Goal: Check status: Check status

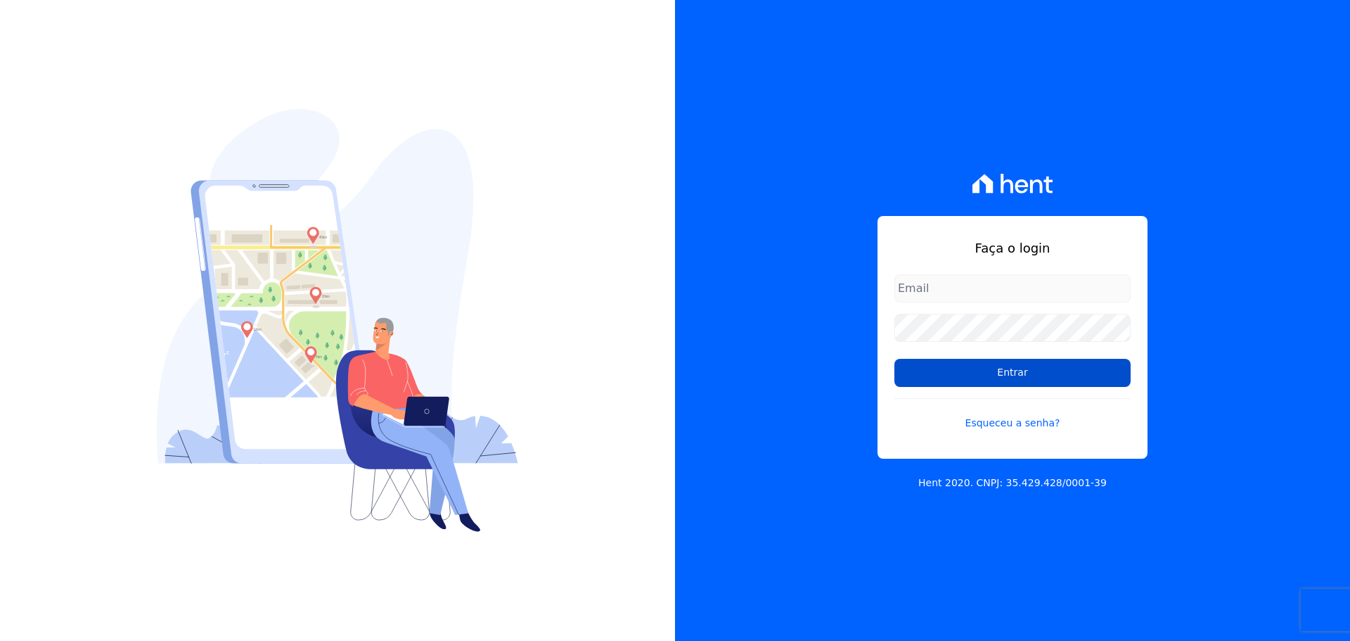
type input "[PERSON_NAME][EMAIL_ADDRESS][PERSON_NAME][DOMAIN_NAME]"
click at [953, 371] on input "Entrar" at bounding box center [1012, 373] width 236 height 28
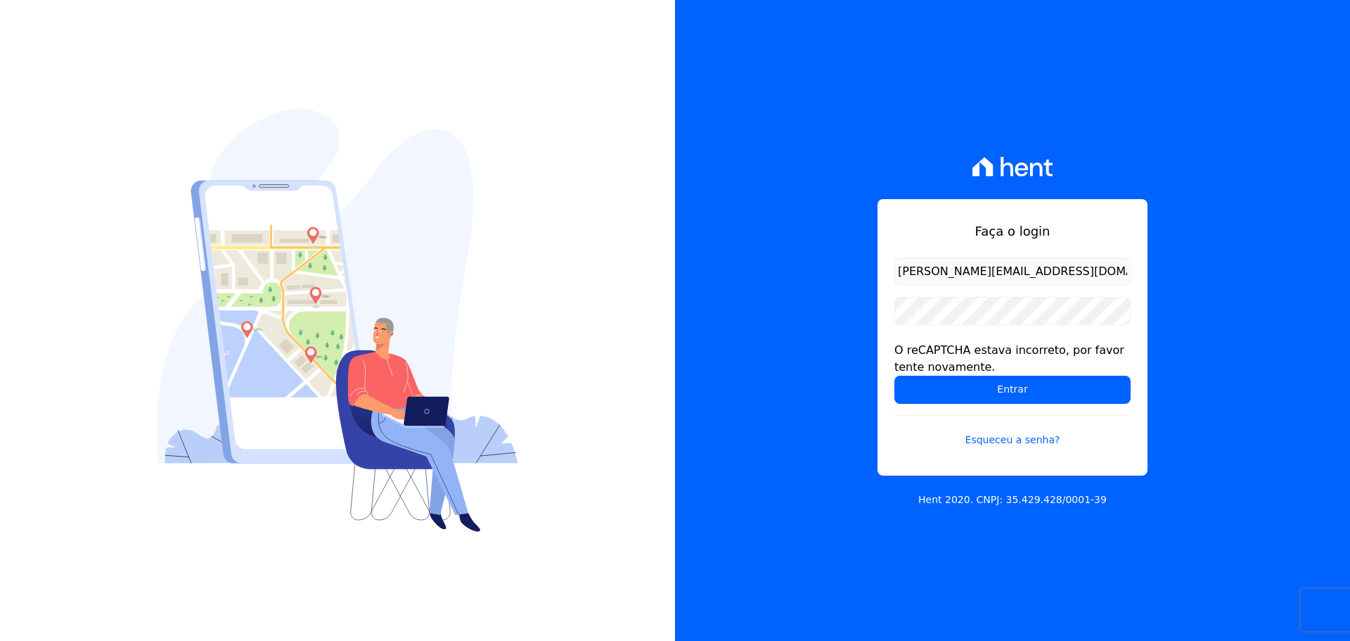
click at [983, 302] on form "[PERSON_NAME][EMAIL_ADDRESS][DOMAIN_NAME] O reCAPTCHA estava incorreto, por fav…" at bounding box center [1012, 360] width 236 height 207
drag, startPoint x: 957, startPoint y: 404, endPoint x: 964, endPoint y: 397, distance: 9.5
click at [962, 399] on form "raquel.almeida@cavazani.com.br O reCAPTCHA estava incorreto, por favor tente no…" at bounding box center [1012, 360] width 236 height 207
click at [971, 390] on input "Entrar" at bounding box center [1012, 389] width 236 height 28
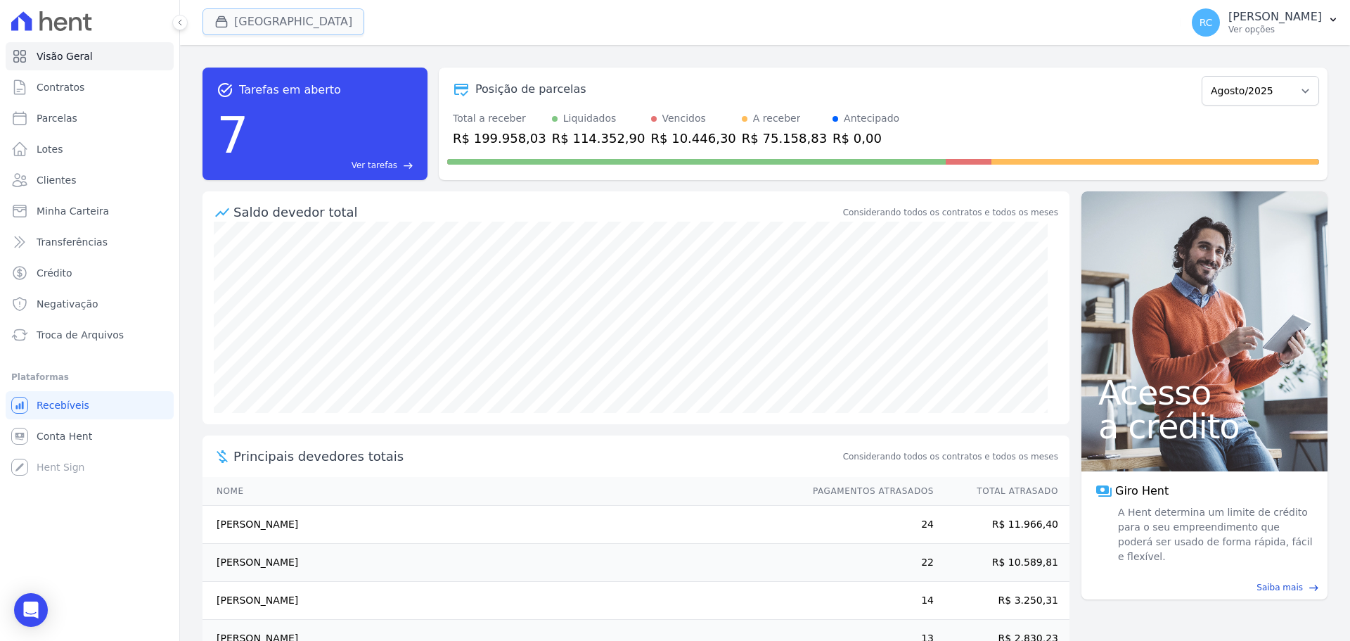
click at [314, 32] on button "[GEOGRAPHIC_DATA]" at bounding box center [284, 21] width 162 height 27
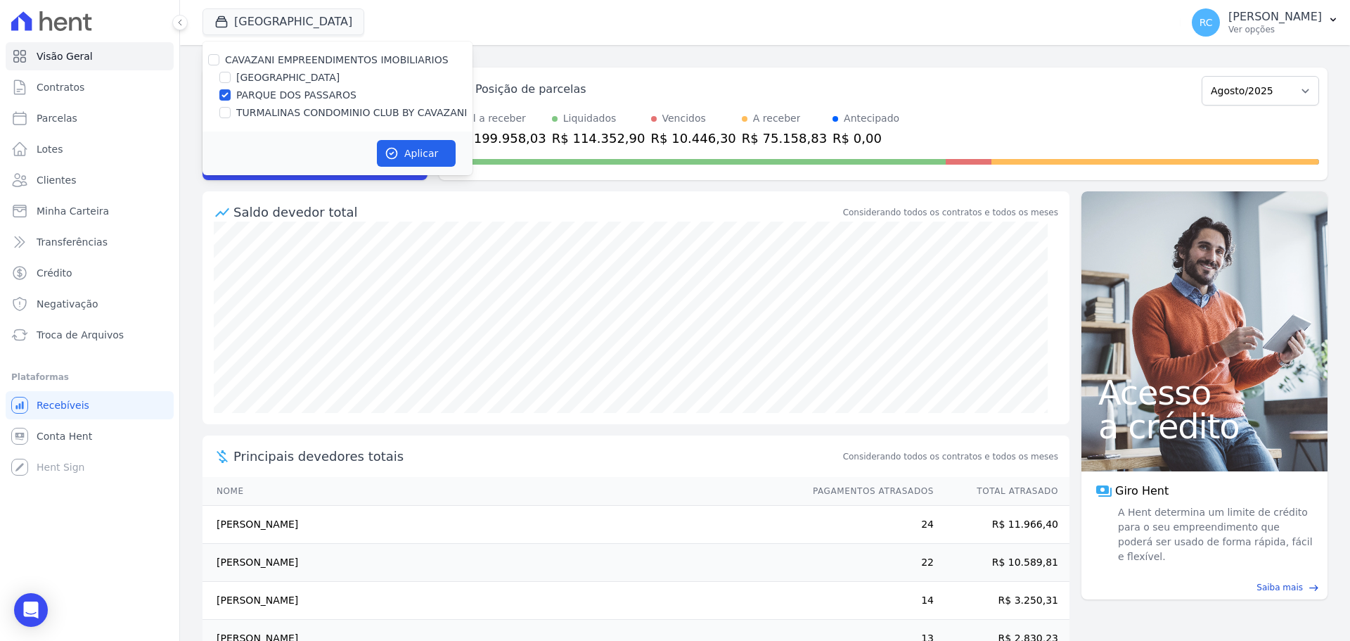
click at [221, 60] on div "CAVAZANI EMPREENDIMENTOS IMOBILIARIOS" at bounding box center [338, 60] width 270 height 15
click at [219, 58] on input "CAVAZANI EMPREENDIMENTOS IMOBILIARIOS" at bounding box center [213, 59] width 11 height 11
checkbox input "true"
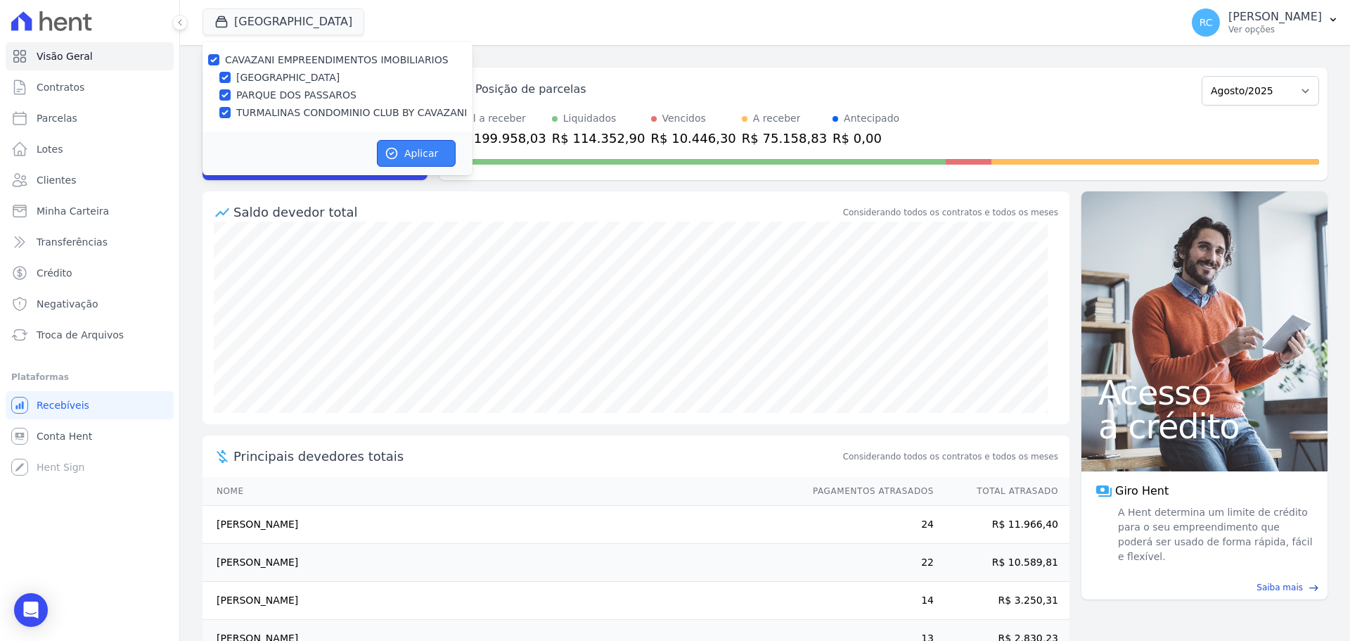
click at [401, 148] on button "Aplicar" at bounding box center [416, 153] width 79 height 27
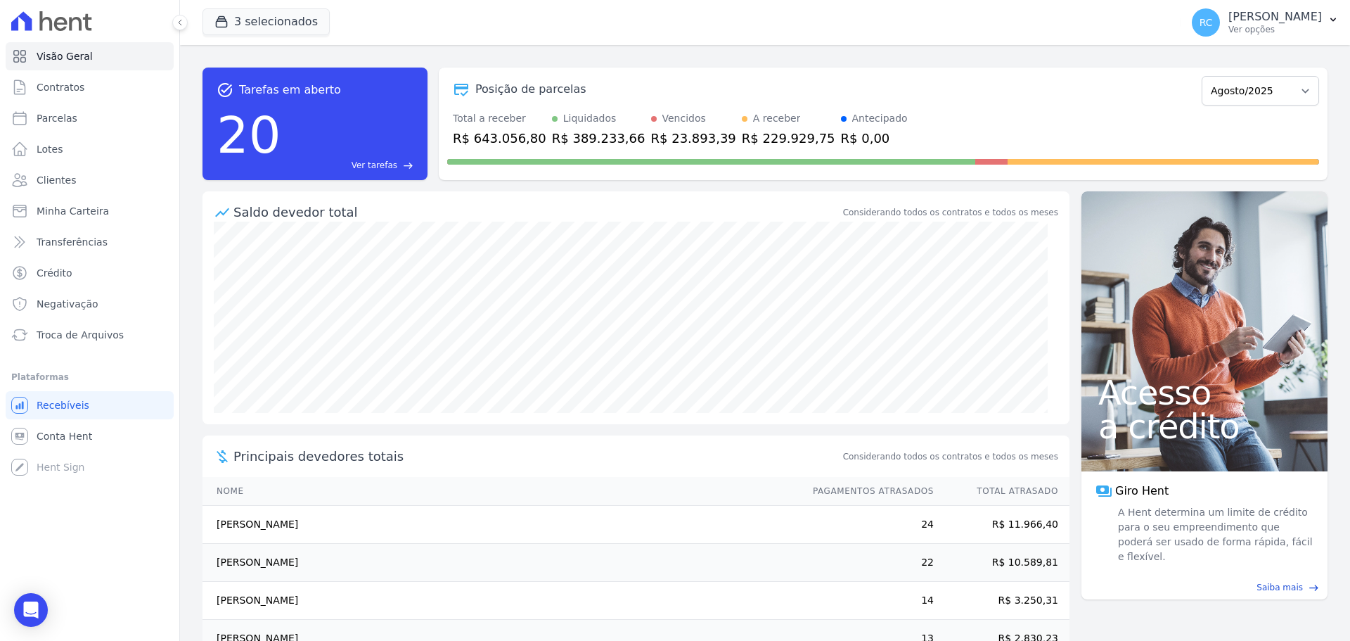
drag, startPoint x: 1077, startPoint y: 136, endPoint x: 1098, endPoint y: 115, distance: 30.3
click at [1098, 124] on div "Posição de parcelas Dezembro/2021 Janeiro/2022 Fevereiro/2022 Março/2022 Abril/…" at bounding box center [883, 124] width 889 height 113
click at [83, 339] on span "Troca de Arquivos" at bounding box center [80, 335] width 87 height 14
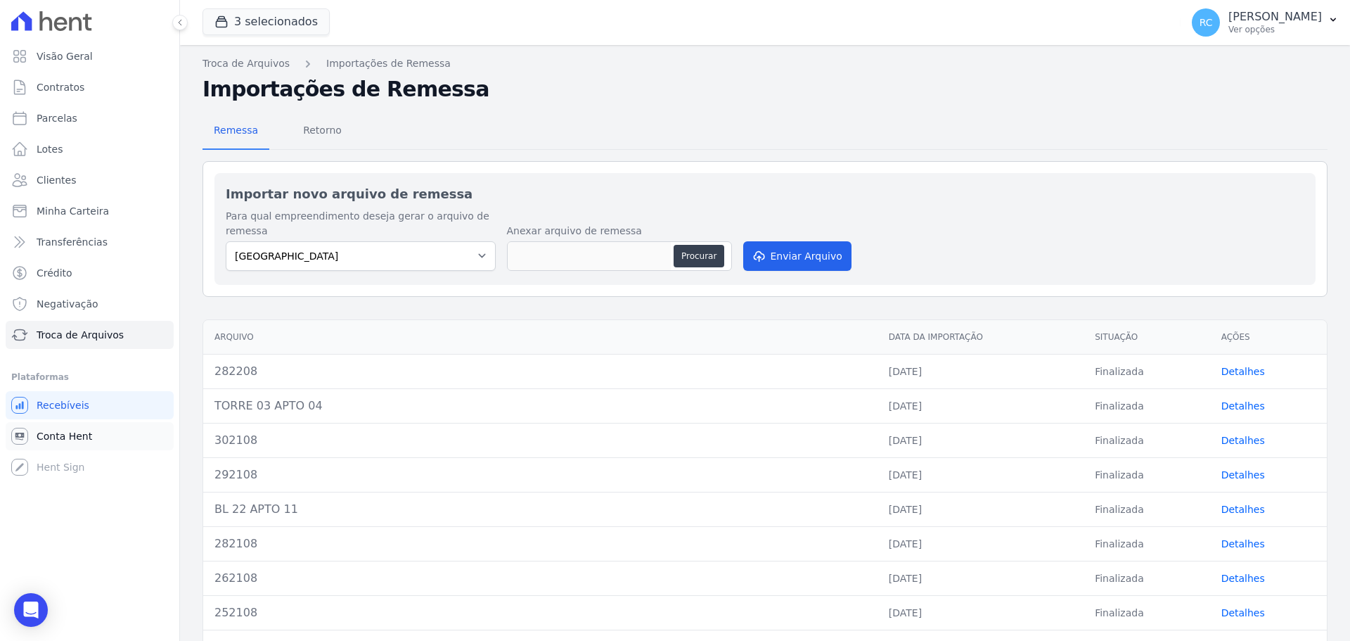
click at [79, 435] on span "Conta Hent" at bounding box center [65, 436] width 56 height 14
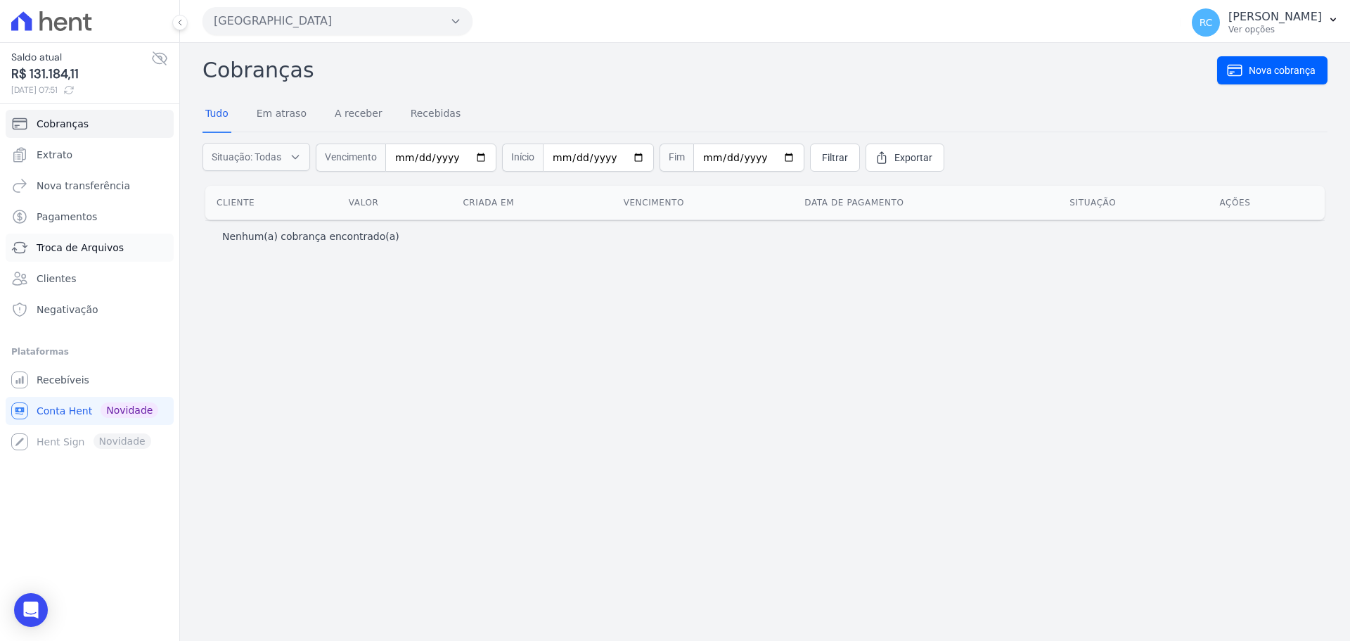
click at [88, 252] on span "Troca de Arquivos" at bounding box center [80, 247] width 87 height 14
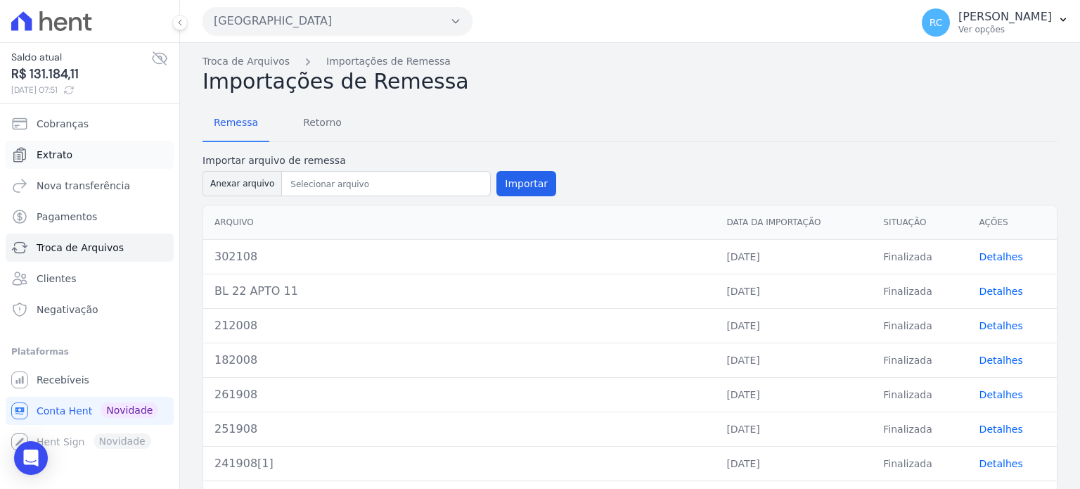
click at [103, 161] on link "Extrato" at bounding box center [90, 155] width 168 height 28
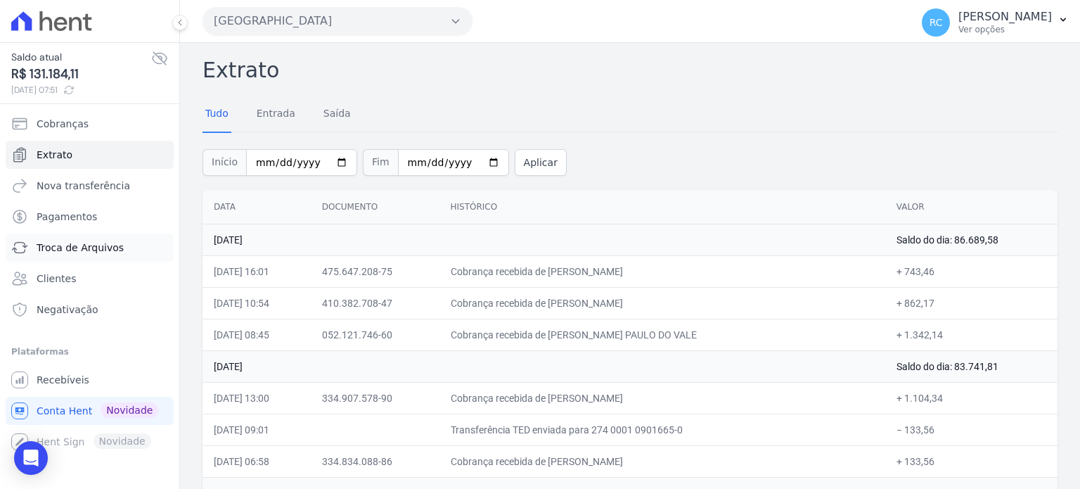
click at [104, 238] on link "Troca de Arquivos" at bounding box center [90, 247] width 168 height 28
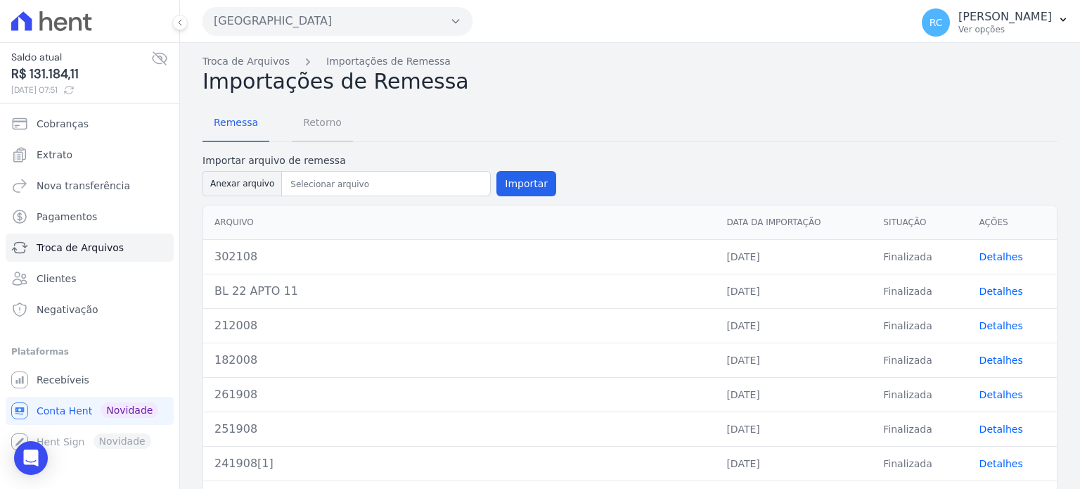
click at [334, 132] on span "Retorno" at bounding box center [323, 122] width 56 height 28
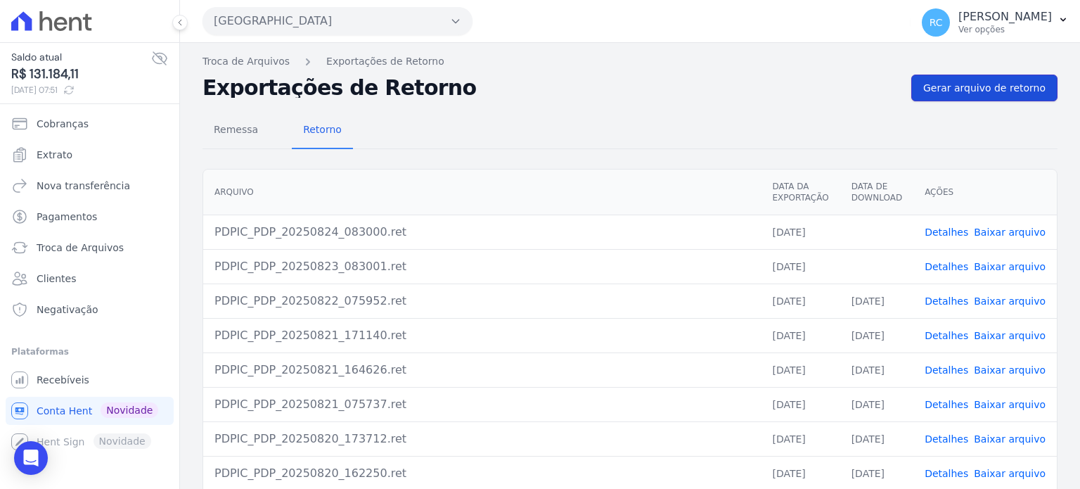
click at [1011, 85] on span "Gerar arquivo de retorno" at bounding box center [984, 88] width 122 height 14
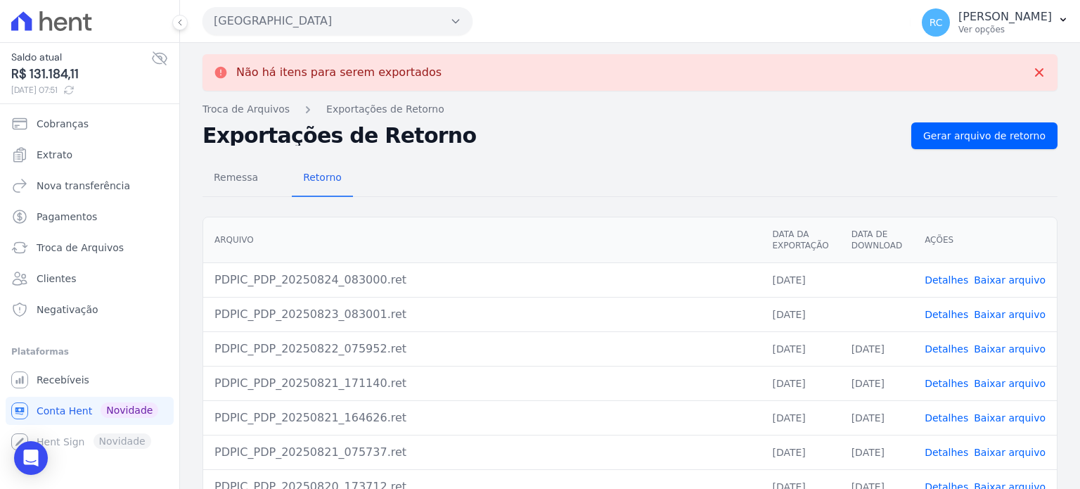
scroll to position [70, 0]
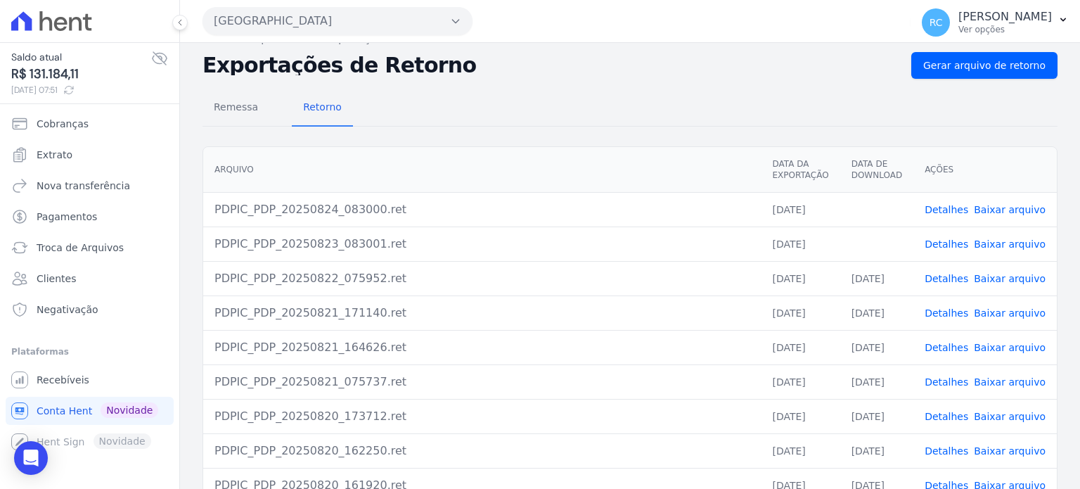
click at [1002, 278] on link "Baixar arquivo" at bounding box center [1010, 278] width 72 height 11
click at [1001, 246] on link "Baixar arquivo" at bounding box center [1010, 243] width 72 height 11
click at [1002, 208] on link "Baixar arquivo" at bounding box center [1010, 209] width 72 height 11
click at [307, 22] on button "[GEOGRAPHIC_DATA]" at bounding box center [338, 21] width 270 height 28
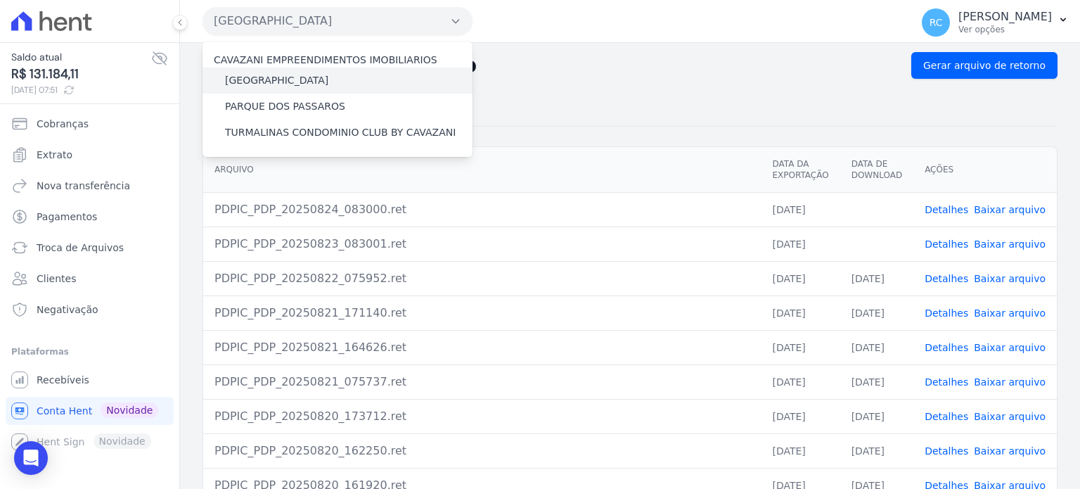
click at [293, 79] on label "[GEOGRAPHIC_DATA]" at bounding box center [276, 80] width 103 height 15
click at [0, 0] on input "[GEOGRAPHIC_DATA]" at bounding box center [0, 0] width 0 height 0
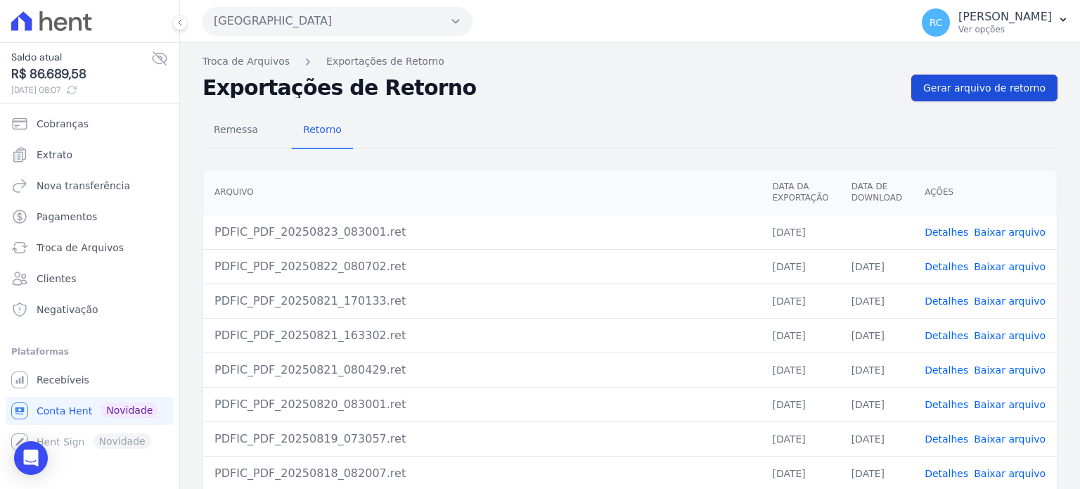
click at [942, 98] on link "Gerar arquivo de retorno" at bounding box center [984, 88] width 146 height 27
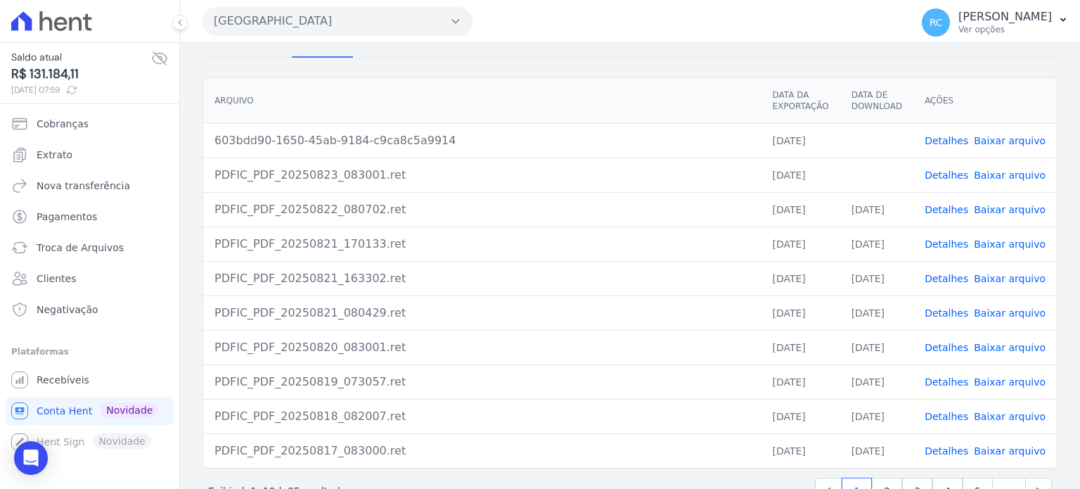
scroll to position [141, 0]
click at [1006, 176] on link "Baixar arquivo" at bounding box center [1010, 173] width 72 height 11
click at [1004, 137] on link "Baixar arquivo" at bounding box center [1010, 139] width 72 height 11
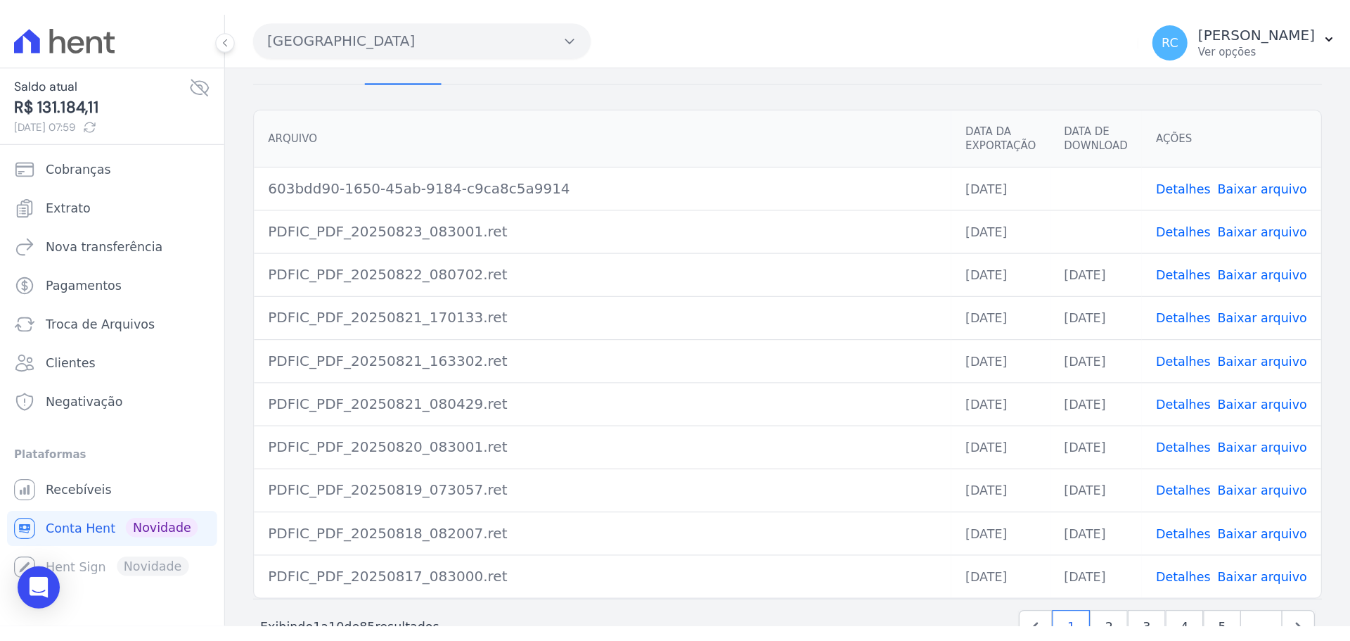
scroll to position [93, 0]
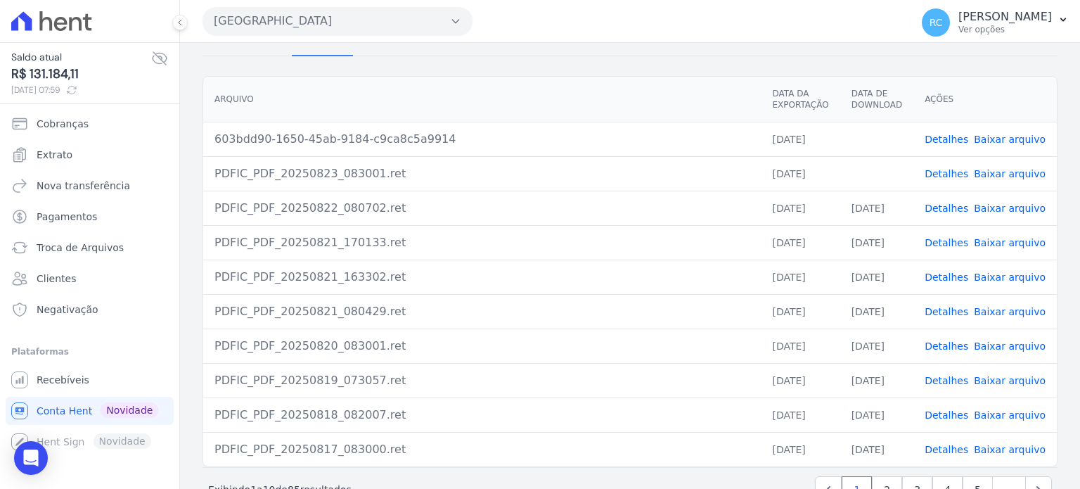
click at [301, 27] on button "Parque Das Flores" at bounding box center [338, 21] width 270 height 28
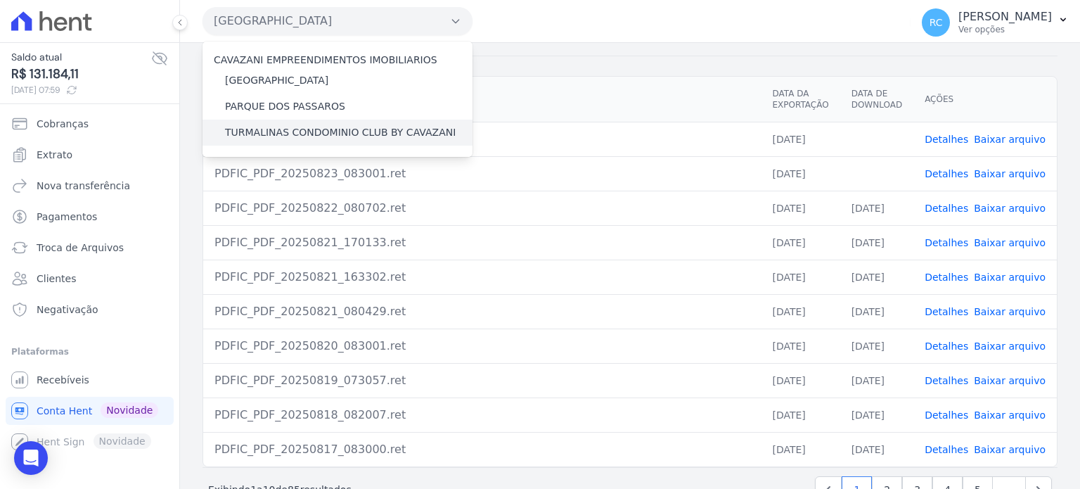
click at [263, 129] on label "TURMALINAS CONDOMINIO CLUB BY CAVAZANI" at bounding box center [340, 132] width 231 height 15
click at [0, 0] on input "TURMALINAS CONDOMINIO CLUB BY CAVAZANI" at bounding box center [0, 0] width 0 height 0
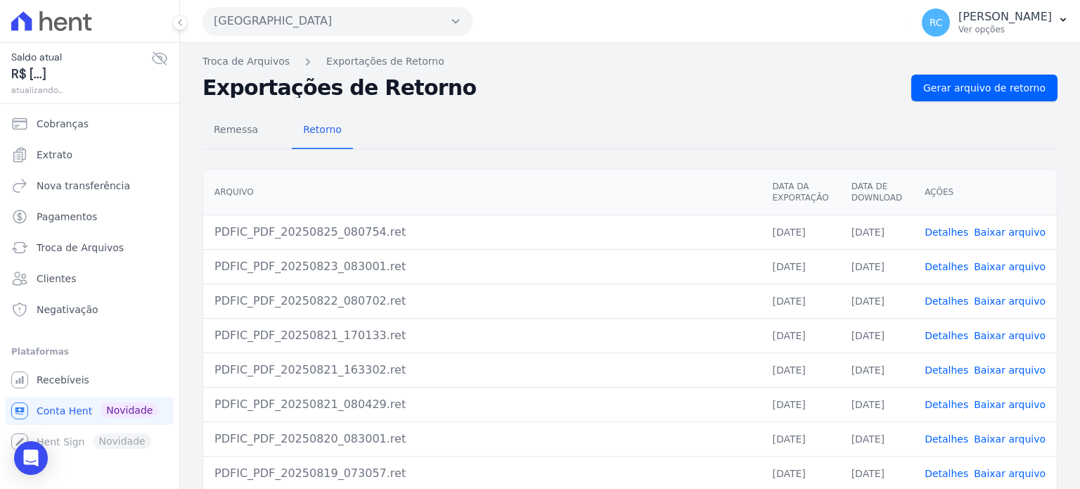
drag, startPoint x: 362, startPoint y: 8, endPoint x: 357, endPoint y: 22, distance: 14.2
click at [361, 8] on button "Parque Das Flores" at bounding box center [338, 21] width 270 height 28
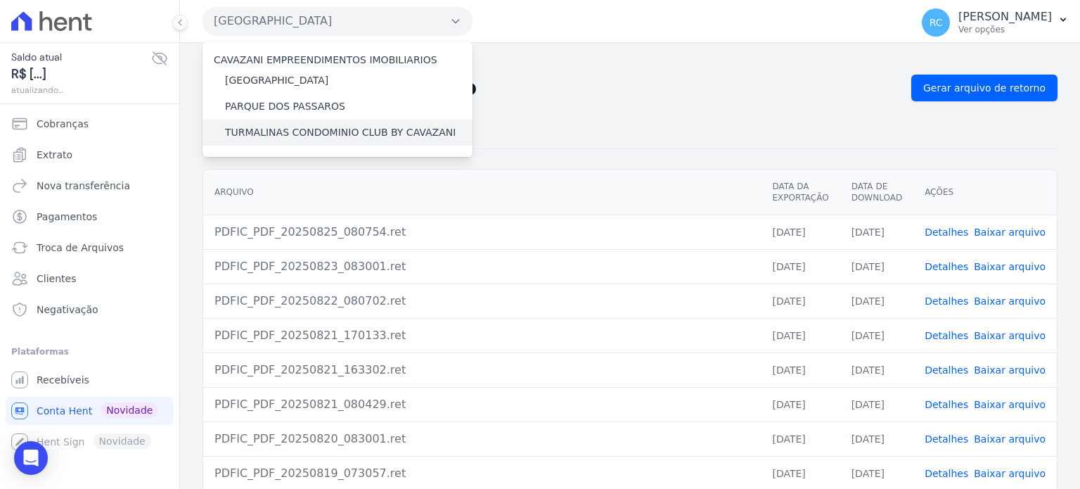
click at [276, 131] on label "TURMALINAS CONDOMINIO CLUB BY CAVAZANI" at bounding box center [340, 132] width 231 height 15
click at [0, 0] on input "TURMALINAS CONDOMINIO CLUB BY CAVAZANI" at bounding box center [0, 0] width 0 height 0
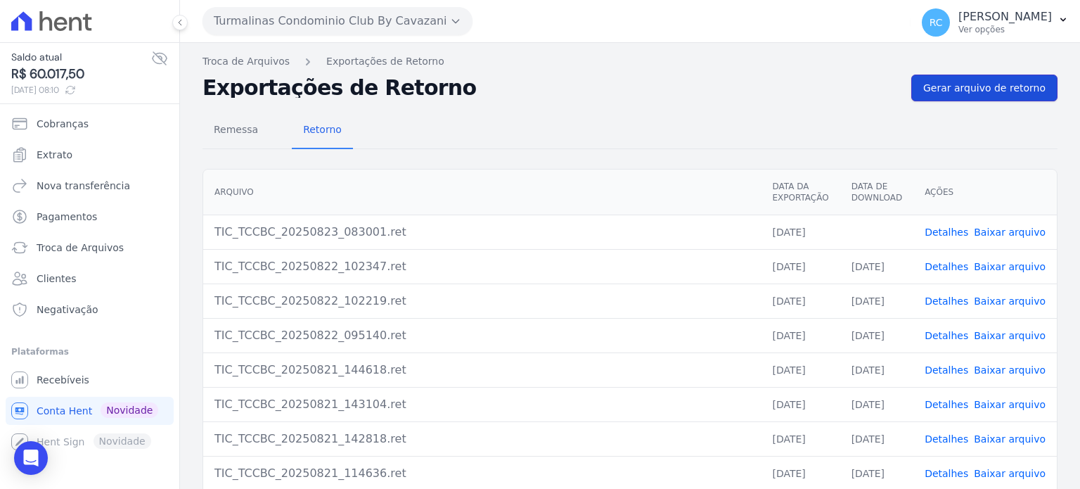
click at [965, 84] on span "Gerar arquivo de retorno" at bounding box center [984, 88] width 122 height 14
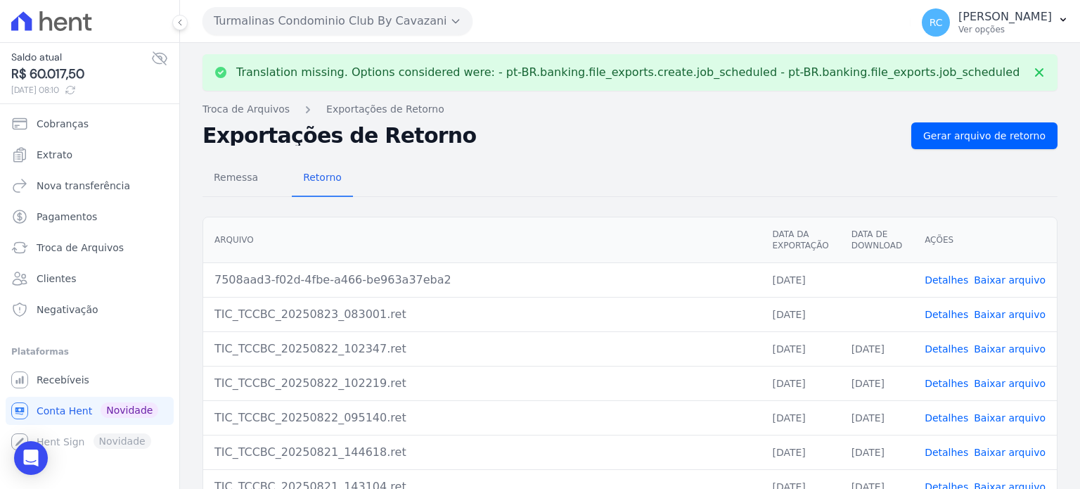
click at [998, 274] on link "Baixar arquivo" at bounding box center [1010, 279] width 72 height 11
click at [999, 316] on link "Baixar arquivo" at bounding box center [1010, 314] width 72 height 11
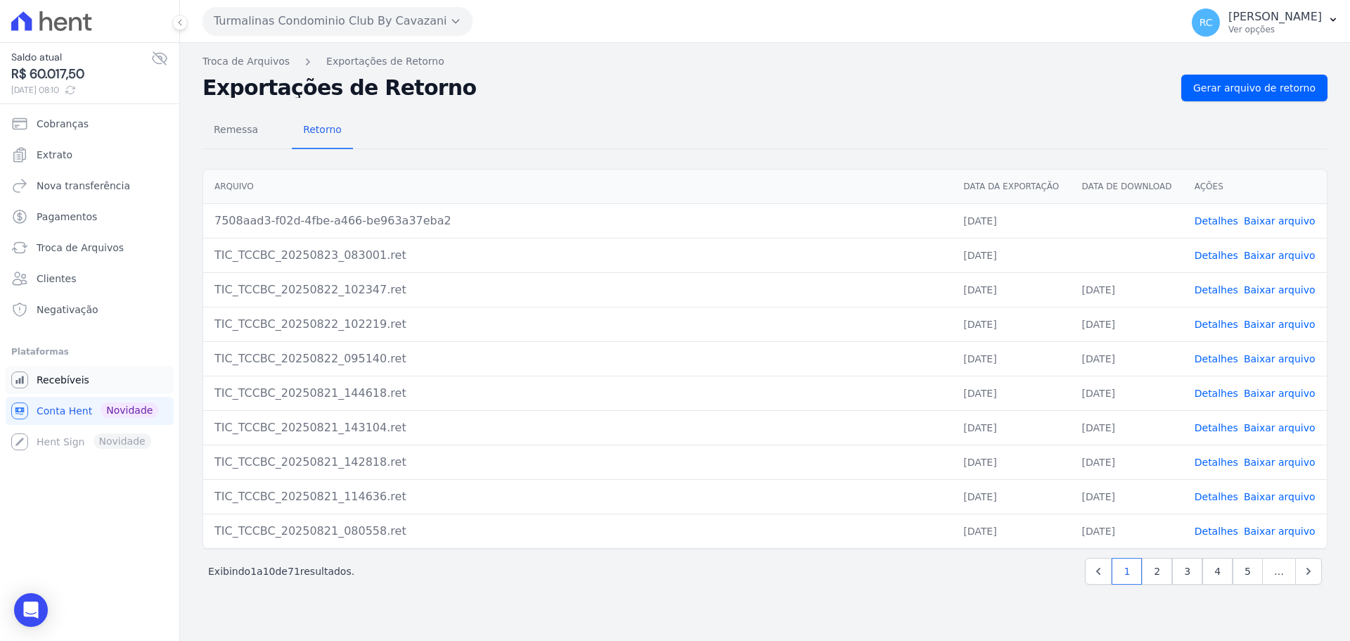
click at [88, 373] on link "Recebíveis" at bounding box center [90, 380] width 168 height 28
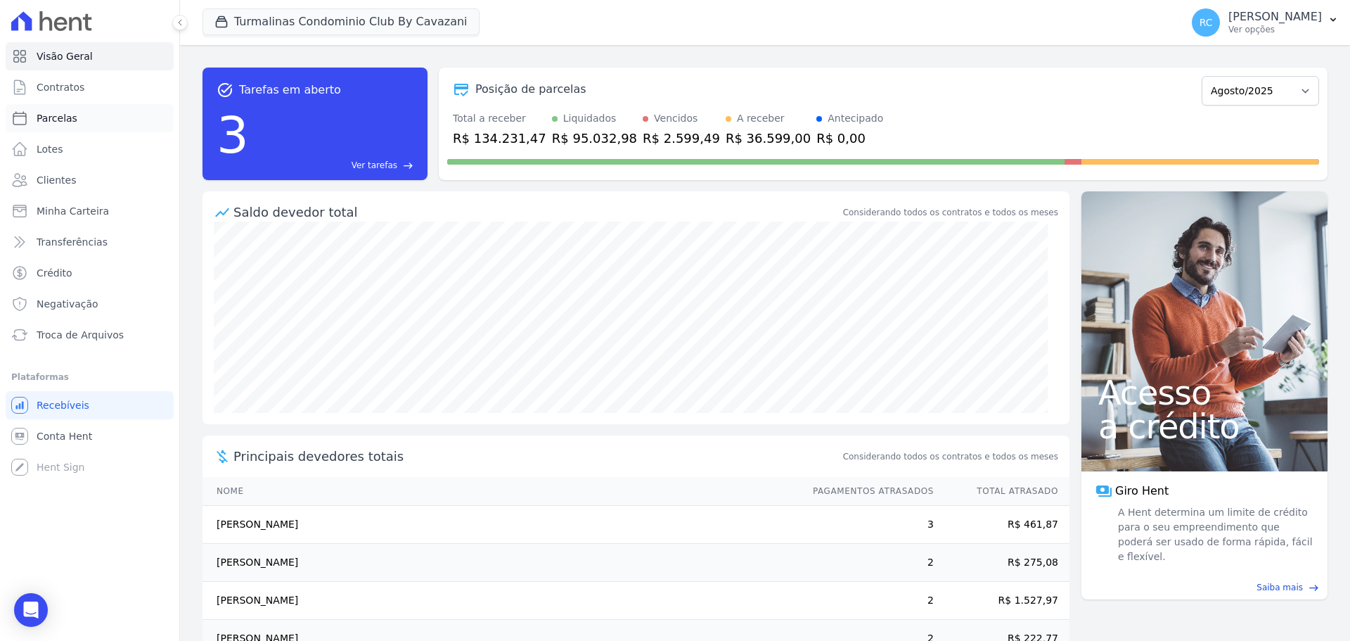
click at [76, 120] on link "Parcelas" at bounding box center [90, 118] width 168 height 28
select select
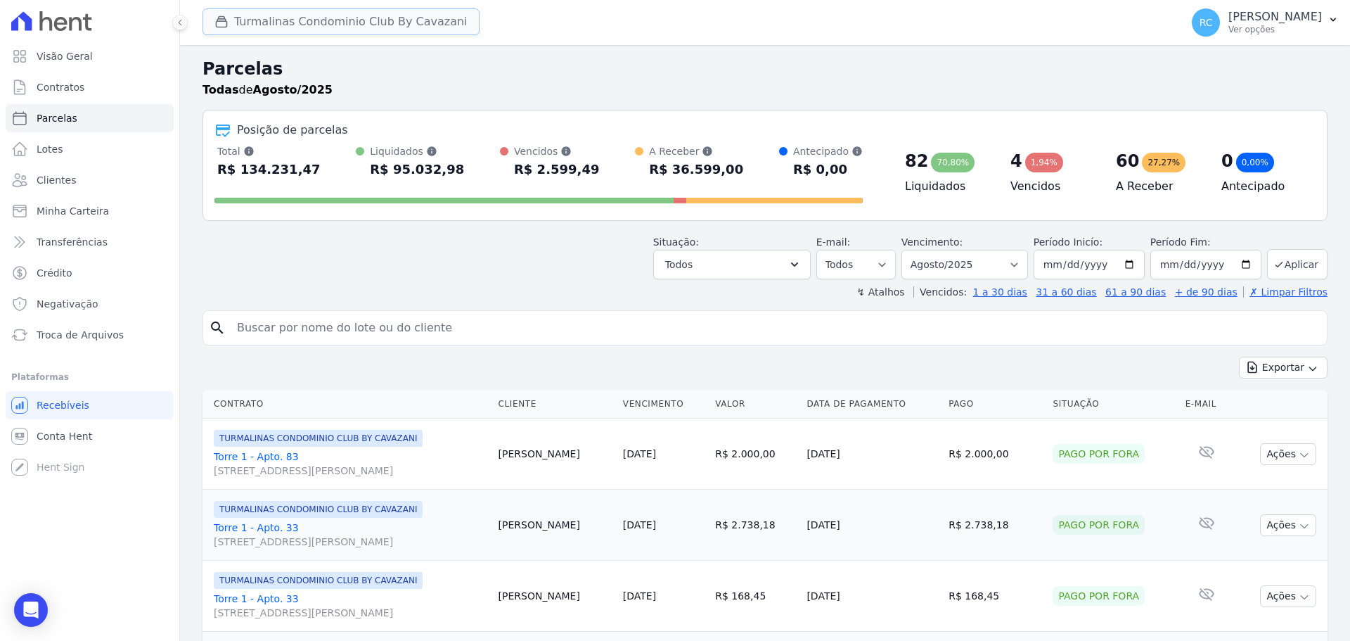
click at [356, 30] on button "Turmalinas Condominio Club By Cavazani" at bounding box center [341, 21] width 277 height 27
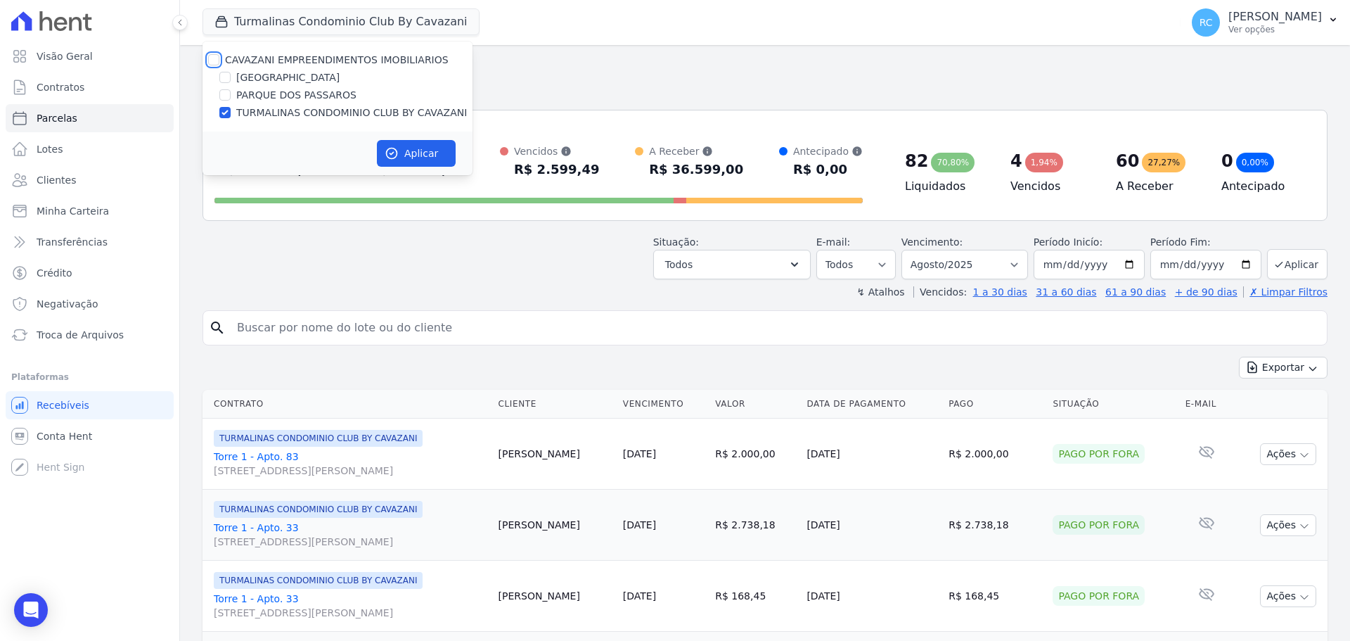
click at [218, 63] on input "CAVAZANI EMPREENDIMENTOS IMOBILIARIOS" at bounding box center [213, 59] width 11 height 11
checkbox input "true"
click at [409, 152] on button "Aplicar" at bounding box center [416, 153] width 79 height 27
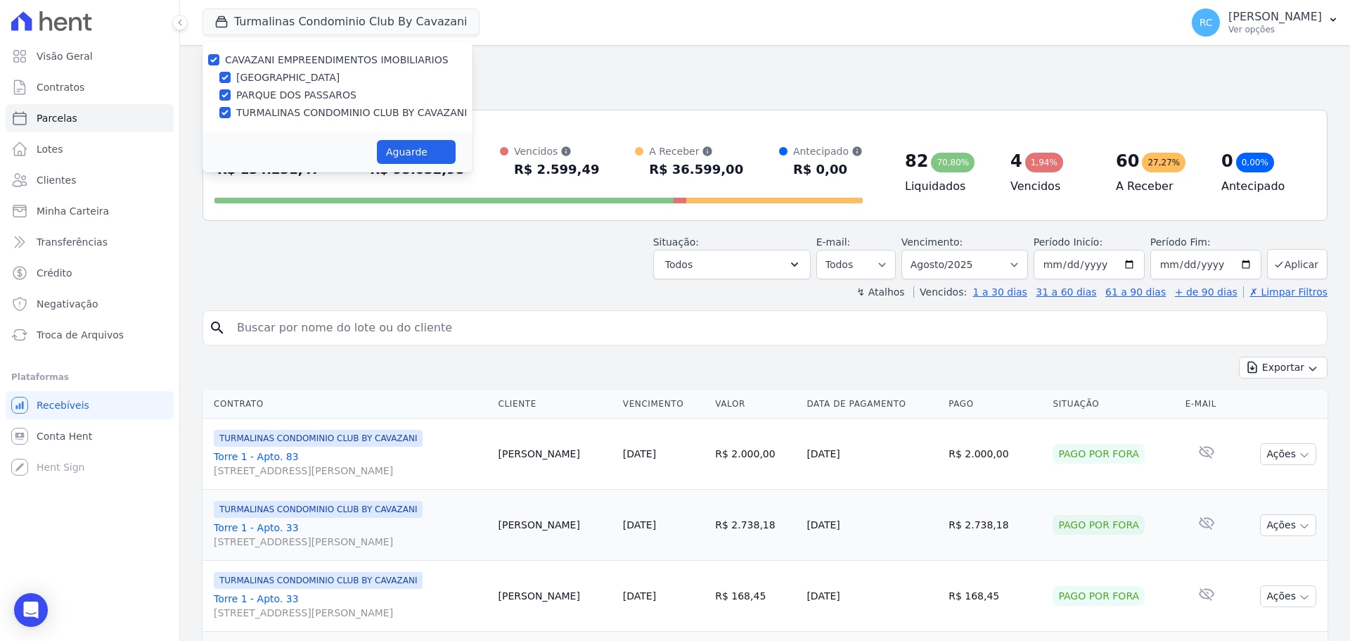
select select
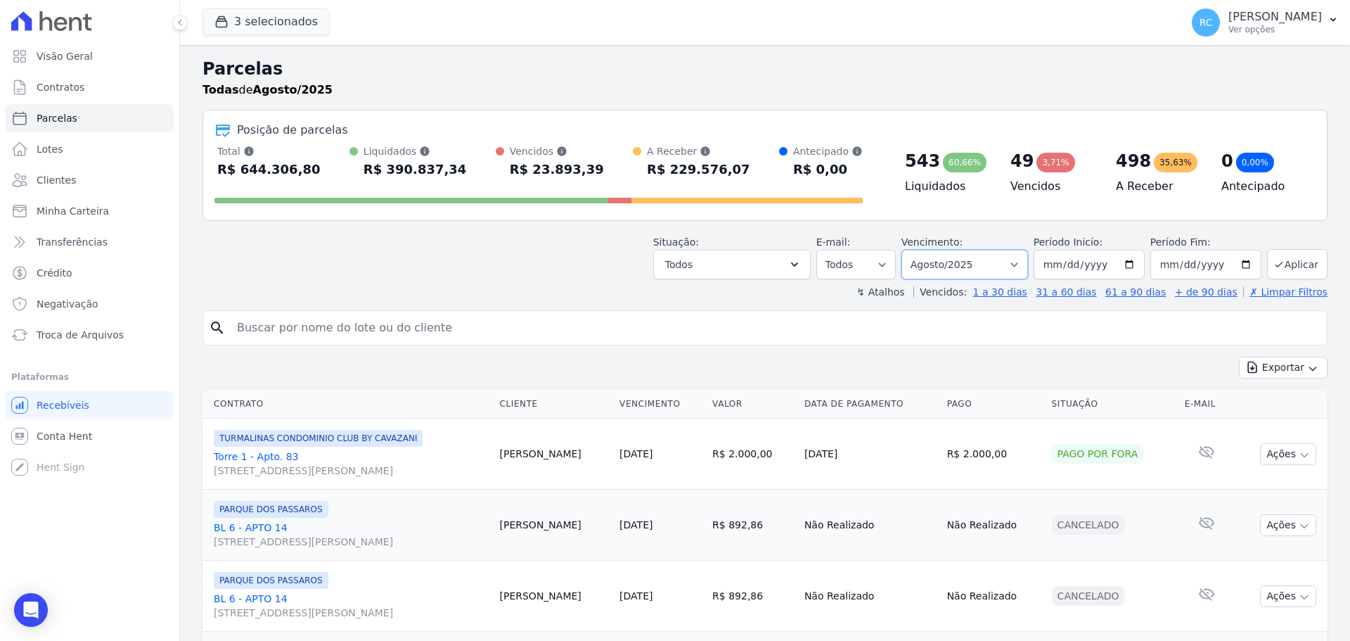
click at [959, 257] on select "Filtrar por período ──────── Todos os meses Dezembro/2021 Janeiro/2022 Fevereir…" at bounding box center [964, 265] width 127 height 30
select select "all"
click at [911, 250] on select "Filtrar por período ──────── Todos os meses Dezembro/2021 Janeiro/2022 Fevereir…" at bounding box center [964, 265] width 127 height 30
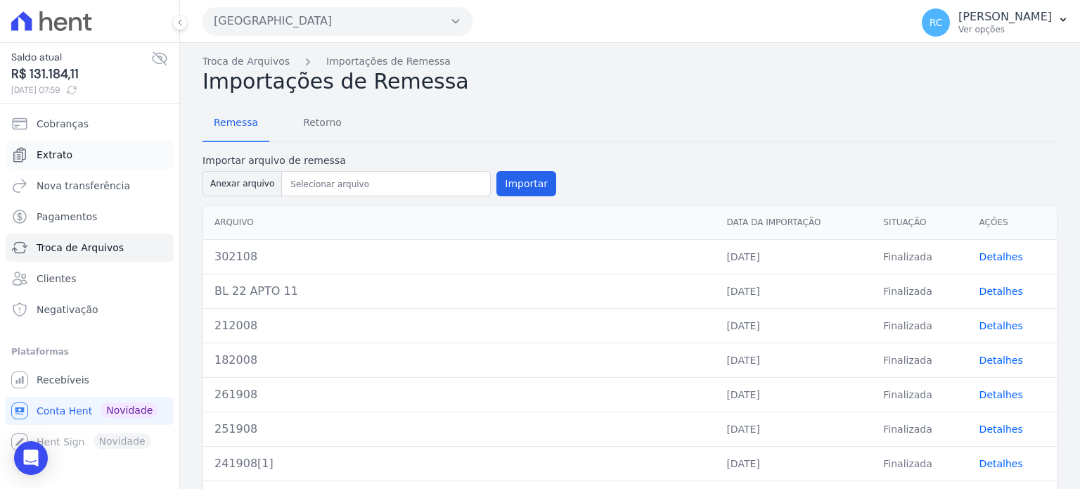
click at [115, 154] on link "Extrato" at bounding box center [90, 155] width 168 height 28
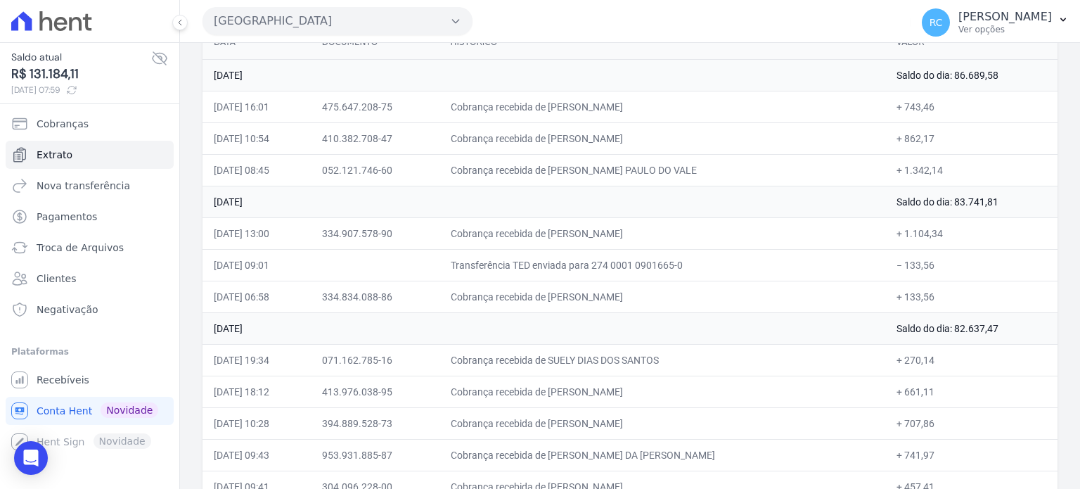
scroll to position [141, 0]
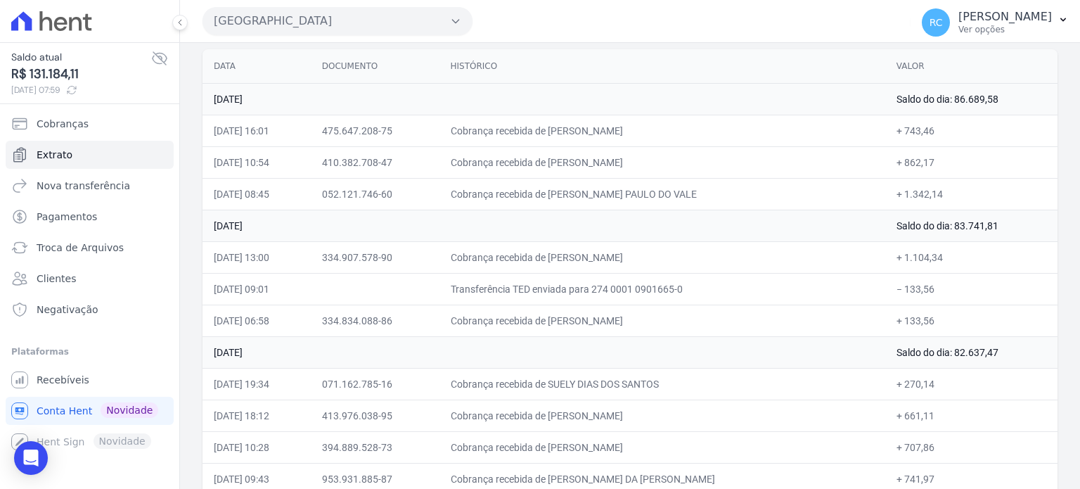
drag, startPoint x: 931, startPoint y: 281, endPoint x: 896, endPoint y: 292, distance: 36.9
click at [896, 292] on td "− 133,56" at bounding box center [971, 289] width 172 height 32
copy td "133,56"
click at [352, 19] on button "Parque Dos Passaros" at bounding box center [338, 21] width 270 height 28
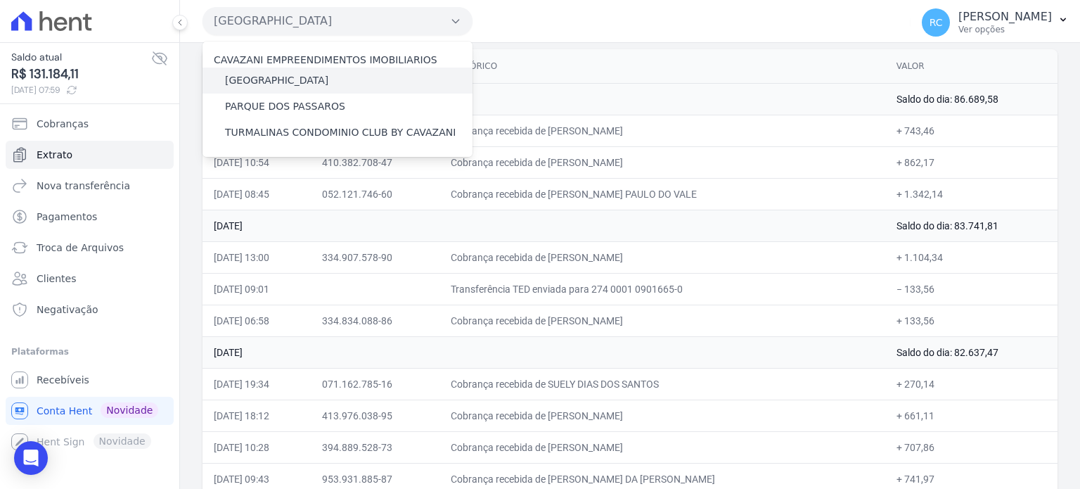
click at [283, 86] on label "[GEOGRAPHIC_DATA]" at bounding box center [276, 80] width 103 height 15
click at [0, 0] on input "[GEOGRAPHIC_DATA]" at bounding box center [0, 0] width 0 height 0
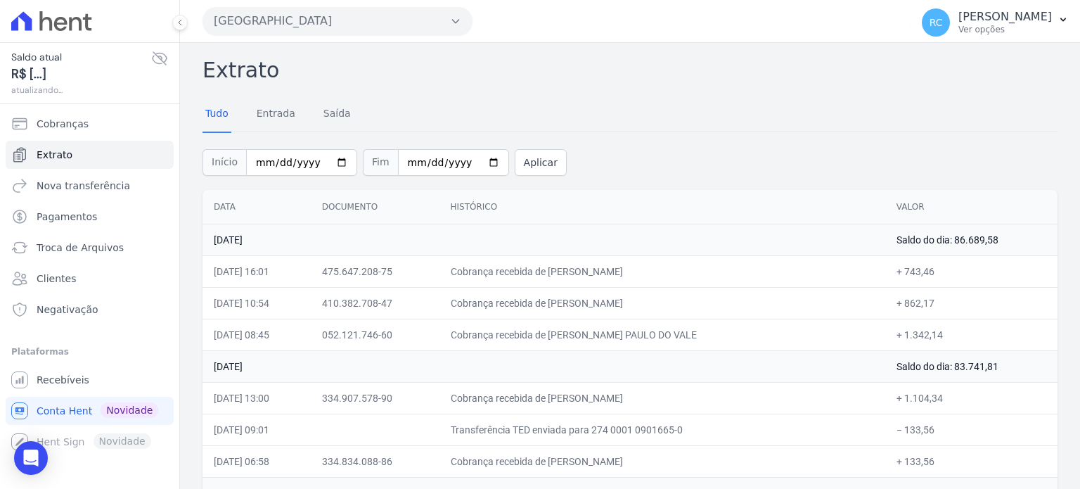
click at [346, 27] on button "[GEOGRAPHIC_DATA]" at bounding box center [338, 21] width 270 height 28
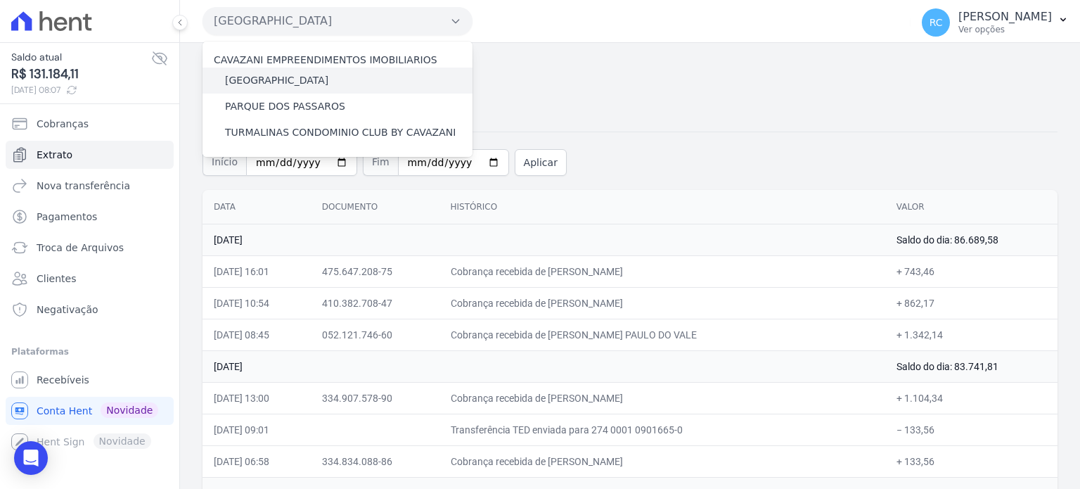
click at [298, 85] on label "[GEOGRAPHIC_DATA]" at bounding box center [276, 80] width 103 height 15
click at [0, 0] on input "[GEOGRAPHIC_DATA]" at bounding box center [0, 0] width 0 height 0
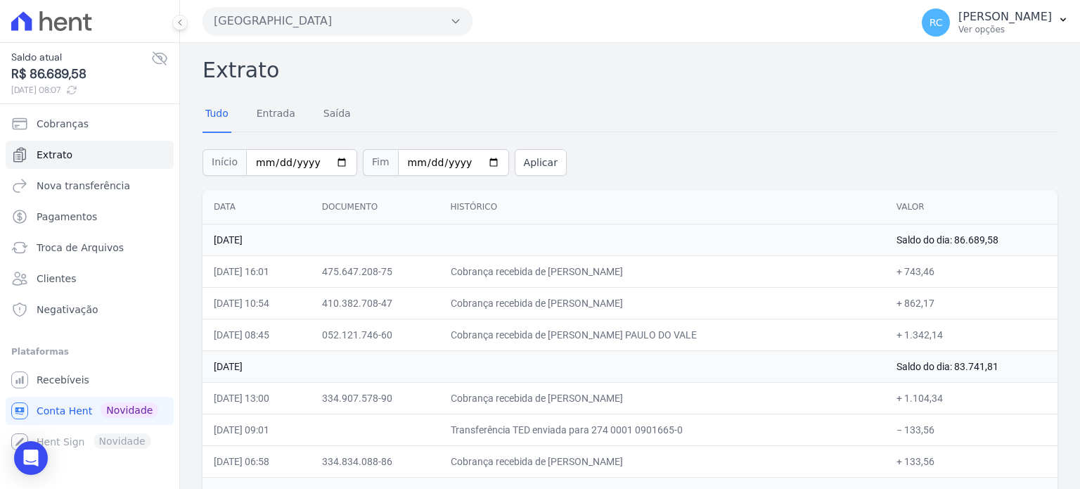
click at [432, 15] on button "[GEOGRAPHIC_DATA]" at bounding box center [338, 21] width 270 height 28
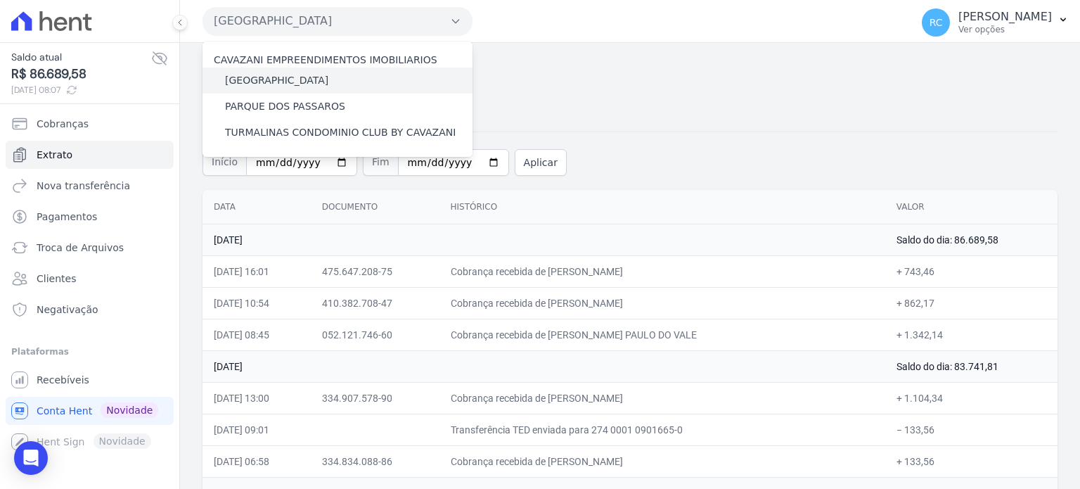
click at [288, 82] on label "[GEOGRAPHIC_DATA]" at bounding box center [276, 80] width 103 height 15
click at [0, 0] on input "[GEOGRAPHIC_DATA]" at bounding box center [0, 0] width 0 height 0
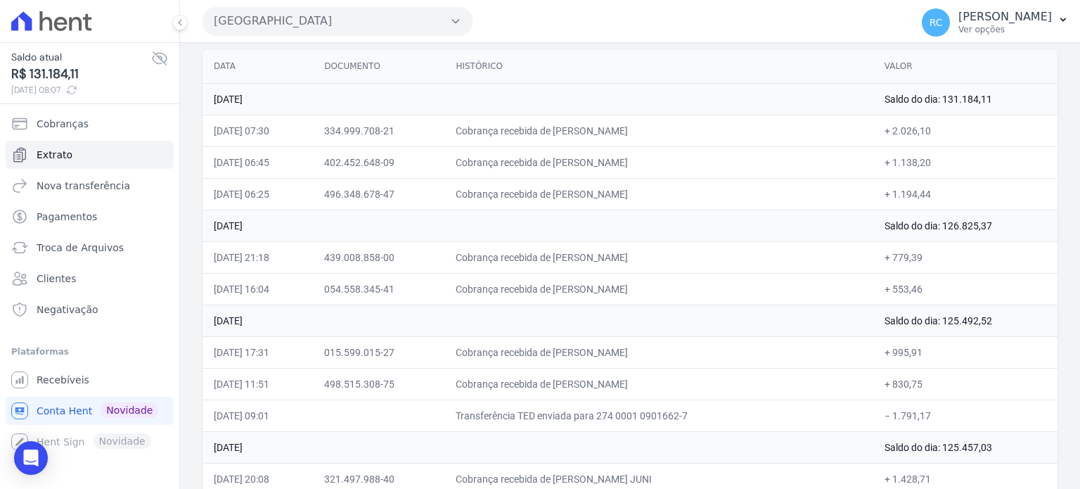
drag, startPoint x: 920, startPoint y: 413, endPoint x: 891, endPoint y: 418, distance: 29.2
click at [891, 418] on td "− 1.791,17" at bounding box center [965, 415] width 184 height 32
copy td "1.791,17"
click at [304, 30] on button "Parque Das Flores" at bounding box center [338, 21] width 270 height 28
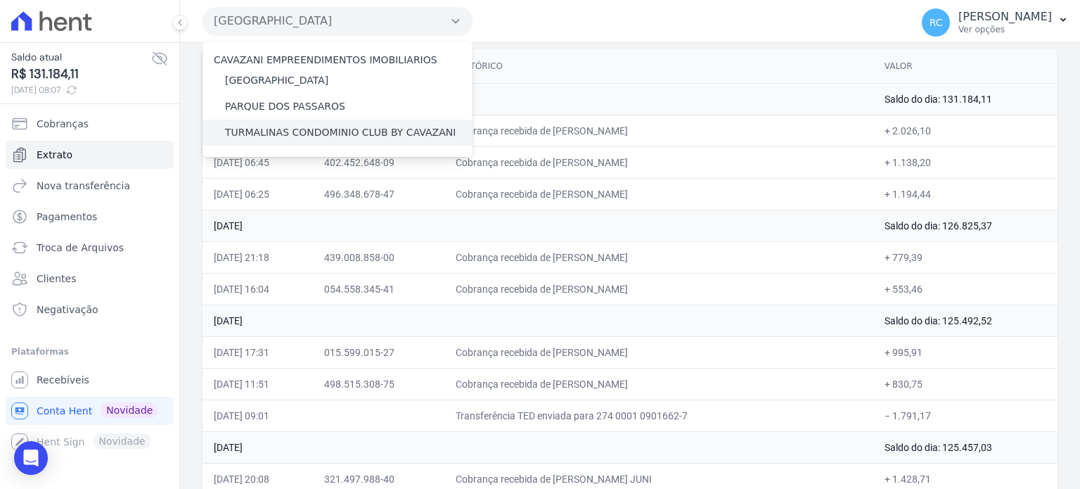
click at [321, 136] on label "TURMALINAS CONDOMINIO CLUB BY CAVAZANI" at bounding box center [340, 132] width 231 height 15
click at [0, 0] on input "TURMALINAS CONDOMINIO CLUB BY CAVAZANI" at bounding box center [0, 0] width 0 height 0
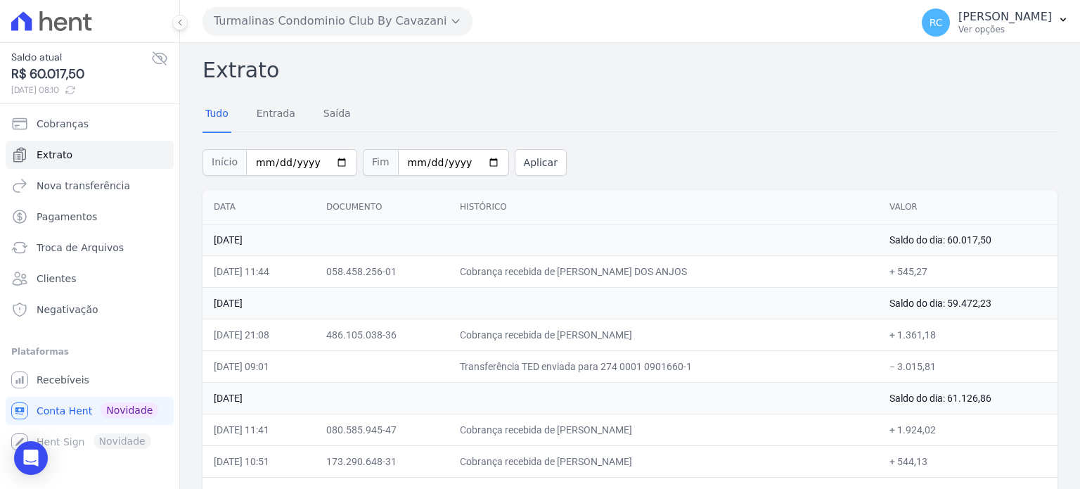
drag, startPoint x: 942, startPoint y: 367, endPoint x: 897, endPoint y: 371, distance: 45.2
click at [897, 371] on td "− 3.015,81" at bounding box center [967, 366] width 179 height 32
copy td "3.015,81"
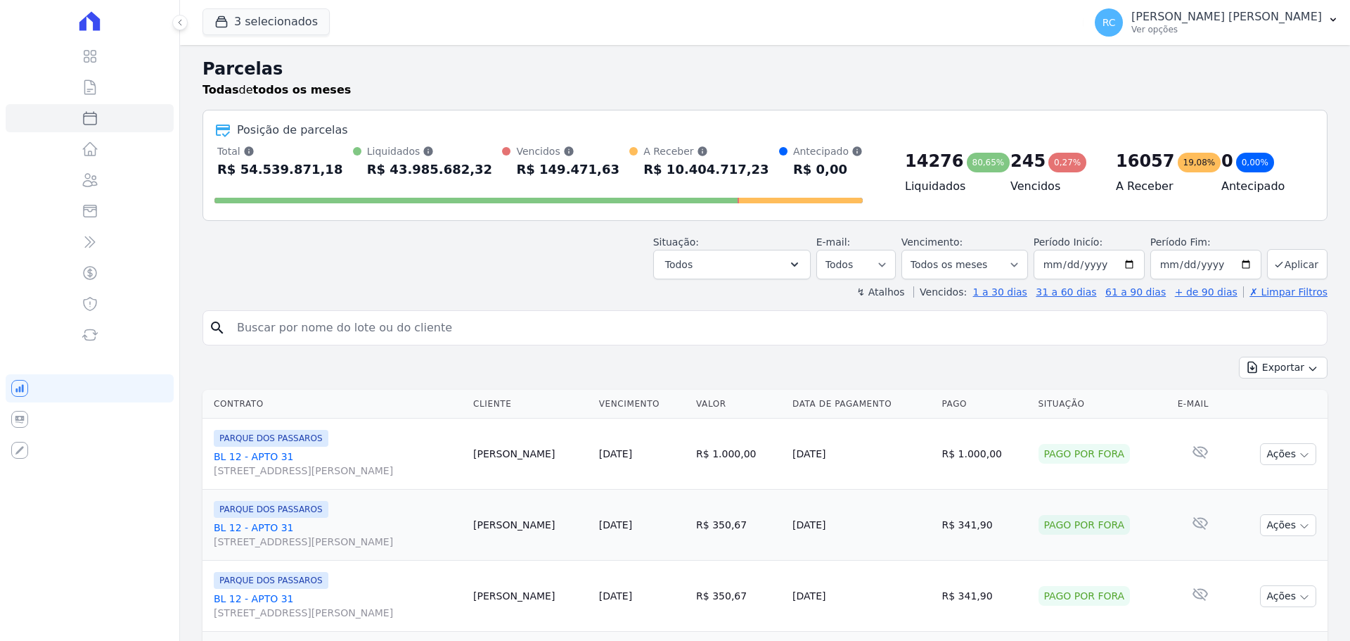
select select
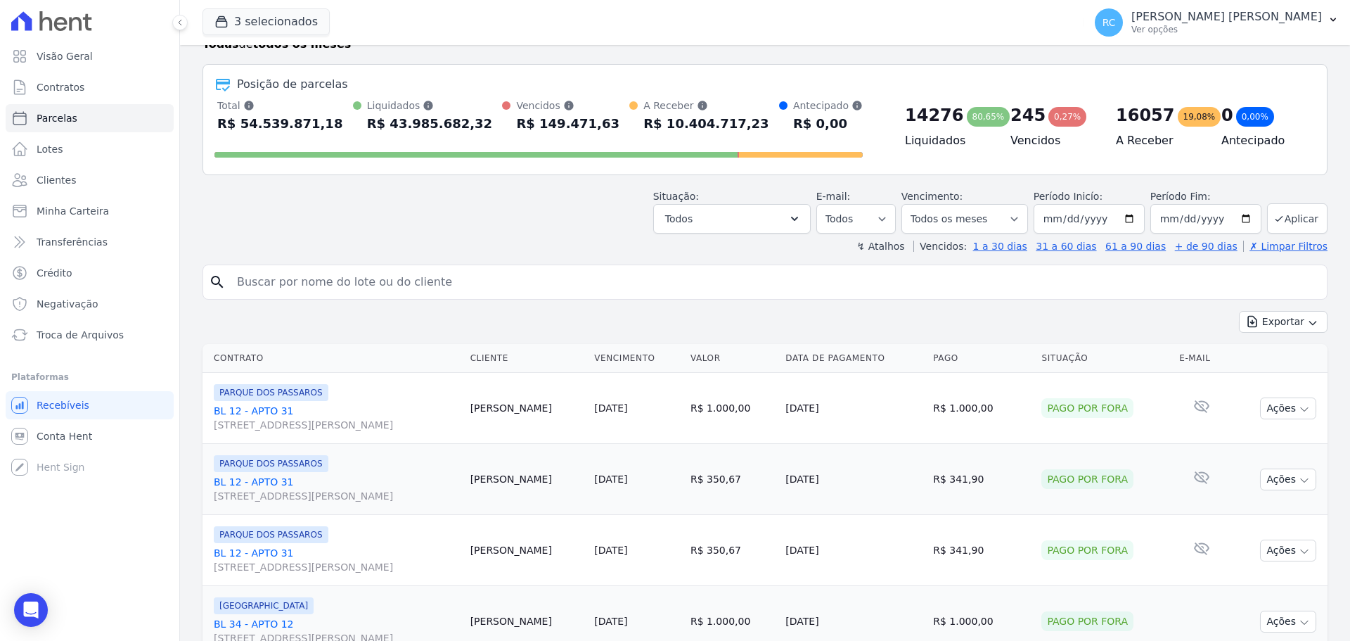
scroll to position [141, 0]
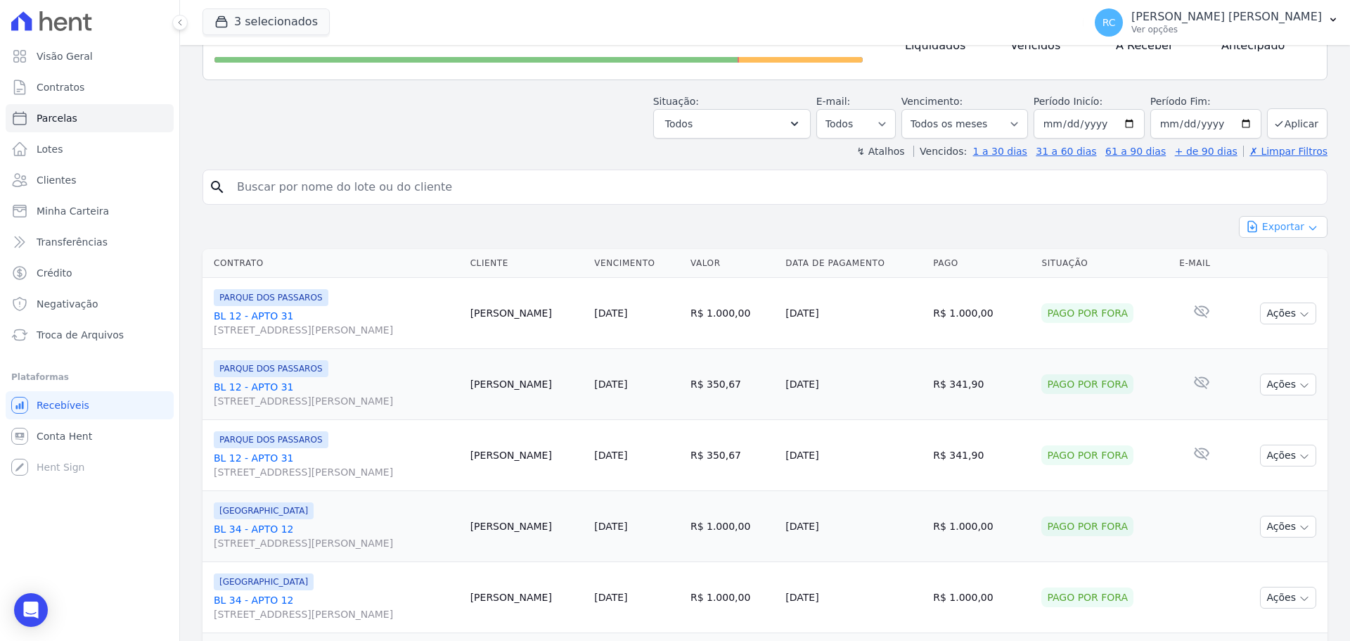
click at [1268, 223] on button "Exportar" at bounding box center [1283, 227] width 89 height 22
click at [1263, 283] on span "Exportar CSV" at bounding box center [1282, 284] width 75 height 14
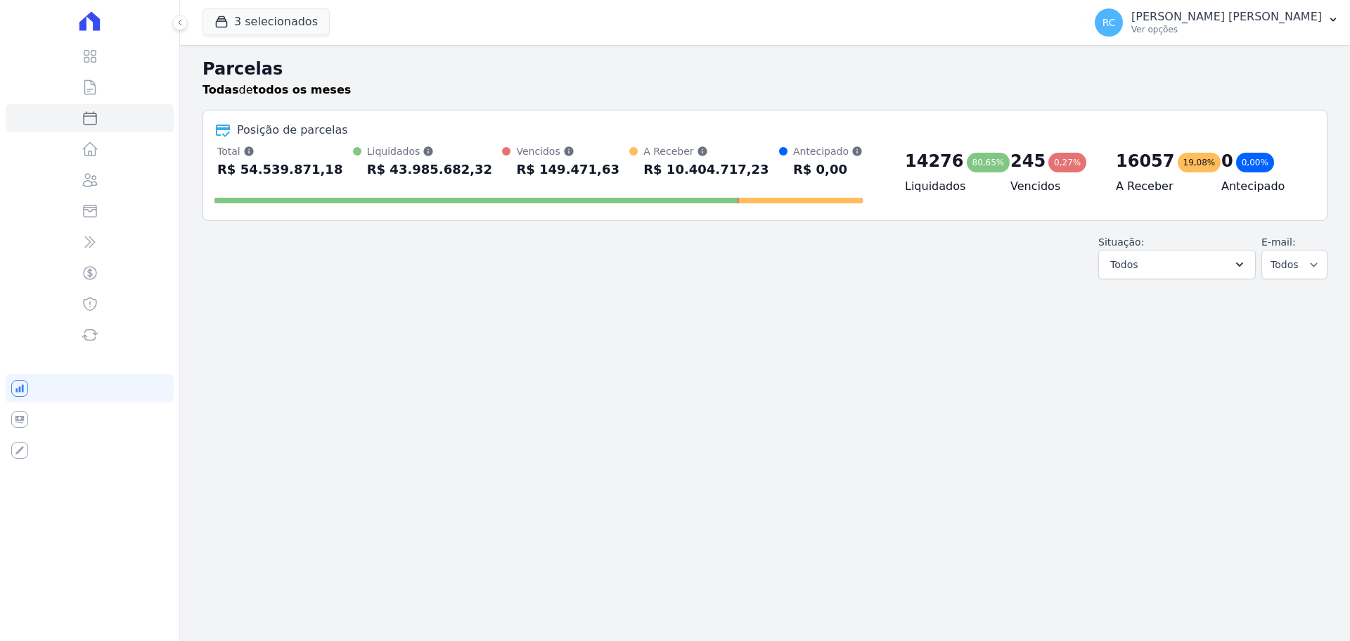
select select
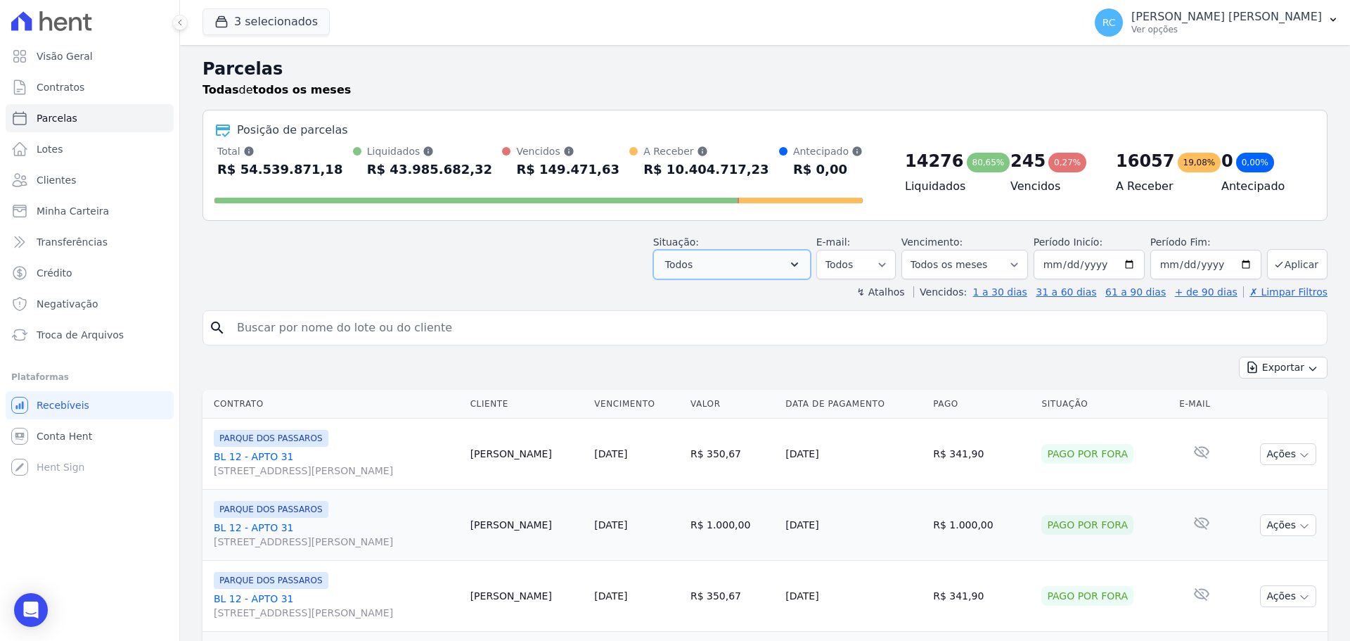
click at [780, 262] on button "Todos" at bounding box center [732, 265] width 158 height 30
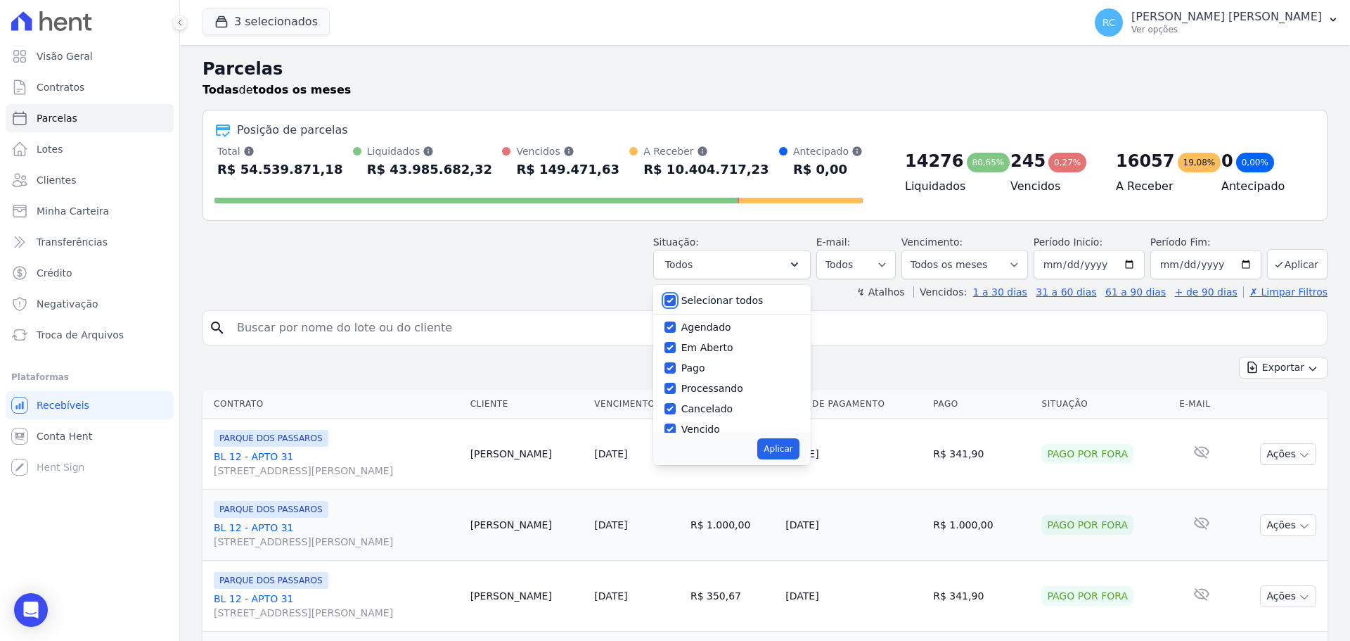
drag, startPoint x: 681, startPoint y: 303, endPoint x: 684, endPoint y: 296, distance: 7.9
click at [676, 303] on input "Selecionar todos" at bounding box center [669, 300] width 11 height 11
checkbox input "false"
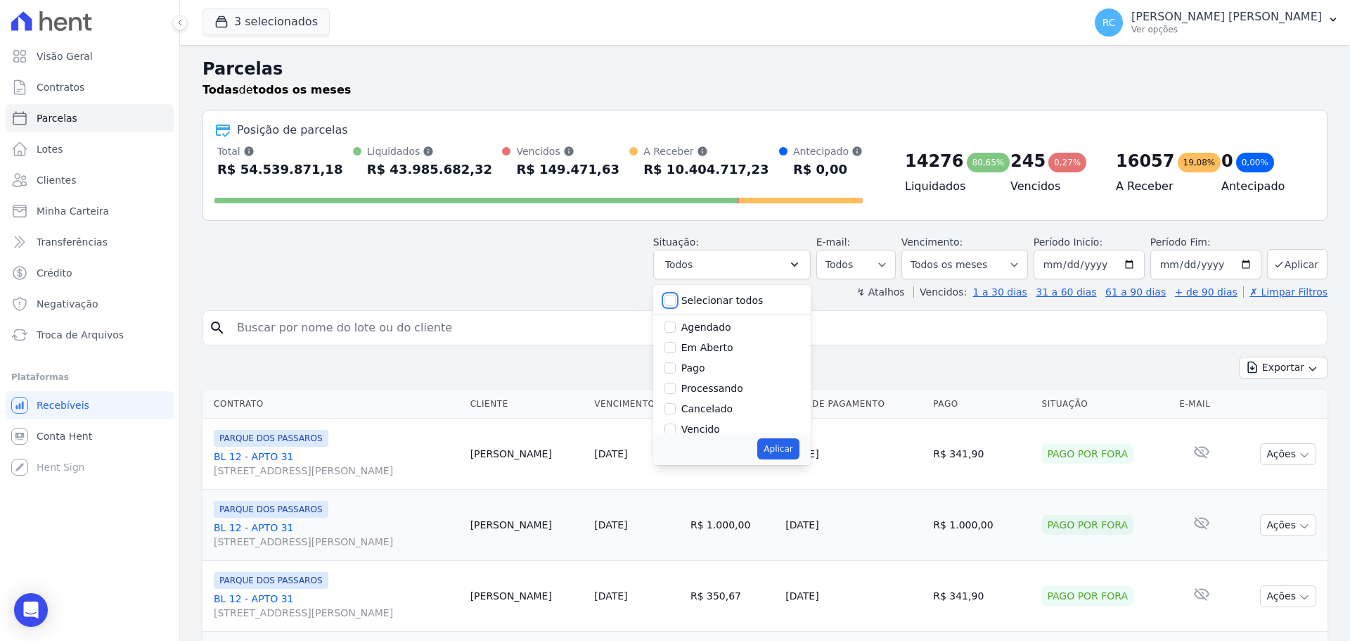
checkbox input "false"
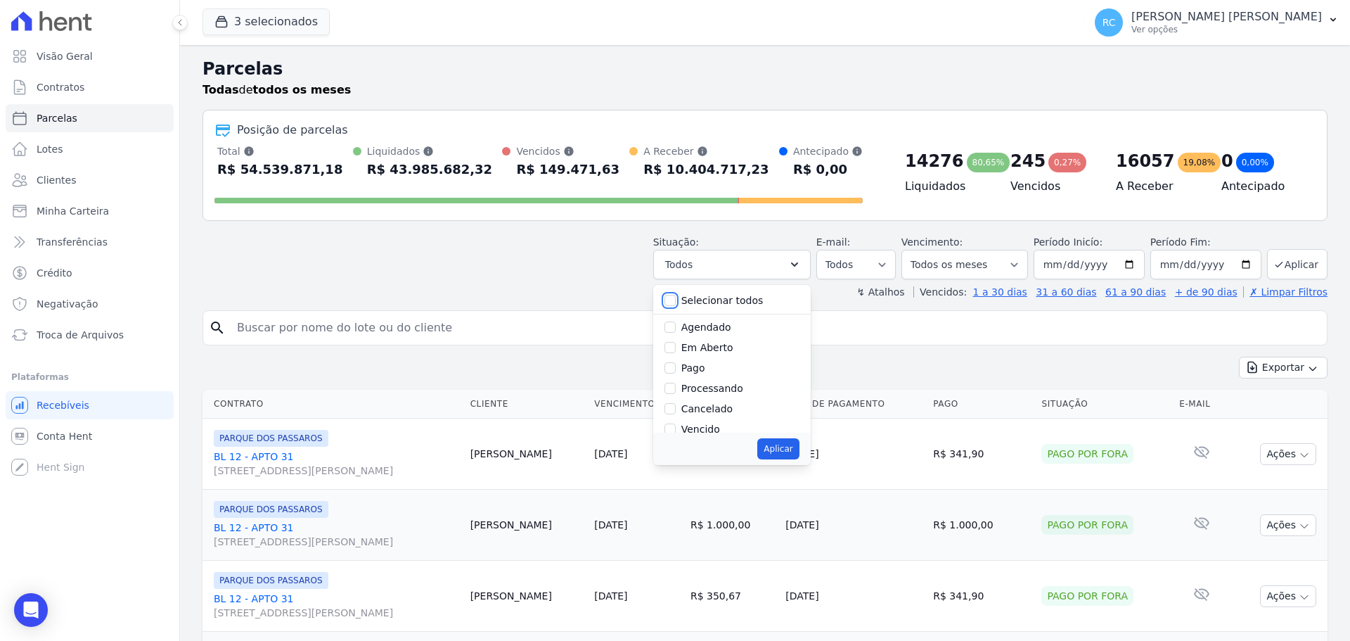
checkbox input "false"
click at [676, 359] on input "Vencido" at bounding box center [669, 358] width 11 height 11
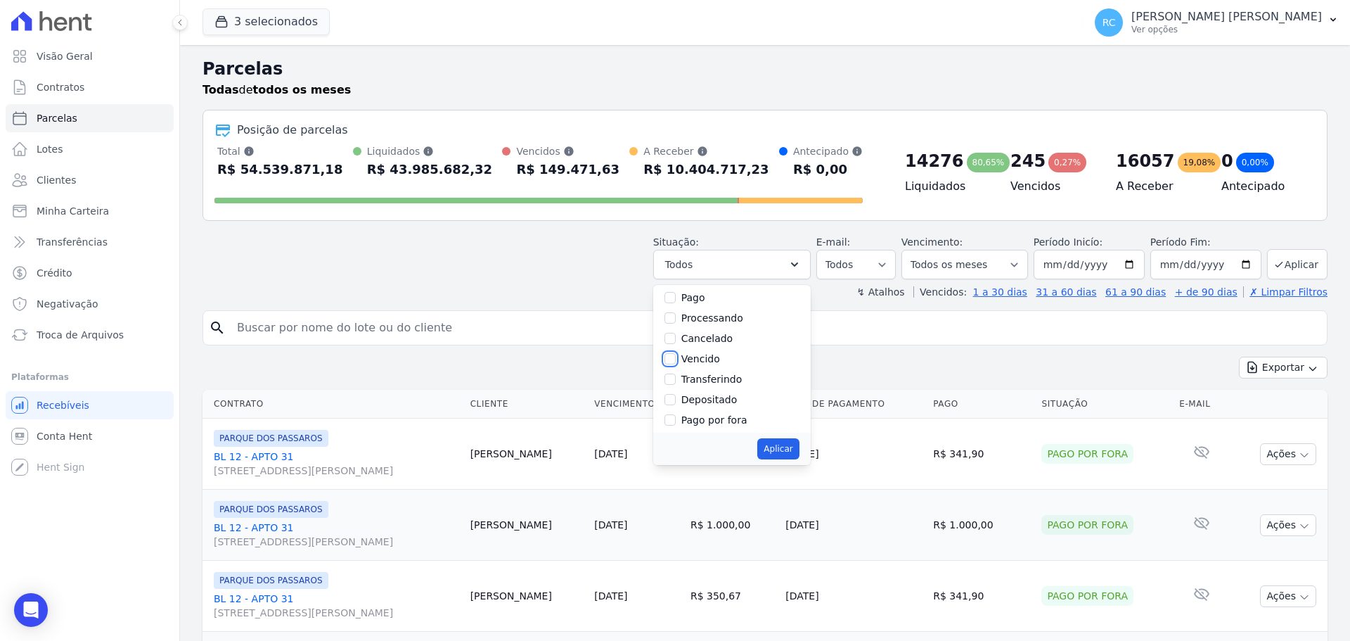
checkbox input "true"
click at [797, 445] on button "Aplicar" at bounding box center [777, 448] width 41 height 21
select select "overdue"
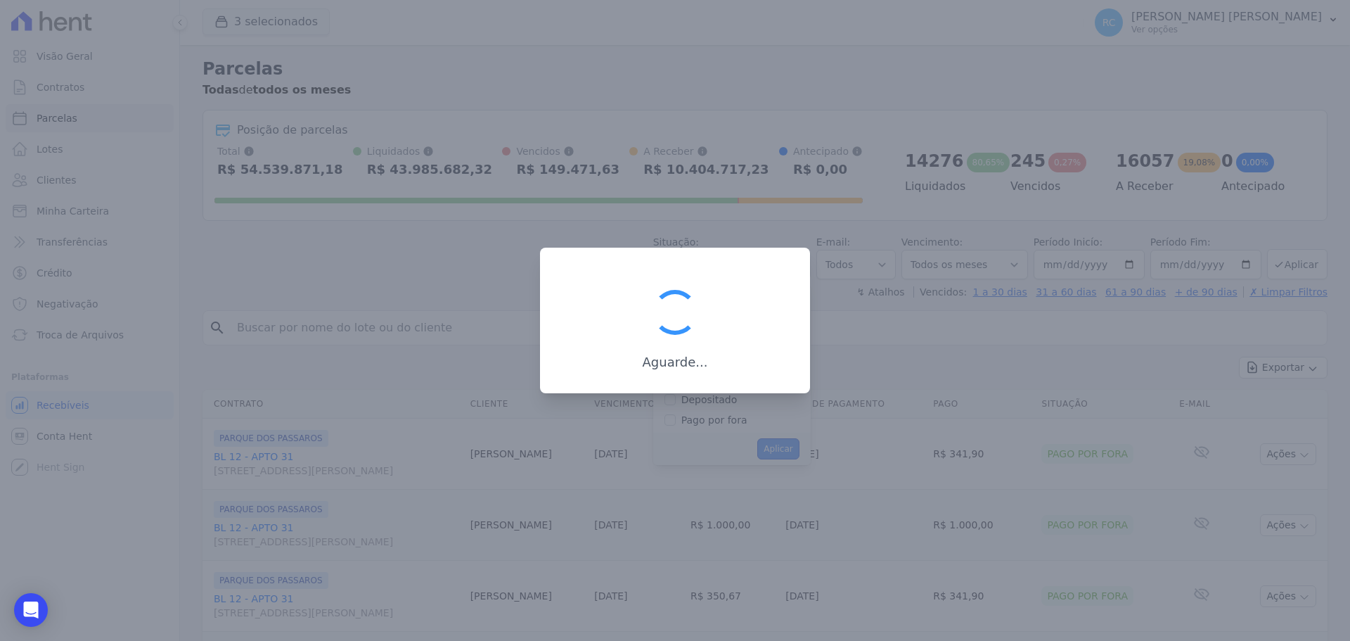
scroll to position [25, 0]
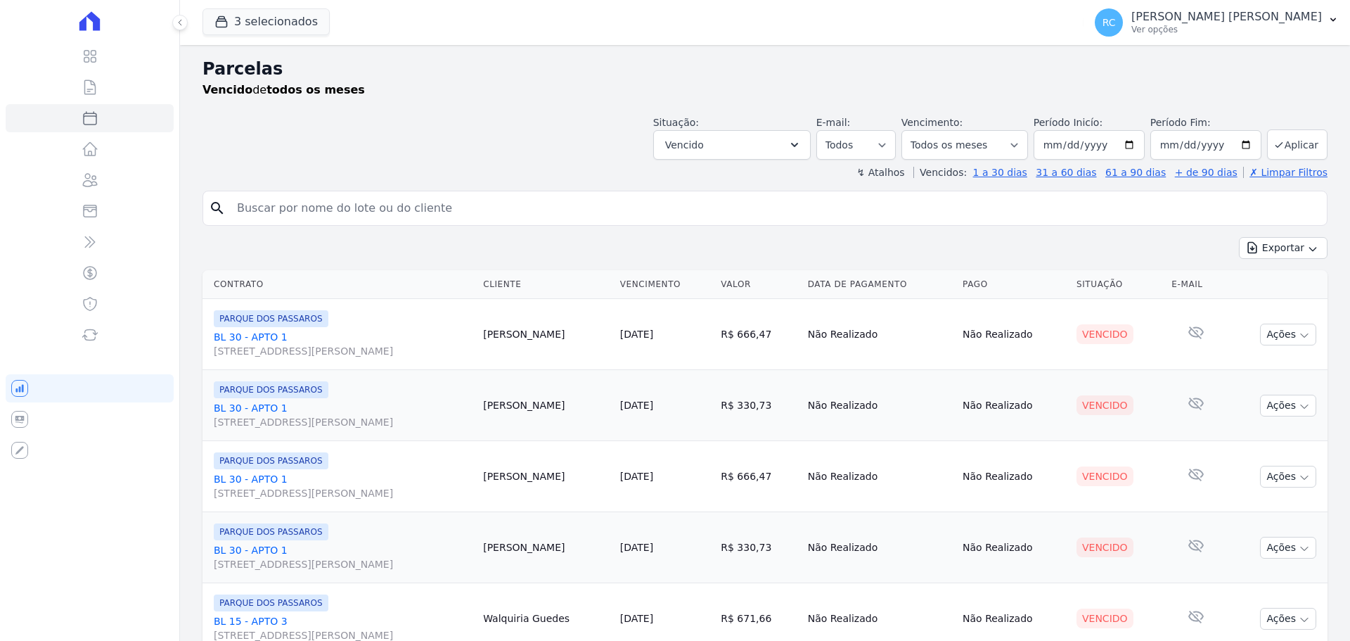
select select
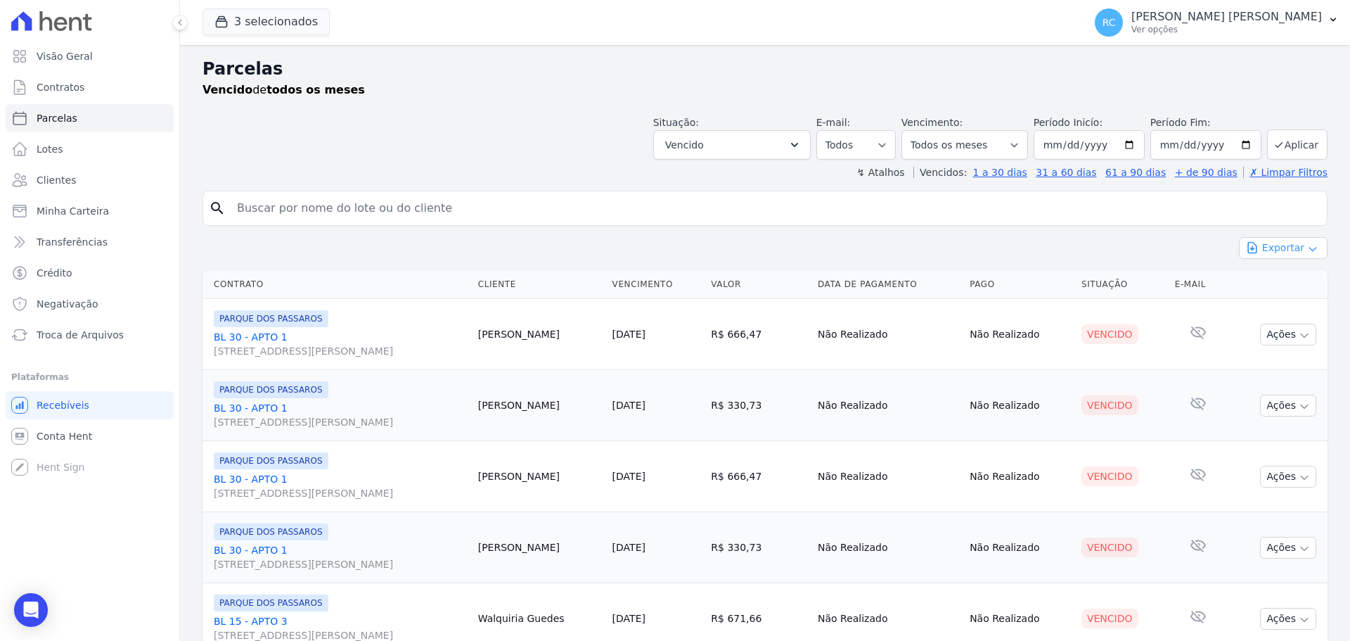
click at [1274, 253] on button "Exportar" at bounding box center [1283, 248] width 89 height 22
click at [1259, 304] on span "Exportar CSV" at bounding box center [1282, 305] width 75 height 14
drag, startPoint x: 394, startPoint y: 200, endPoint x: 416, endPoint y: 187, distance: 25.8
click at [394, 200] on input "search" at bounding box center [775, 208] width 1093 height 28
paste input "[PERSON_NAME]"
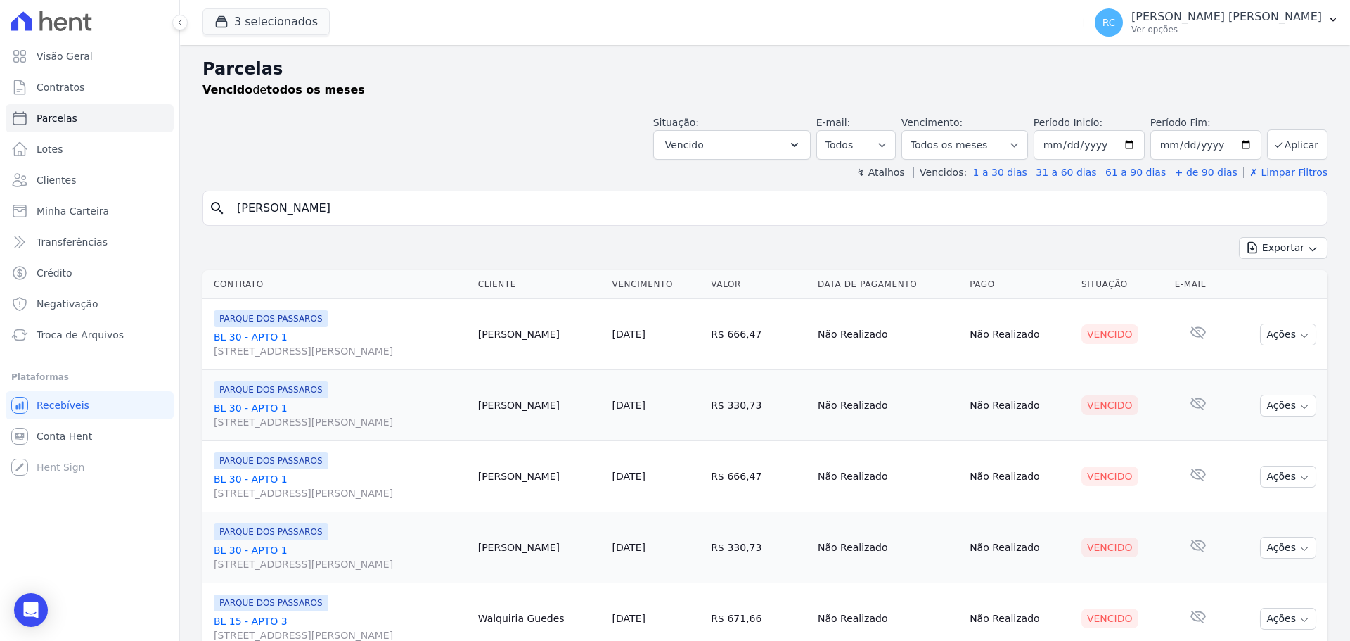
type input "[PERSON_NAME]"
select select
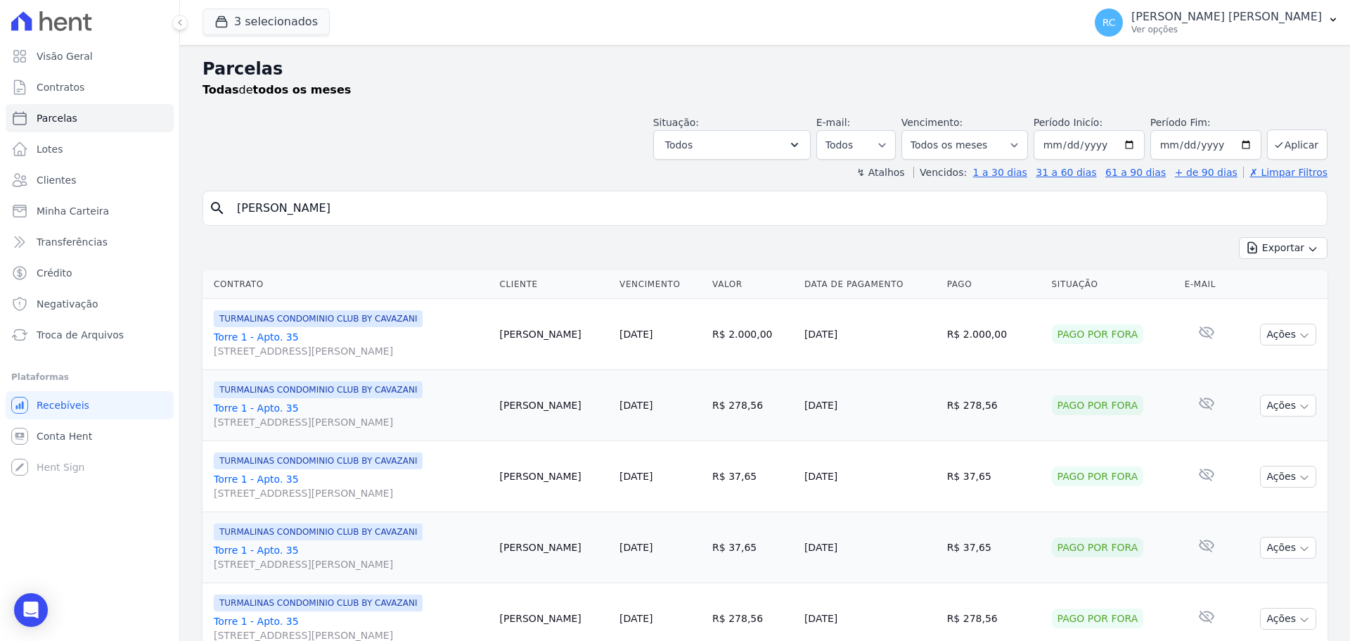
drag, startPoint x: 402, startPoint y: 214, endPoint x: 10, endPoint y: 288, distance: 399.4
click at [3, 290] on div "Visão Geral Contratos [GEOGRAPHIC_DATA] Lotes Clientes Minha Carteira Transferê…" at bounding box center [675, 320] width 1350 height 641
paste input "[PERSON_NAME]"
type input "[PERSON_NAME]"
select select
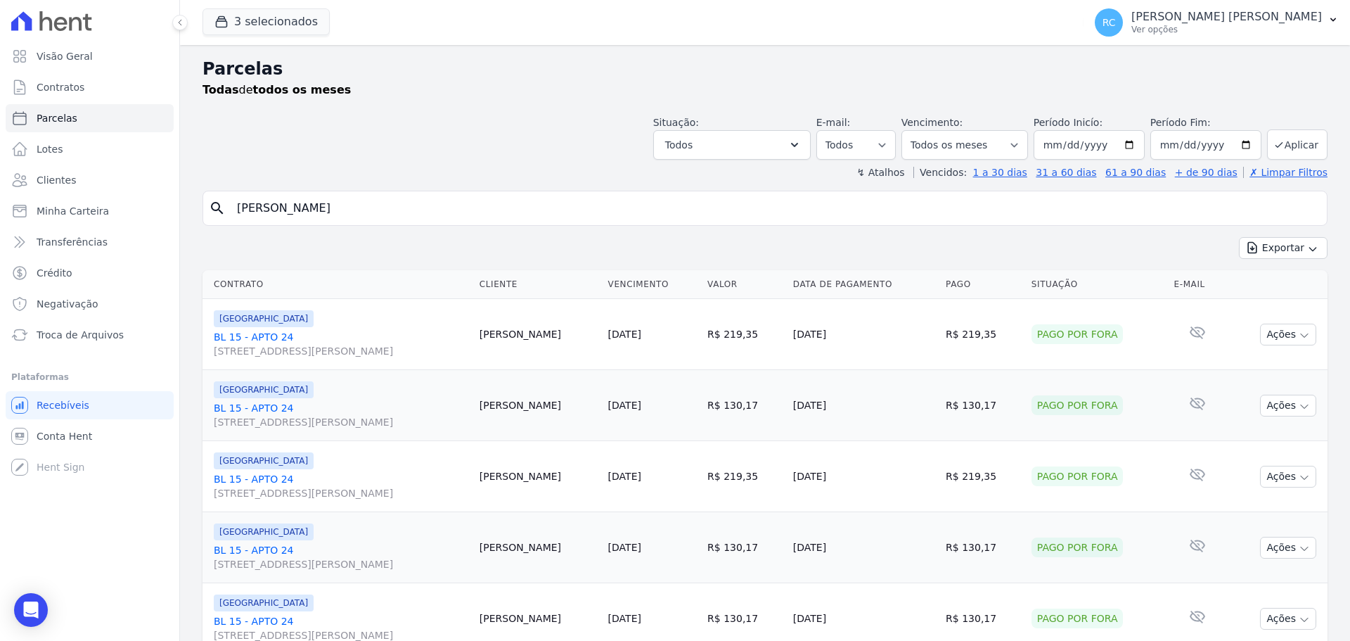
paste input "[PERSON_NAME] [PERSON_NAME]"
drag, startPoint x: 475, startPoint y: 201, endPoint x: 477, endPoint y: 181, distance: 19.8
click at [49, 269] on div "Visão Geral Contratos [GEOGRAPHIC_DATA] Lotes Clientes Minha Carteira Transferê…" at bounding box center [675, 320] width 1350 height 641
type input "[PERSON_NAME]"
select select
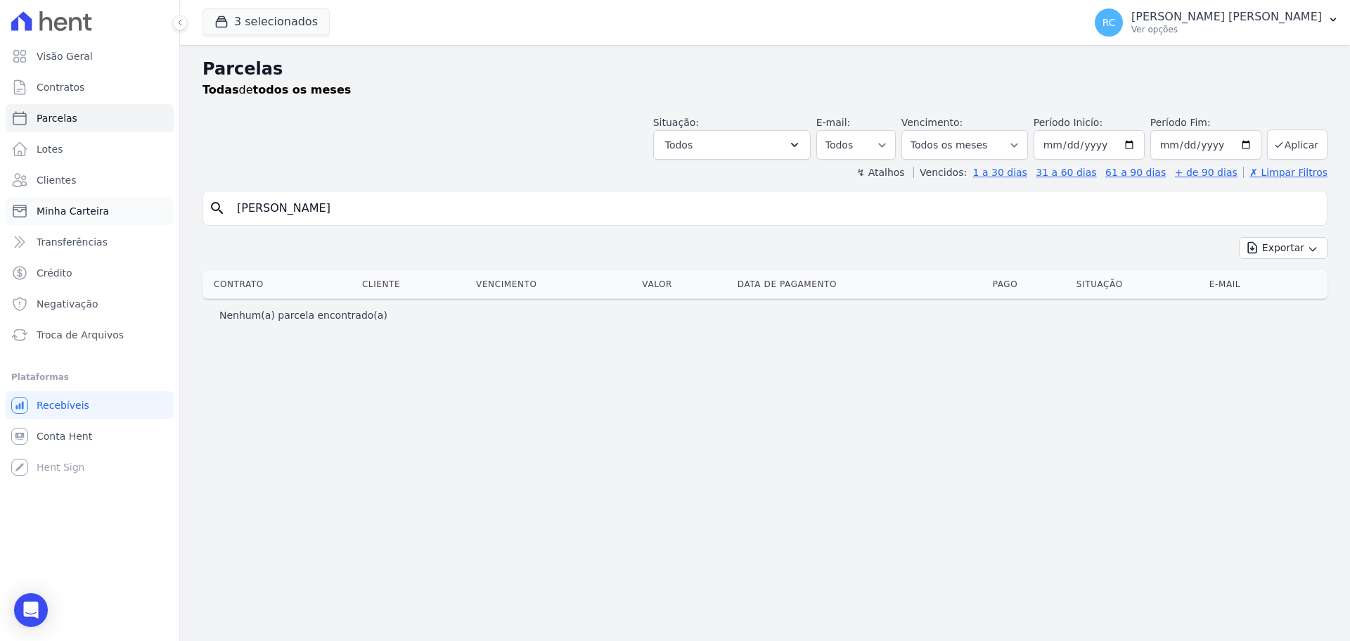
drag, startPoint x: 517, startPoint y: 209, endPoint x: 6, endPoint y: 217, distance: 511.2
click at [6, 217] on div "Visão Geral Contratos [GEOGRAPHIC_DATA] Lotes Clientes Minha Carteira Transferê…" at bounding box center [675, 320] width 1350 height 641
paste input "[PERSON_NAME] DOS [PERSON_NAME]"
type input "[PERSON_NAME] DOS [PERSON_NAME]"
select select
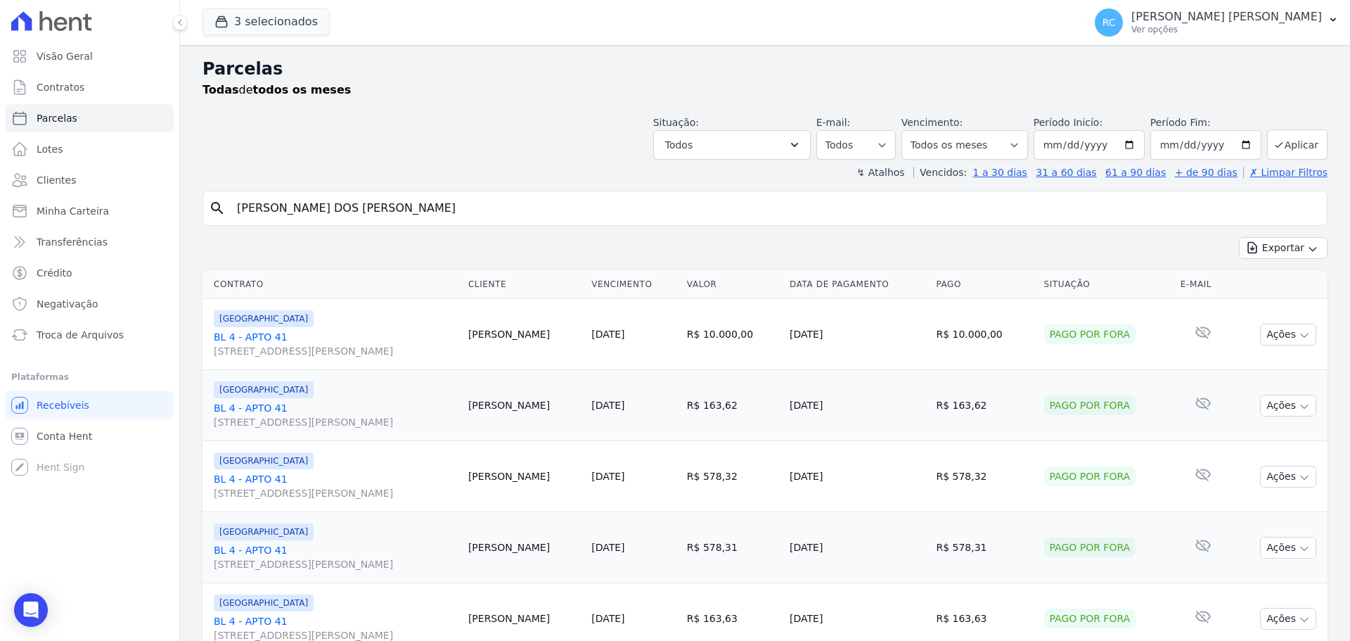
drag, startPoint x: 437, startPoint y: 193, endPoint x: 428, endPoint y: 157, distance: 37.0
click at [2, 255] on div "Visão Geral Contratos [GEOGRAPHIC_DATA] Lotes Clientes Minha Carteira Transferê…" at bounding box center [675, 320] width 1350 height 641
paste input "[PERSON_NAME] [PERSON_NAME] DA SILV"
type input "[PERSON_NAME]"
select select
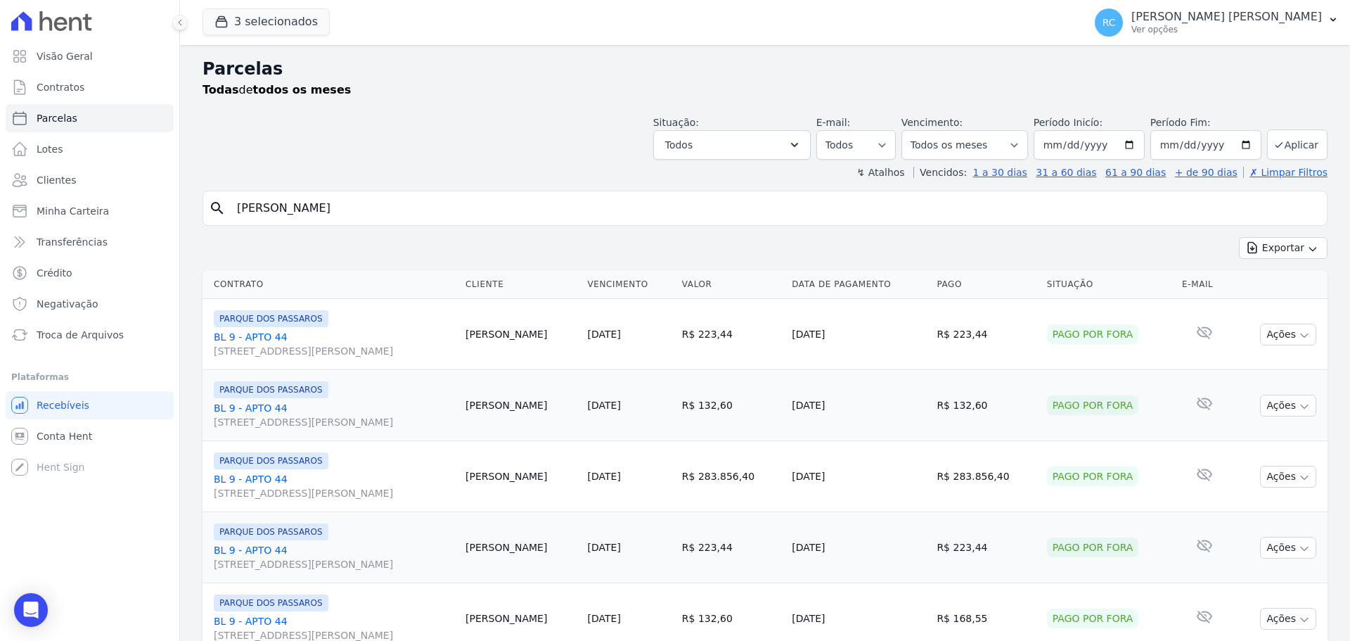
drag, startPoint x: 487, startPoint y: 212, endPoint x: 183, endPoint y: 268, distance: 308.8
paste input "[PERSON_NAME]"
type input "[PERSON_NAME] [PERSON_NAME]"
select select
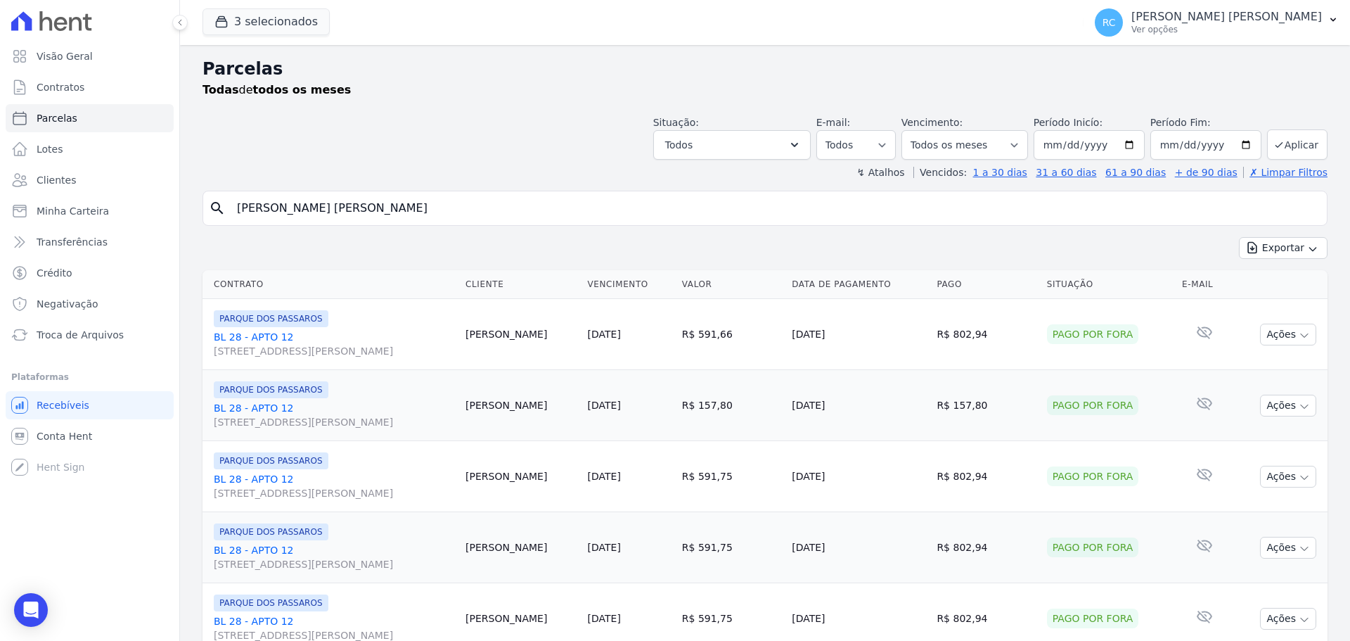
drag, startPoint x: 407, startPoint y: 217, endPoint x: 383, endPoint y: 201, distance: 29.4
click at [354, 218] on input "[PERSON_NAME] [PERSON_NAME]" at bounding box center [775, 208] width 1093 height 28
click at [439, 193] on div "search [PERSON_NAME] [PERSON_NAME]" at bounding box center [765, 208] width 1125 height 35
click at [431, 203] on input "[PERSON_NAME] [PERSON_NAME]" at bounding box center [775, 208] width 1093 height 28
click at [430, 203] on input "[PERSON_NAME] [PERSON_NAME]" at bounding box center [775, 208] width 1093 height 28
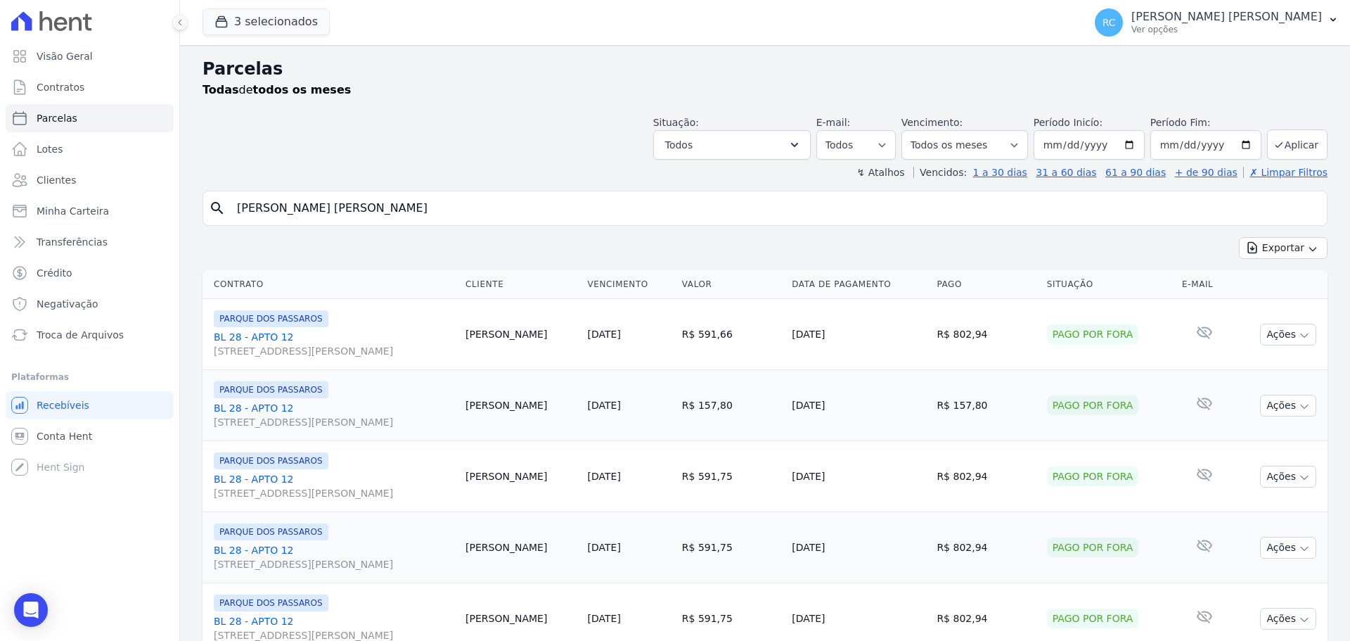
click at [430, 203] on input "[PERSON_NAME] [PERSON_NAME]" at bounding box center [775, 208] width 1093 height 28
type input "CAI"
click at [434, 209] on input "CAI" at bounding box center [775, 208] width 1093 height 28
type input "CAIQ"
select select
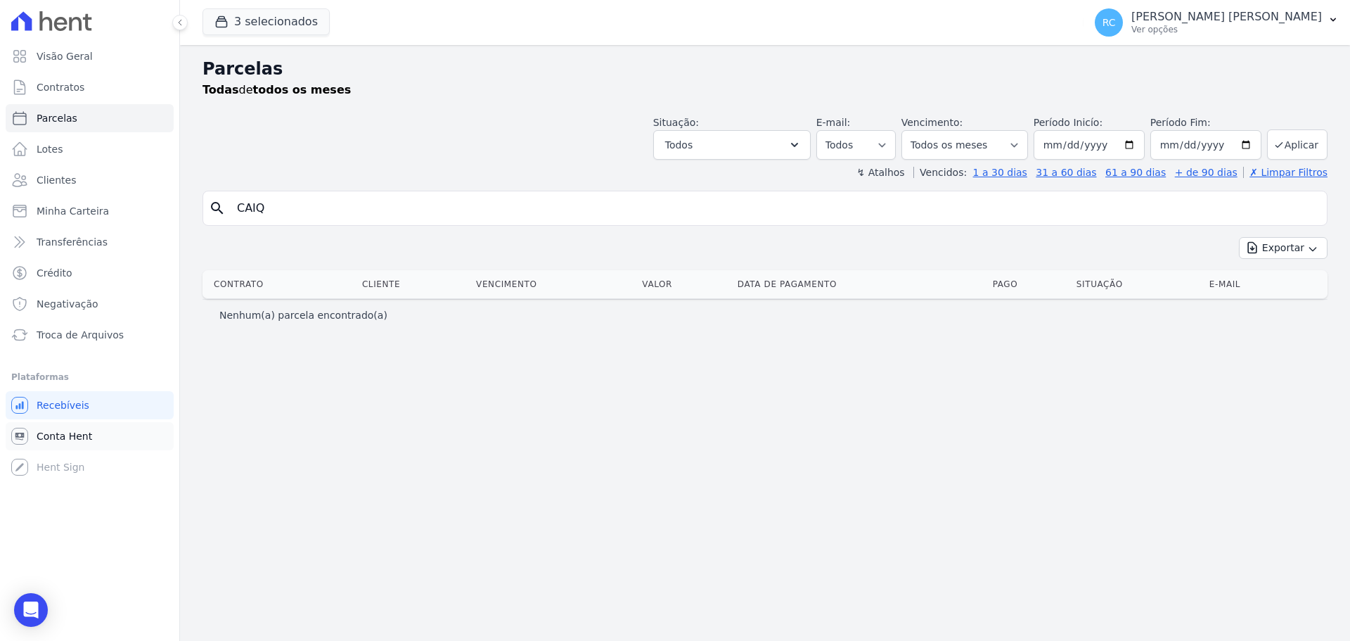
click at [77, 431] on span "Conta Hent" at bounding box center [65, 436] width 56 height 14
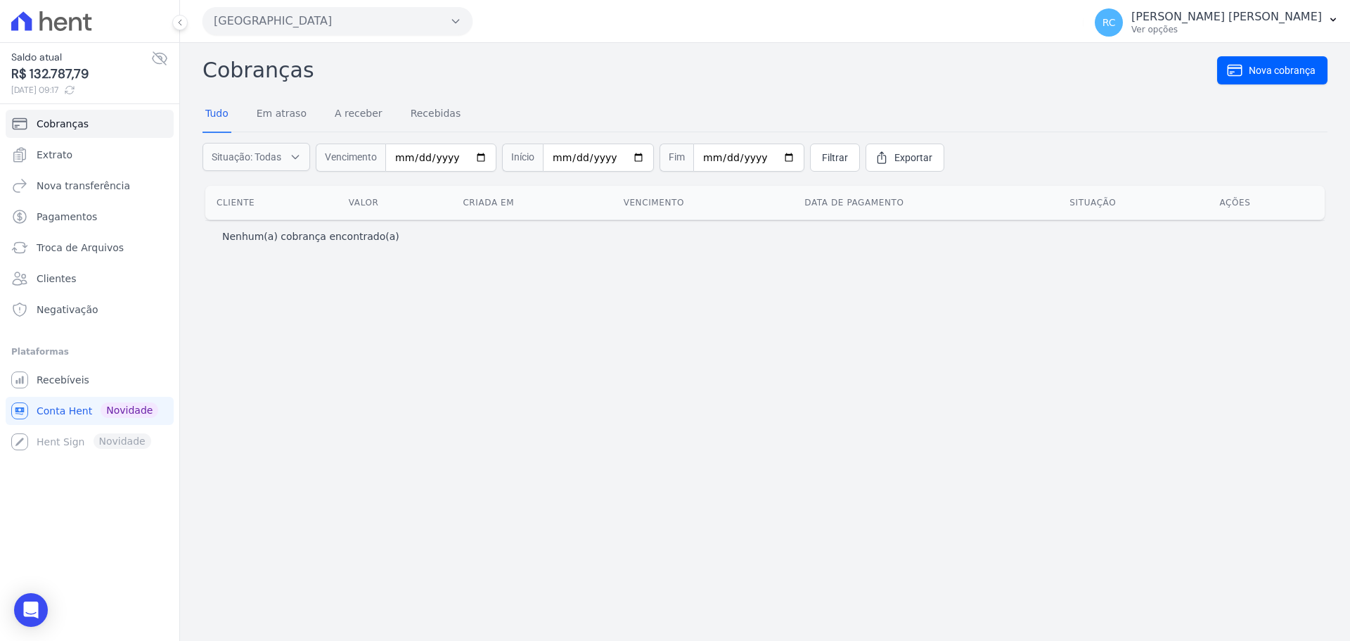
click at [396, 33] on button "Parque Dos Passaros" at bounding box center [338, 21] width 270 height 28
click at [380, 16] on button "Parque Dos Passaros" at bounding box center [338, 21] width 270 height 28
click at [471, 18] on button "Parque Dos Passaros" at bounding box center [338, 21] width 270 height 28
click at [456, 19] on icon "button" at bounding box center [455, 20] width 11 height 11
click at [252, 27] on button "Parque Dos Passaros" at bounding box center [338, 21] width 270 height 28
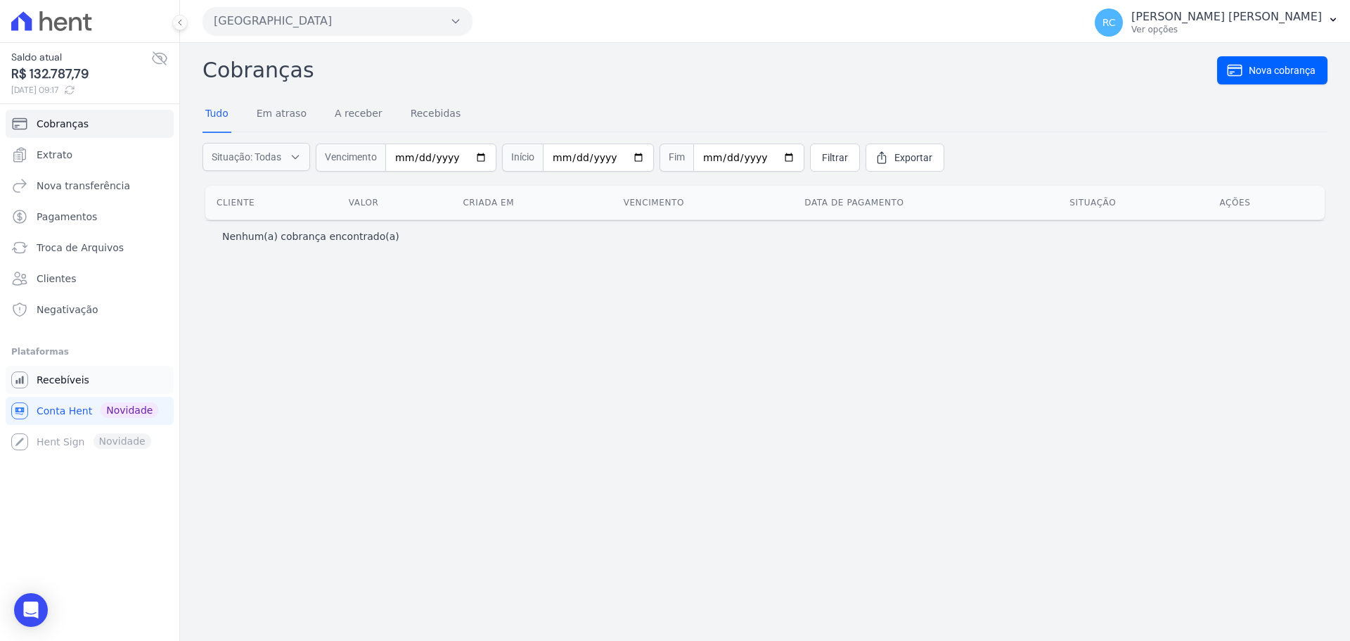
click at [84, 385] on link "Recebíveis" at bounding box center [90, 380] width 168 height 28
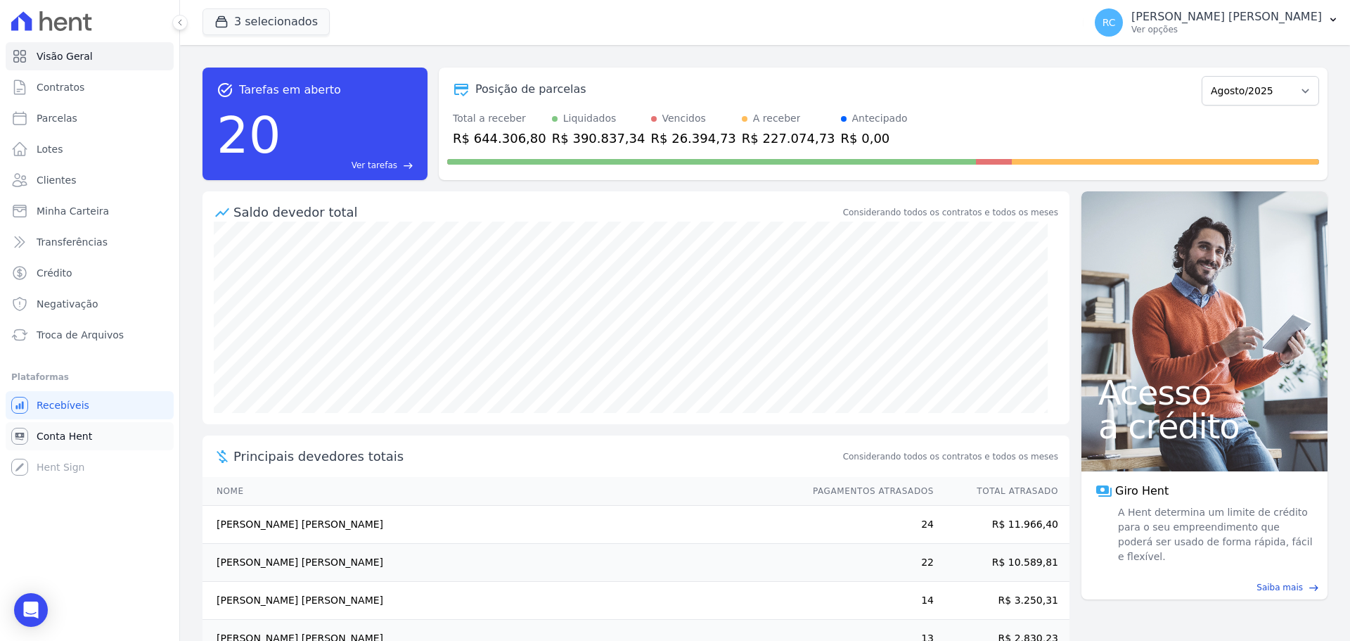
click at [56, 446] on link "Conta Hent" at bounding box center [90, 436] width 168 height 28
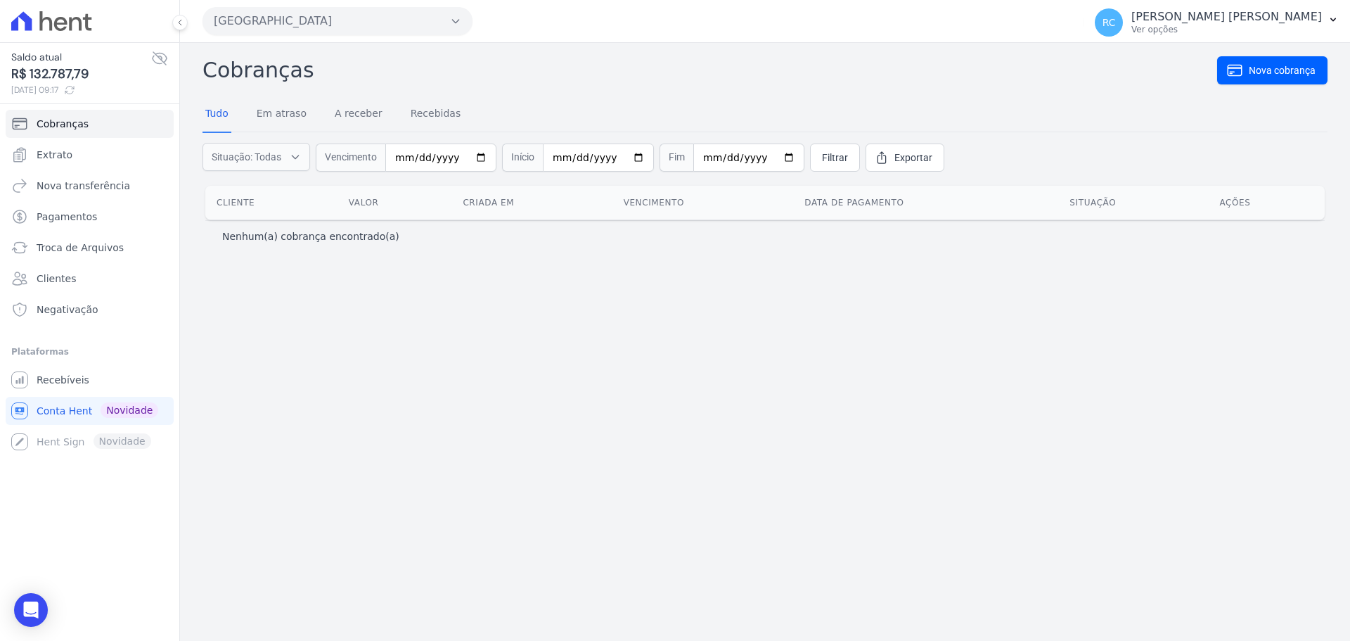
click at [344, 23] on button "Parque Dos Passaros" at bounding box center [338, 21] width 270 height 28
click at [416, 13] on button "Parque Dos Passaros" at bounding box center [338, 21] width 270 height 28
click at [92, 252] on span "Troca de Arquivos" at bounding box center [80, 247] width 87 height 14
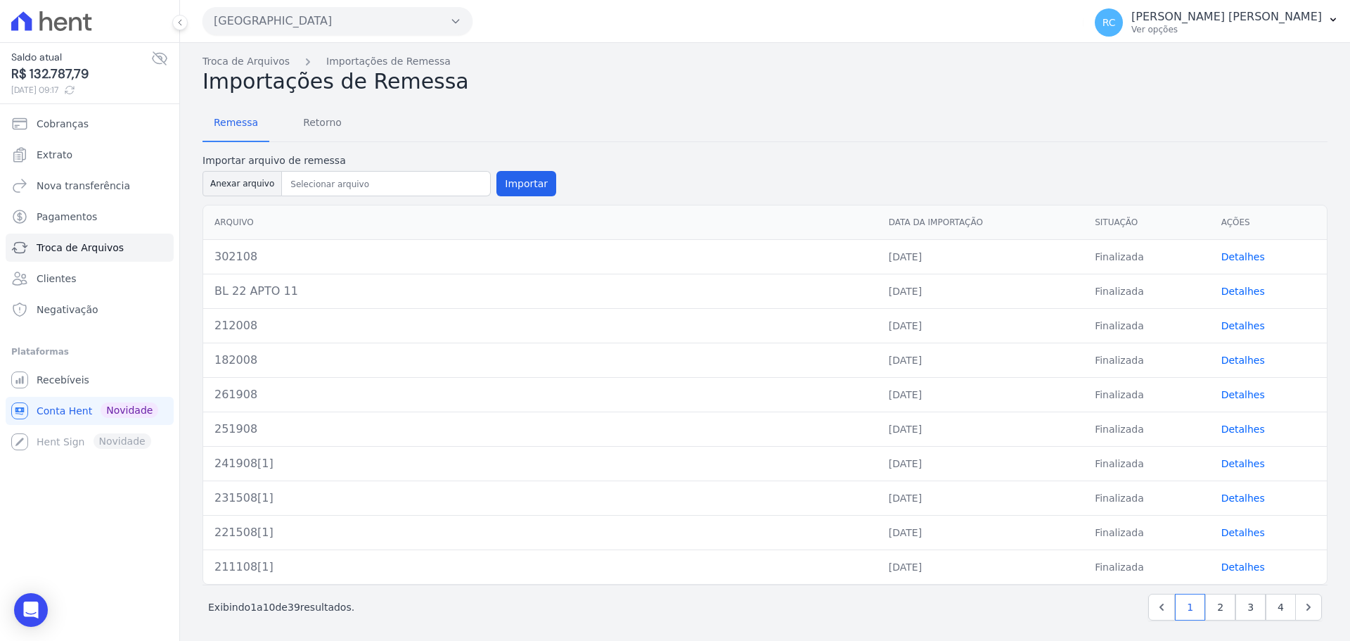
click at [430, 18] on button "Parque Dos Passaros" at bounding box center [338, 21] width 270 height 28
drag, startPoint x: 440, startPoint y: 23, endPoint x: 445, endPoint y: 1, distance: 22.3
click at [442, 20] on button "Parque Dos Passaros" at bounding box center [338, 21] width 270 height 28
click at [432, 11] on button "Parque Dos Passaros" at bounding box center [338, 21] width 270 height 28
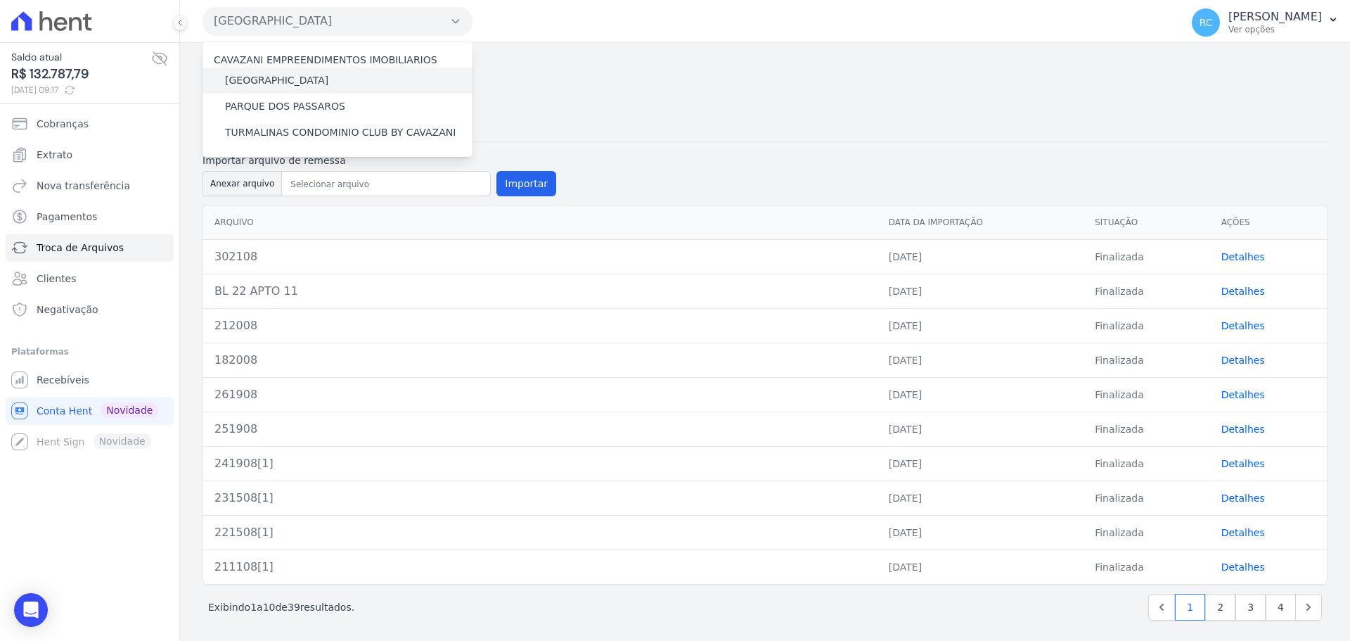
click at [288, 82] on label "[GEOGRAPHIC_DATA]" at bounding box center [276, 80] width 103 height 15
click at [0, 0] on input "[GEOGRAPHIC_DATA]" at bounding box center [0, 0] width 0 height 0
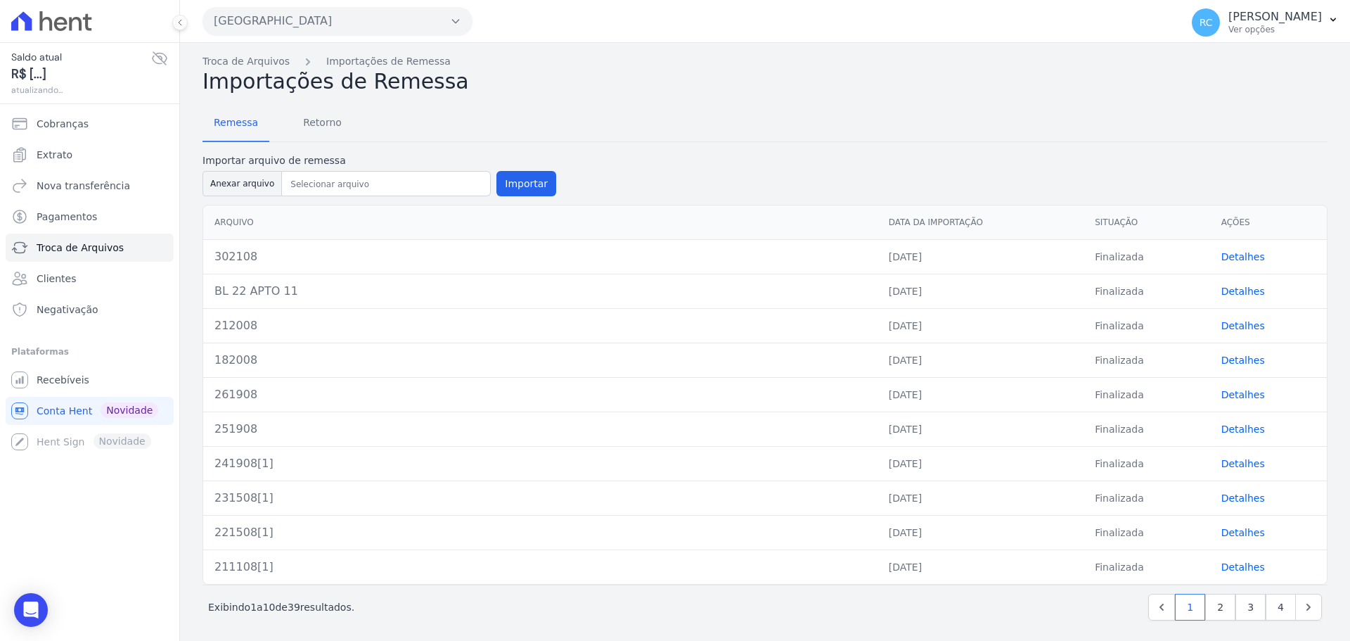
click at [359, 27] on button "Parque Dos Passaros" at bounding box center [338, 21] width 270 height 28
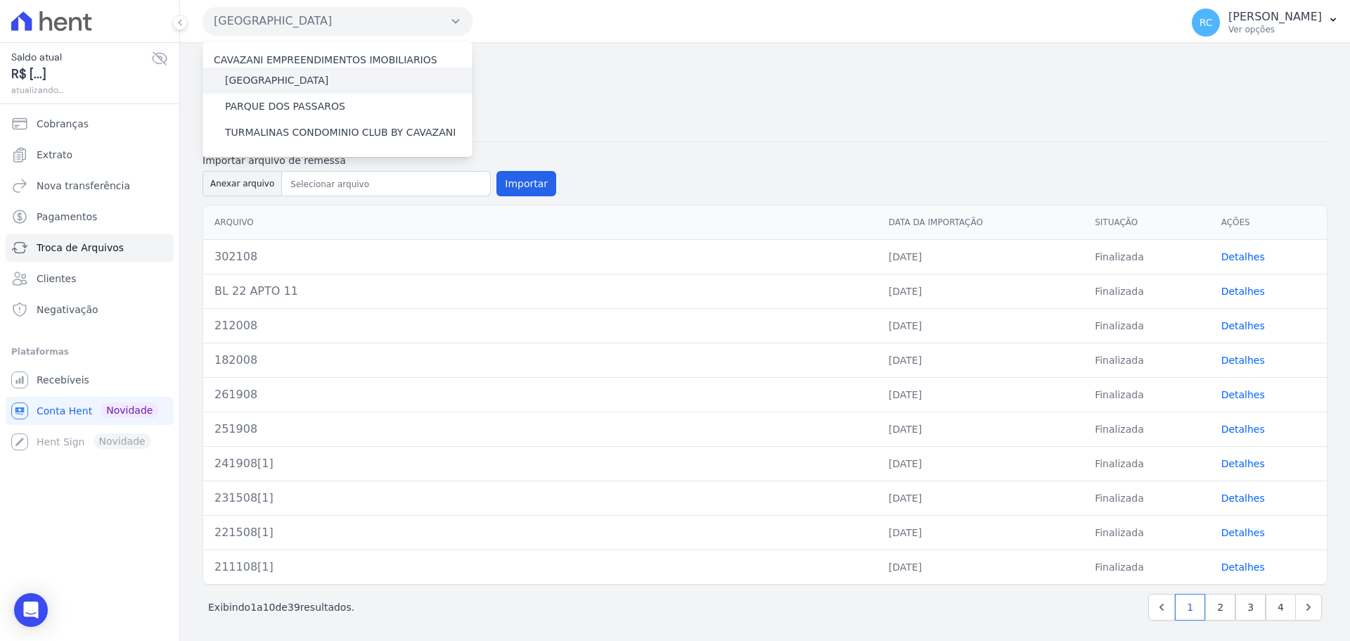
click at [304, 77] on label "PARQUE DAS FLORES" at bounding box center [276, 80] width 103 height 15
click at [0, 0] on input "PARQUE DAS FLORES" at bounding box center [0, 0] width 0 height 0
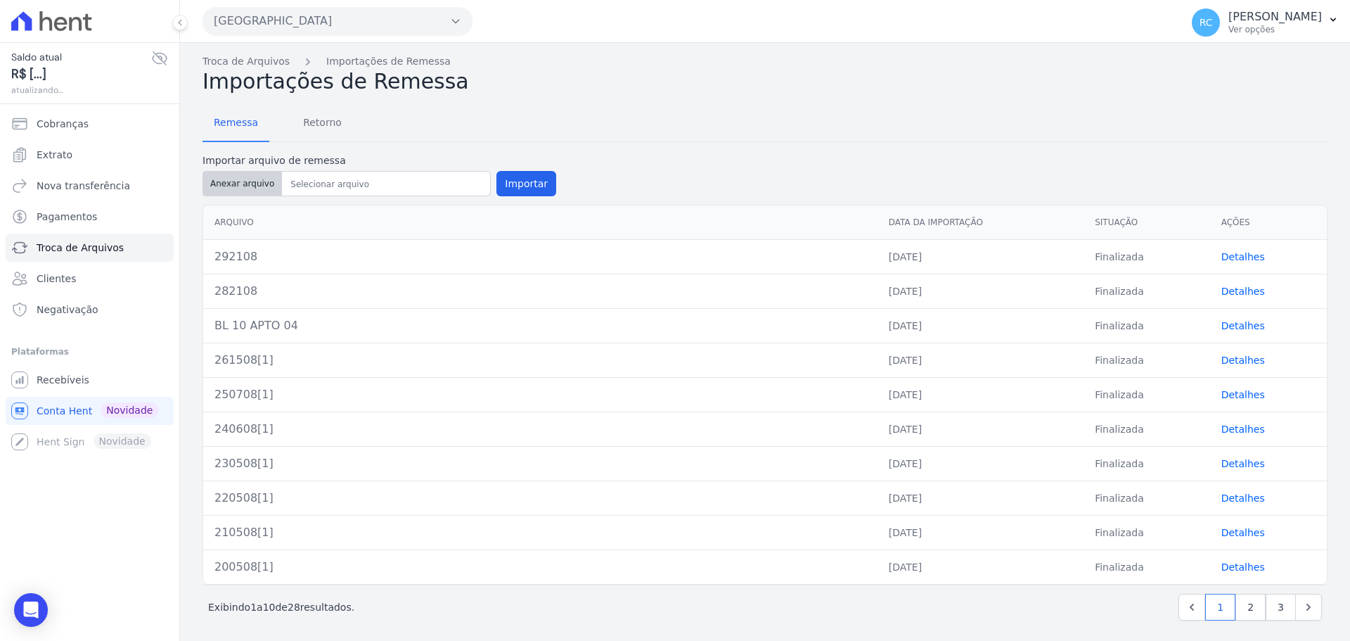
click at [226, 176] on button "Anexar arquivo" at bounding box center [242, 183] width 79 height 25
type input "BL 04 APTO 43"
click at [516, 186] on button "Importar" at bounding box center [526, 183] width 60 height 25
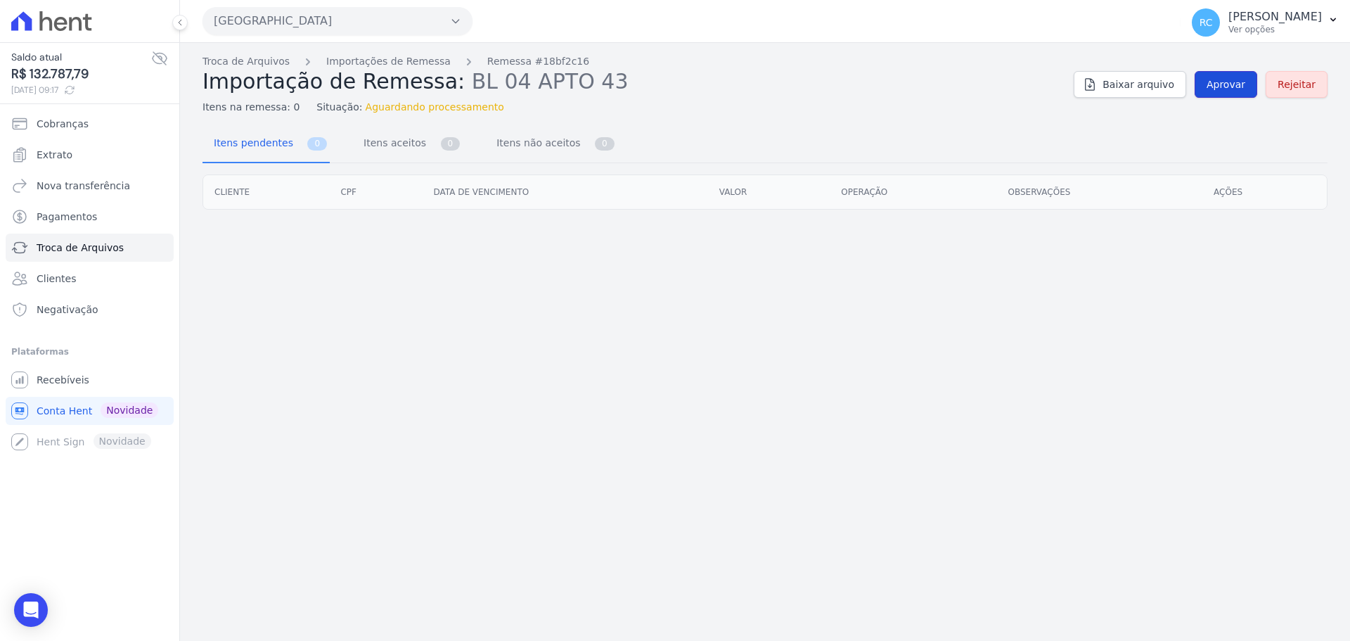
click at [1233, 89] on span "Aprovar" at bounding box center [1226, 84] width 39 height 14
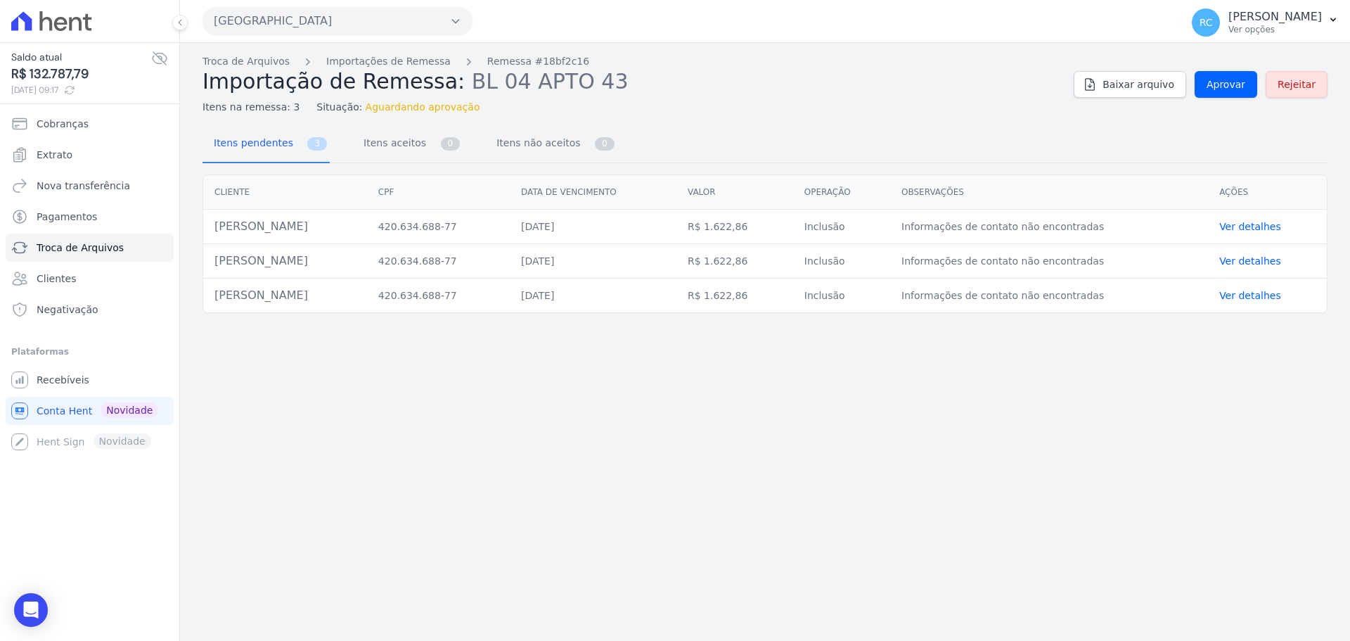
click at [259, 230] on td "Kaique Da Silva" at bounding box center [285, 227] width 164 height 34
click at [259, 229] on td "Kaique Da Silva" at bounding box center [285, 227] width 164 height 34
copy tr "Kaique Da Silva"
click at [1225, 87] on span "Aprovar" at bounding box center [1226, 84] width 39 height 14
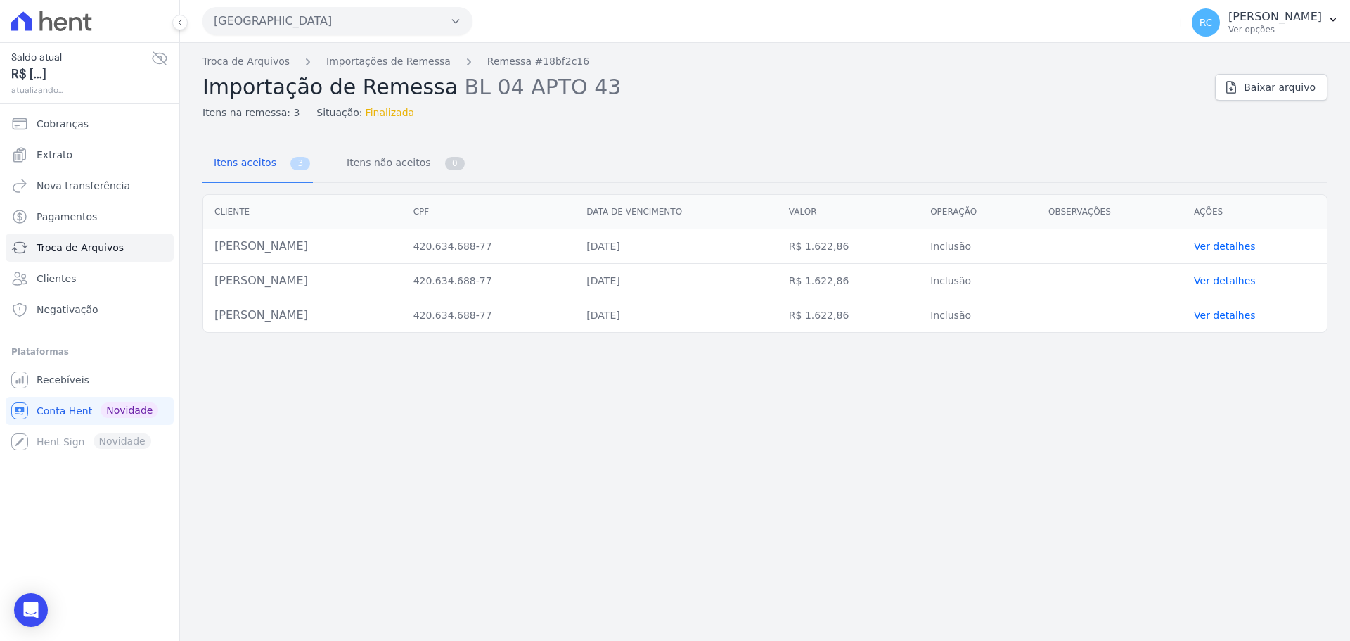
click at [244, 247] on td "Kaique Da Silva" at bounding box center [302, 246] width 199 height 34
copy tr "Kaique Da Silva"
click at [259, 63] on link "Troca de Arquivos" at bounding box center [246, 61] width 87 height 15
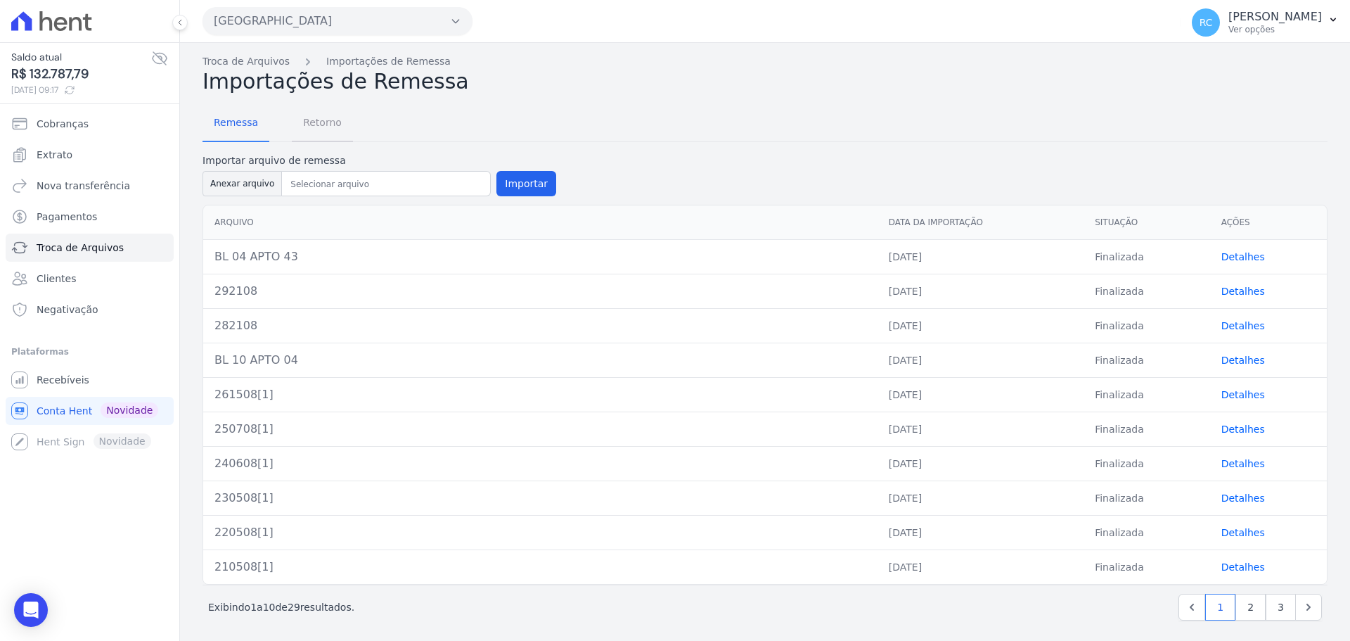
click at [316, 136] on span "Retorno" at bounding box center [323, 122] width 56 height 28
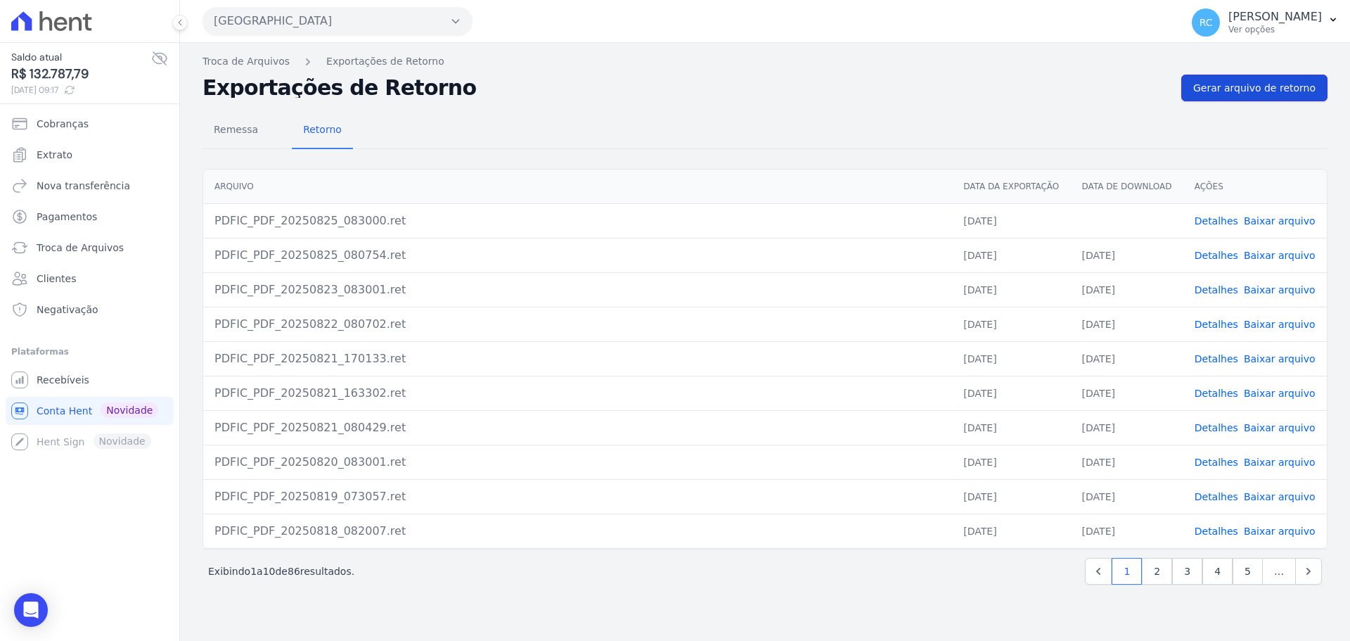
click at [1268, 95] on link "Gerar arquivo de retorno" at bounding box center [1254, 88] width 146 height 27
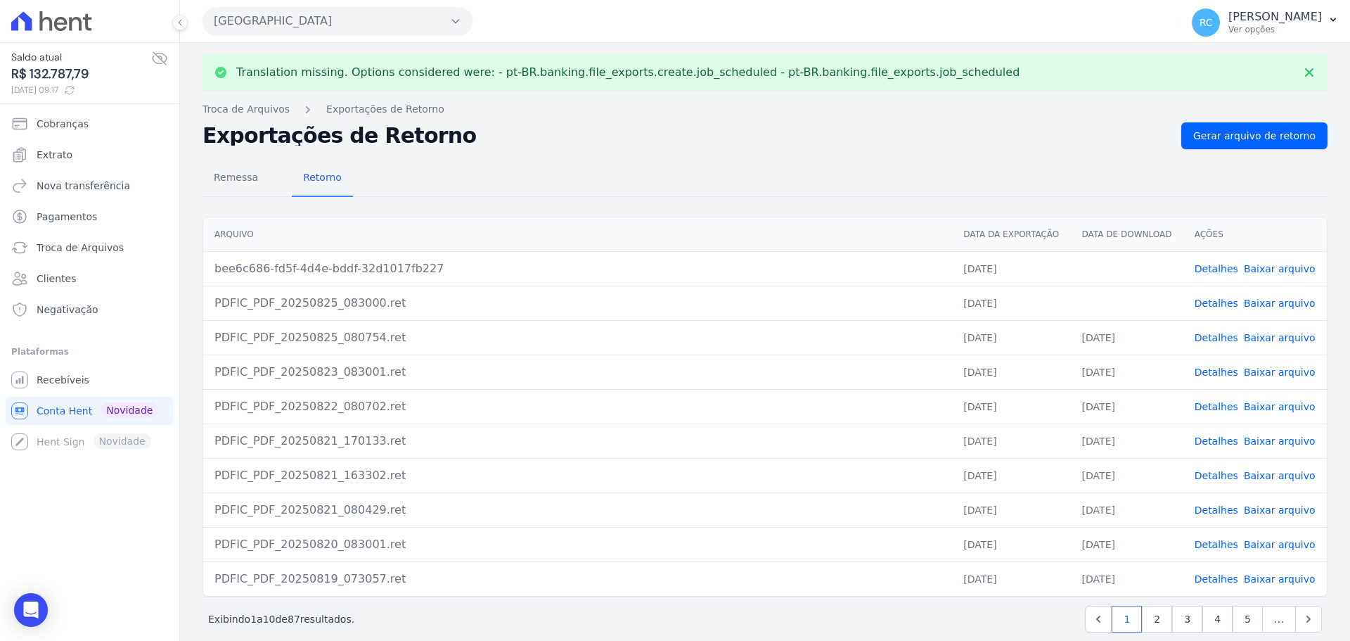
click at [1259, 264] on link "Baixar arquivo" at bounding box center [1280, 268] width 72 height 11
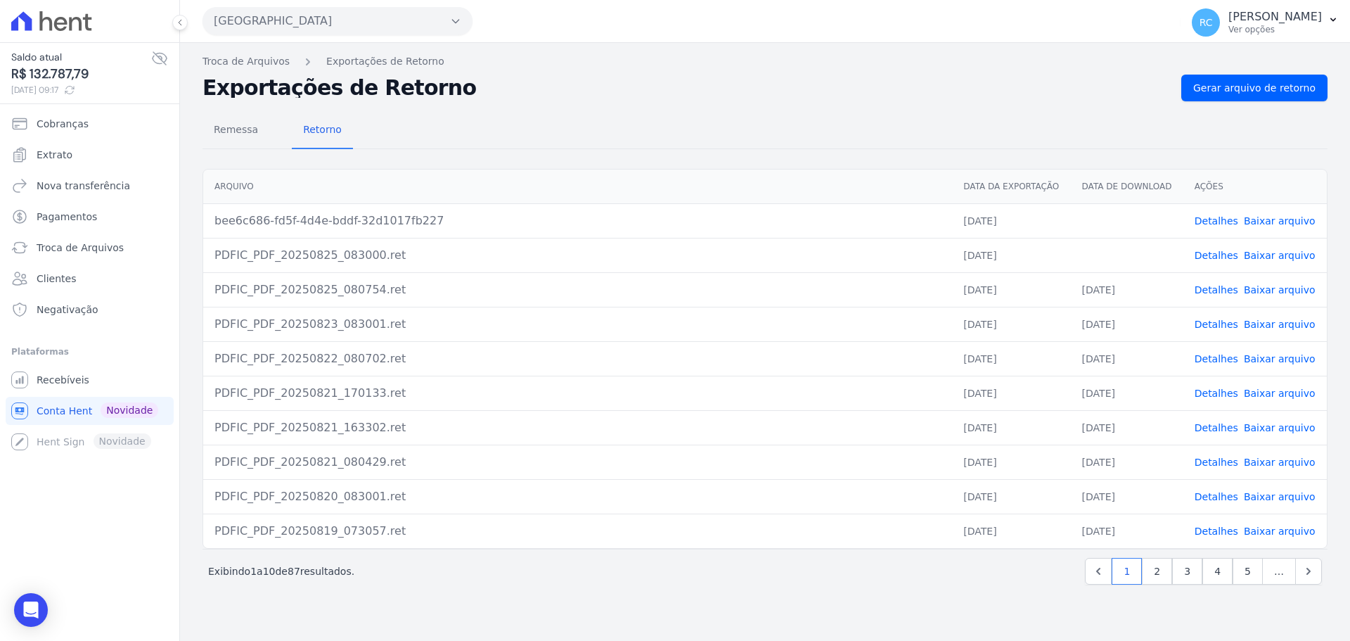
click at [647, 601] on div "Translation missing. Options considered were: - pt-BR.banking.file_exports.crea…" at bounding box center [765, 342] width 1170 height 598
click at [24, 601] on div "Open Intercom Messenger" at bounding box center [31, 609] width 37 height 37
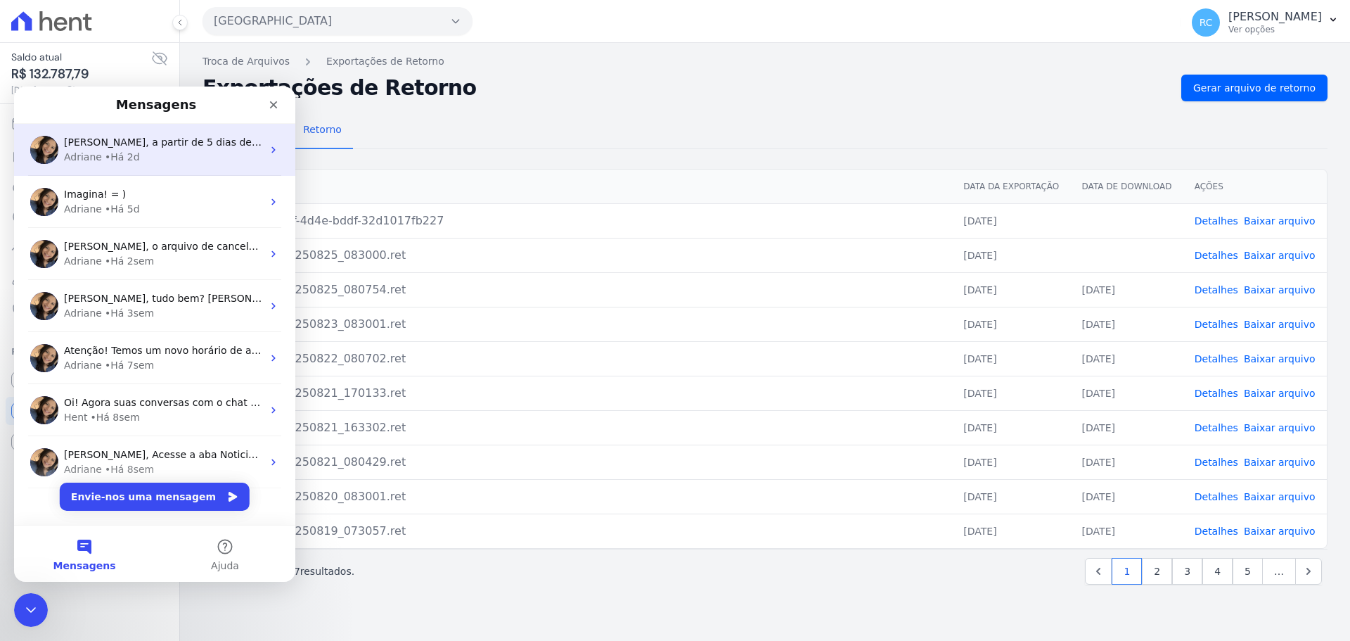
click at [205, 148] on span "Raquel, a partir de 5 dias de atraso da data de vencimento já é possível negati…" at bounding box center [293, 141] width 459 height 11
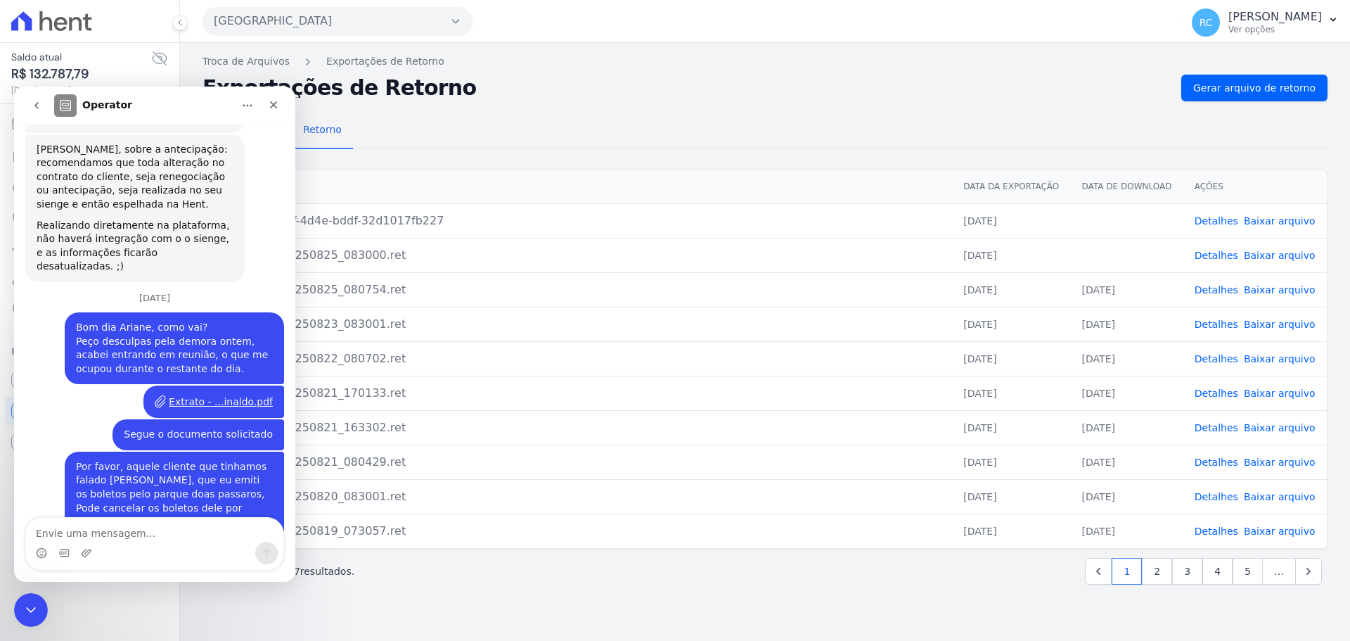
scroll to position [6880, 0]
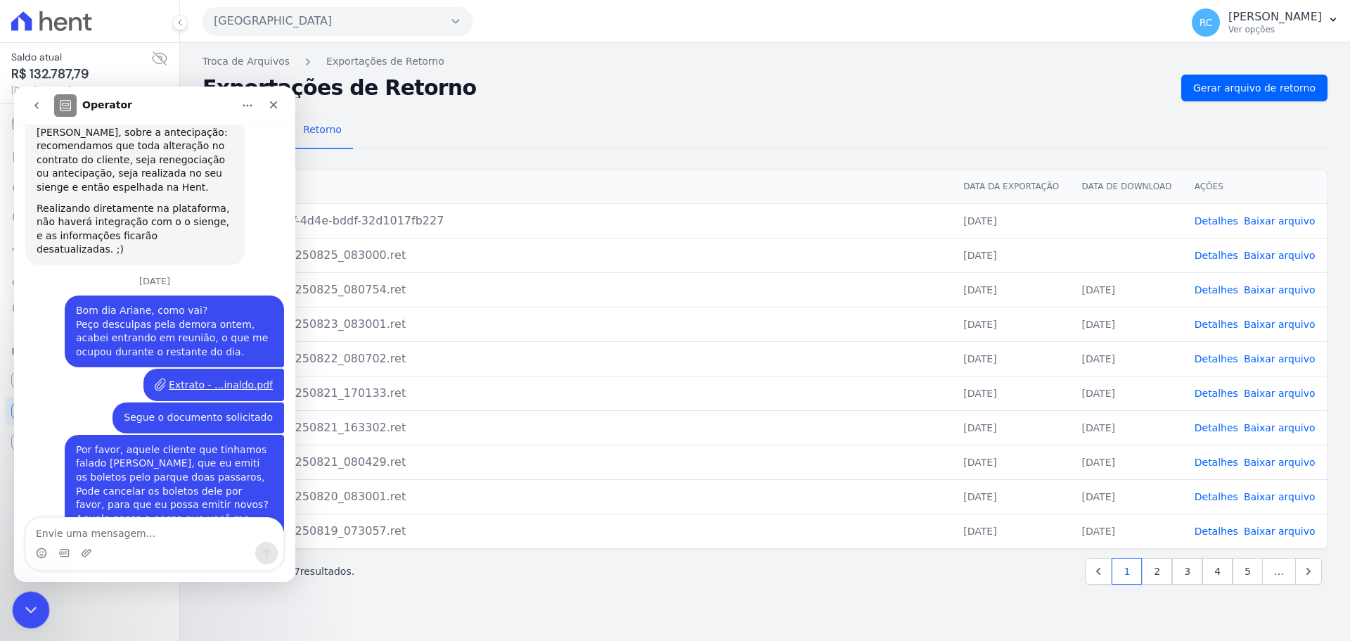
click at [26, 616] on div "Fechar mensagem da Intercom" at bounding box center [29, 608] width 34 height 34
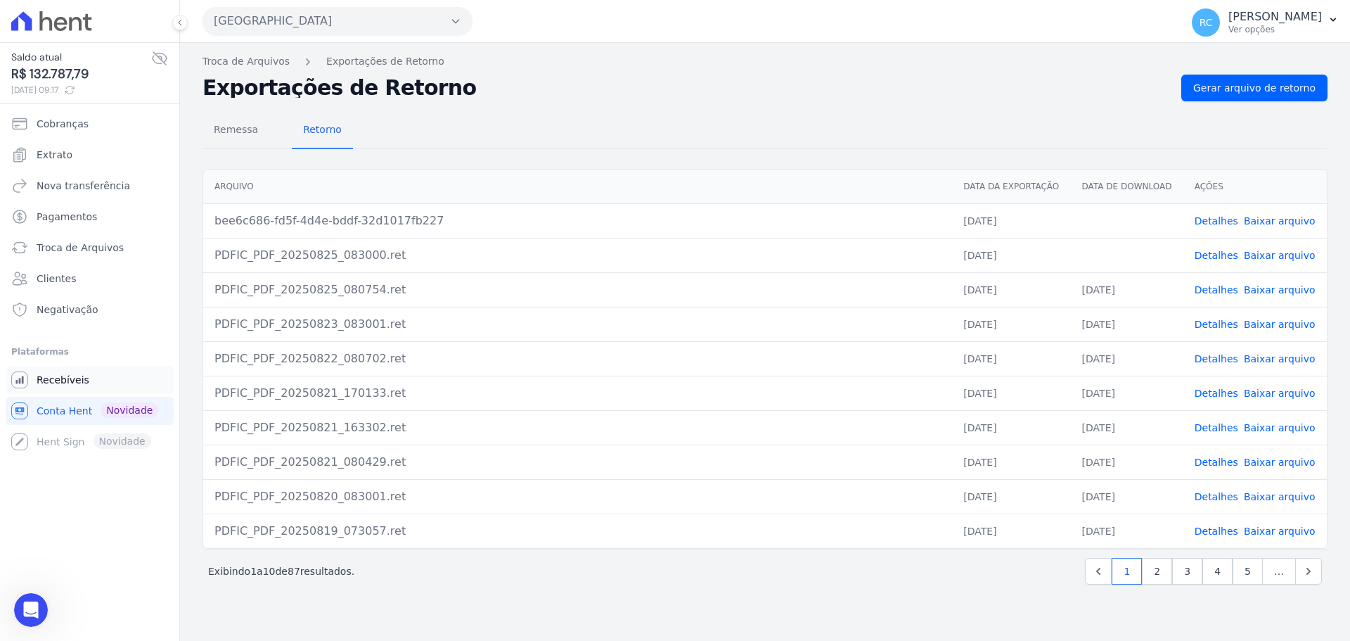
click at [83, 380] on span "Recebíveis" at bounding box center [63, 380] width 53 height 14
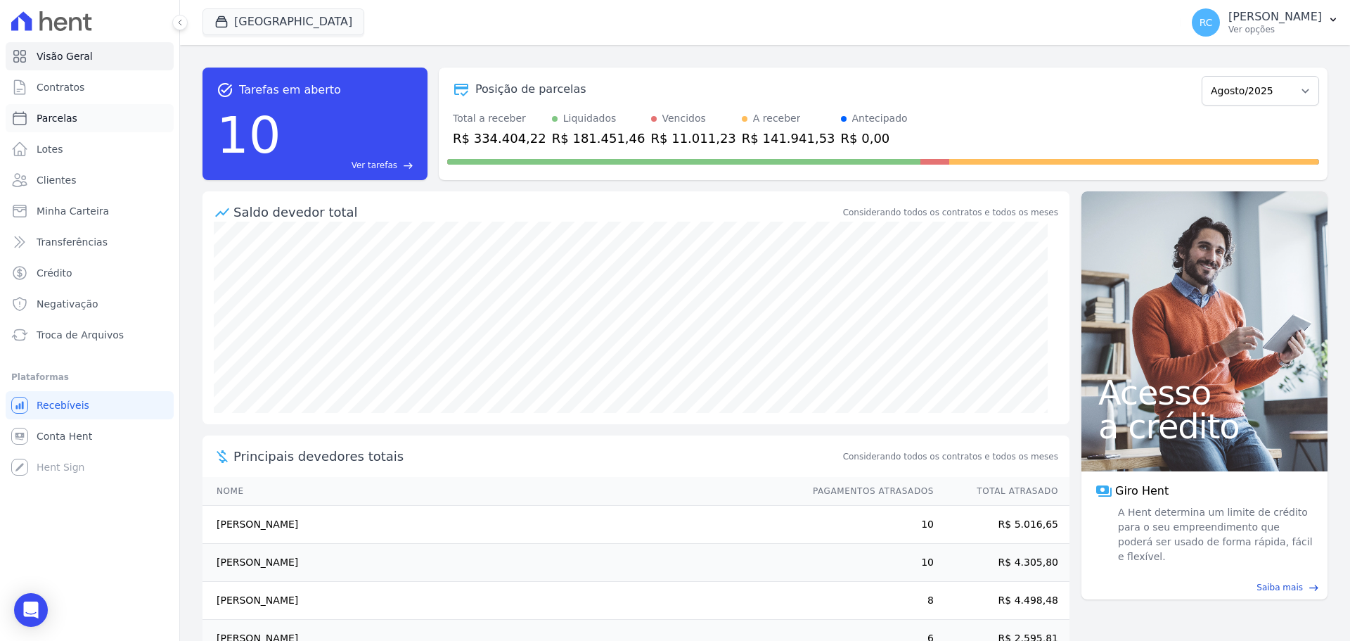
click at [64, 124] on span "Parcelas" at bounding box center [57, 118] width 41 height 14
select select
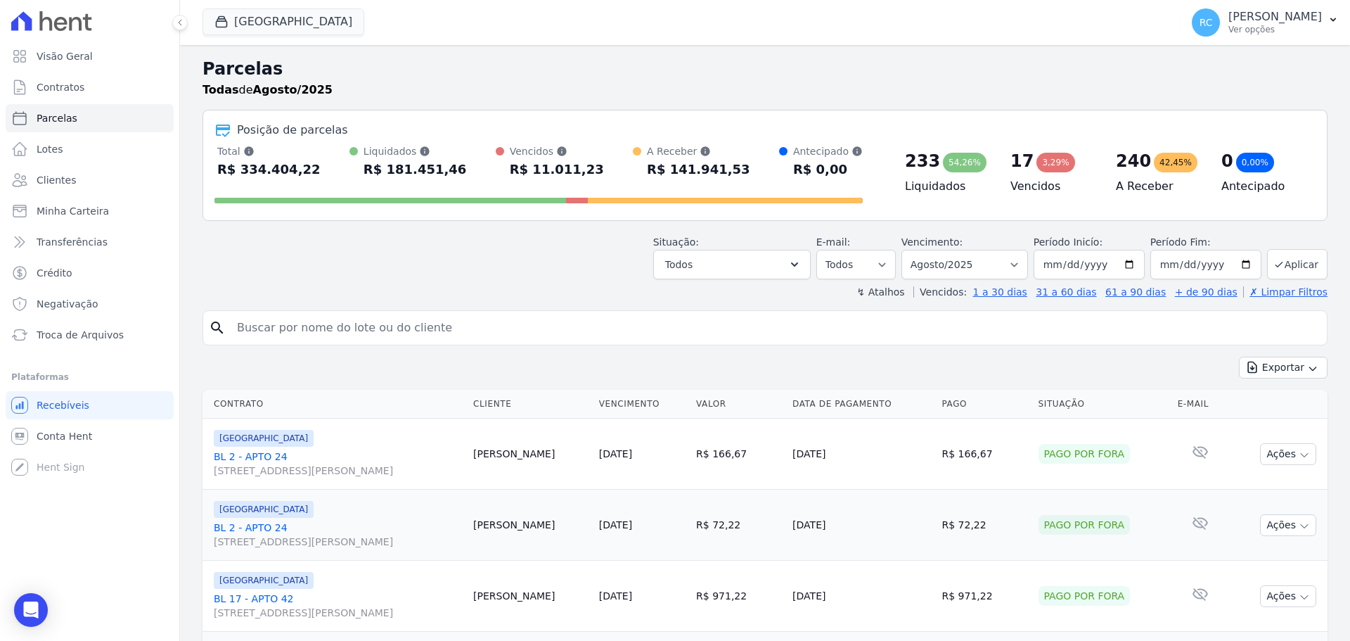
drag, startPoint x: 248, startPoint y: 5, endPoint x: 238, endPoint y: 27, distance: 24.2
click at [248, 7] on div "Parque Das Flores CAVAZANI EMPREENDIMENTOS IMOBILIARIOS PARQUE DAS FLORES PARQU…" at bounding box center [689, 22] width 972 height 46
drag, startPoint x: 238, startPoint y: 27, endPoint x: 210, endPoint y: 45, distance: 33.5
click at [236, 27] on button "Parque Das Flores" at bounding box center [284, 21] width 162 height 27
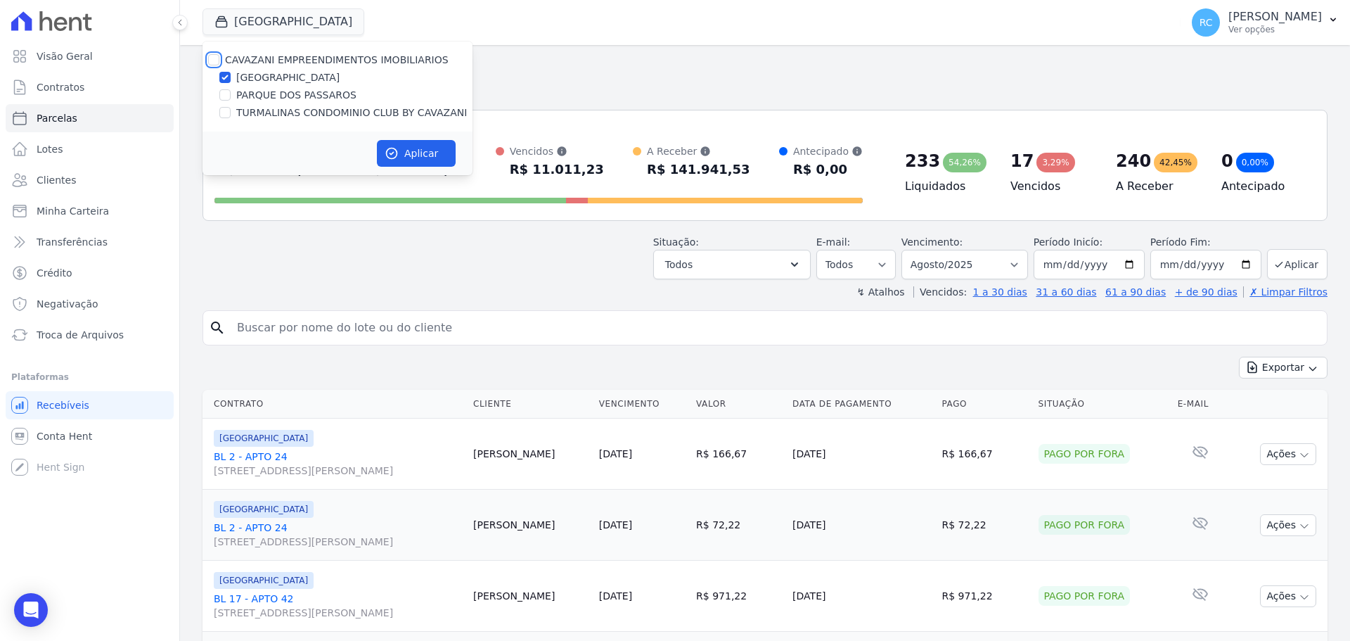
click at [218, 58] on input "CAVAZANI EMPREENDIMENTOS IMOBILIARIOS" at bounding box center [213, 59] width 11 height 11
checkbox input "true"
click at [400, 153] on button "Aplicar" at bounding box center [416, 153] width 79 height 27
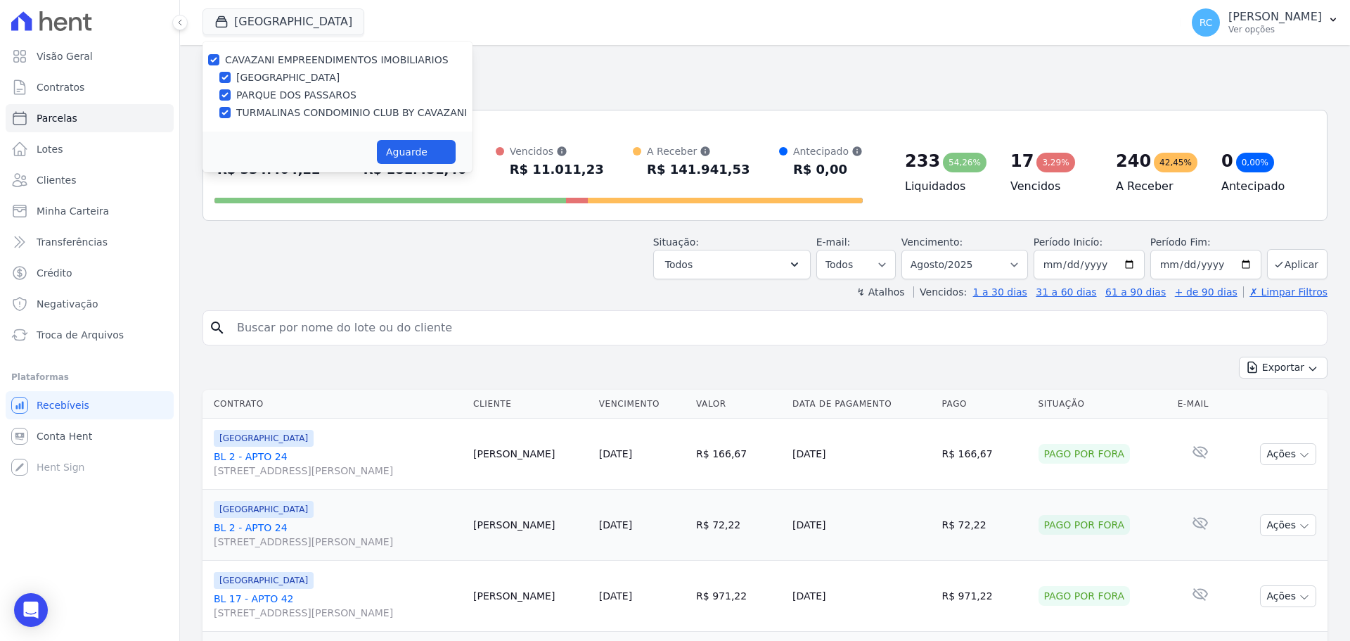
select select
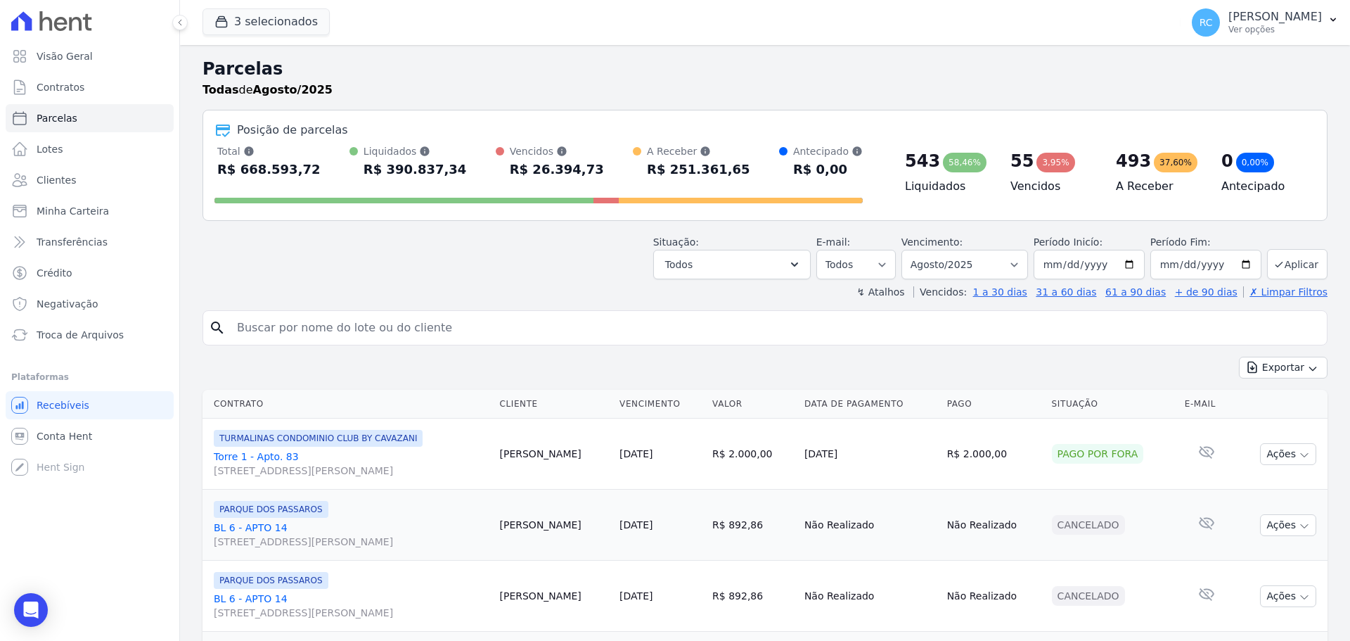
click at [460, 332] on input "search" at bounding box center [775, 328] width 1093 height 28
paste input "CAIO AUGUSTO BIAZETO"
type input "CAIO AUGUSTO BIAZETO"
select select
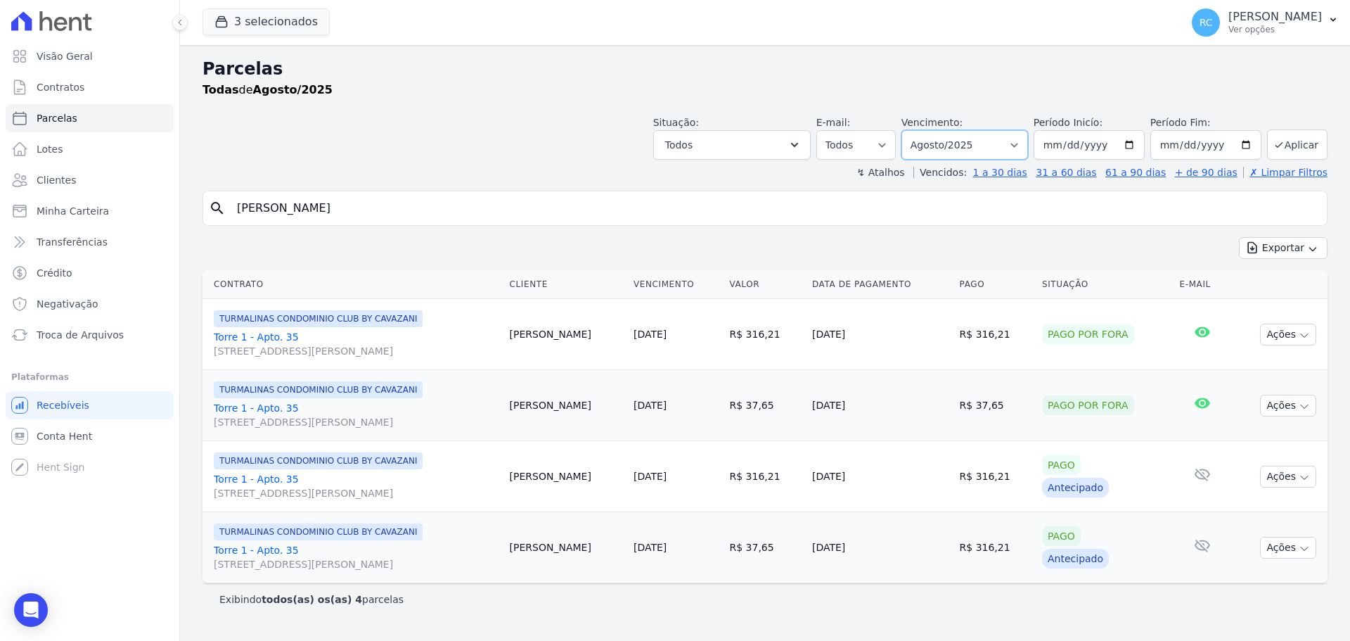
click at [1015, 146] on select "Filtrar por período ──────── Todos os meses Dezembro/2021 Janeiro/2022 Fevereir…" at bounding box center [964, 145] width 127 height 30
select select "all"
click at [921, 130] on select "Filtrar por período ──────── Todos os meses Dezembro/2021 Janeiro/2022 Fevereir…" at bounding box center [964, 145] width 127 height 30
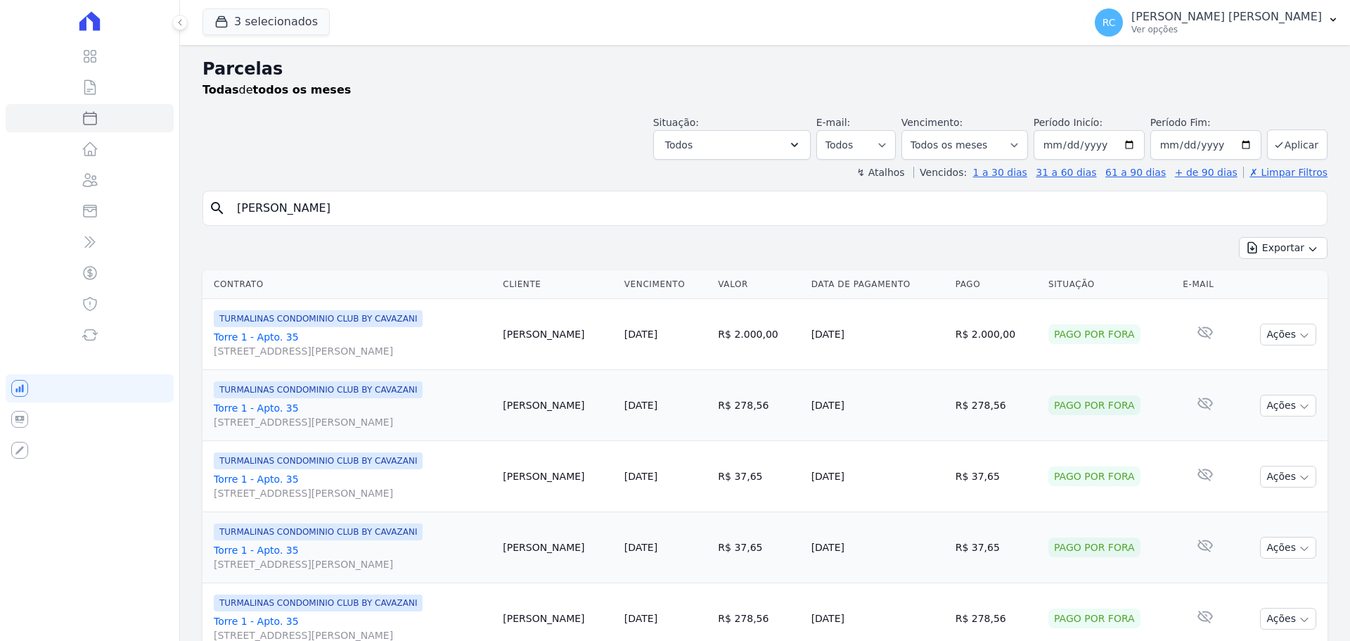
select select
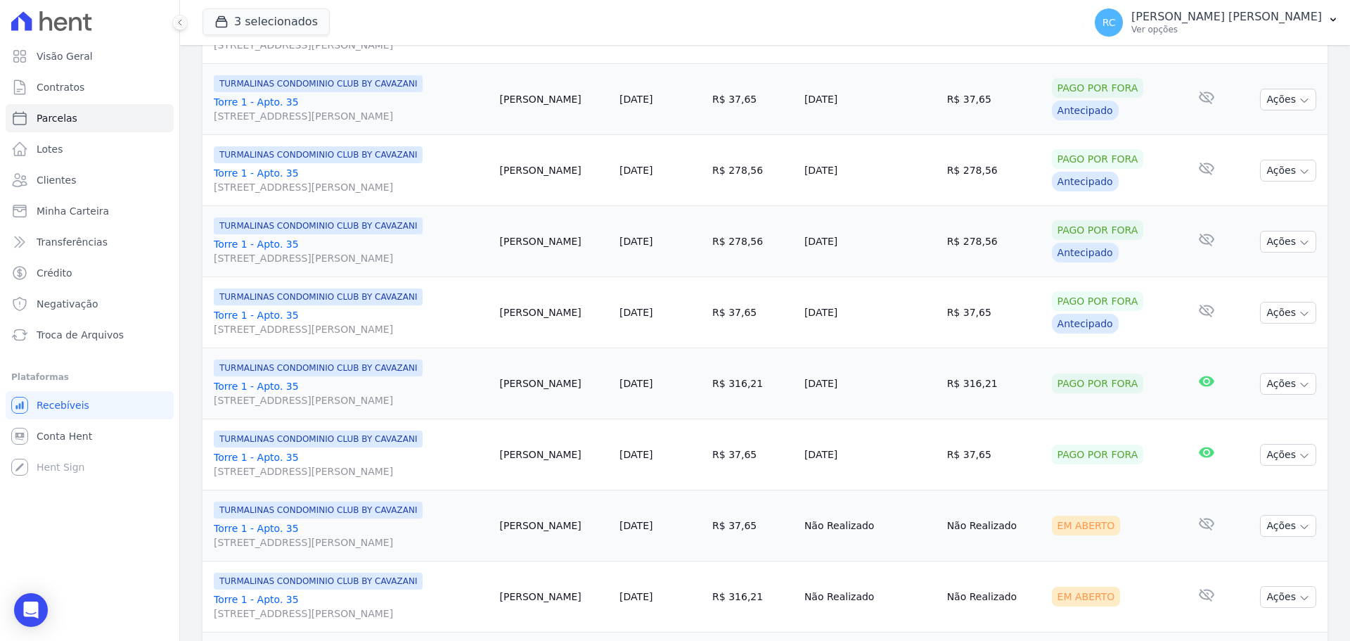
scroll to position [1195, 0]
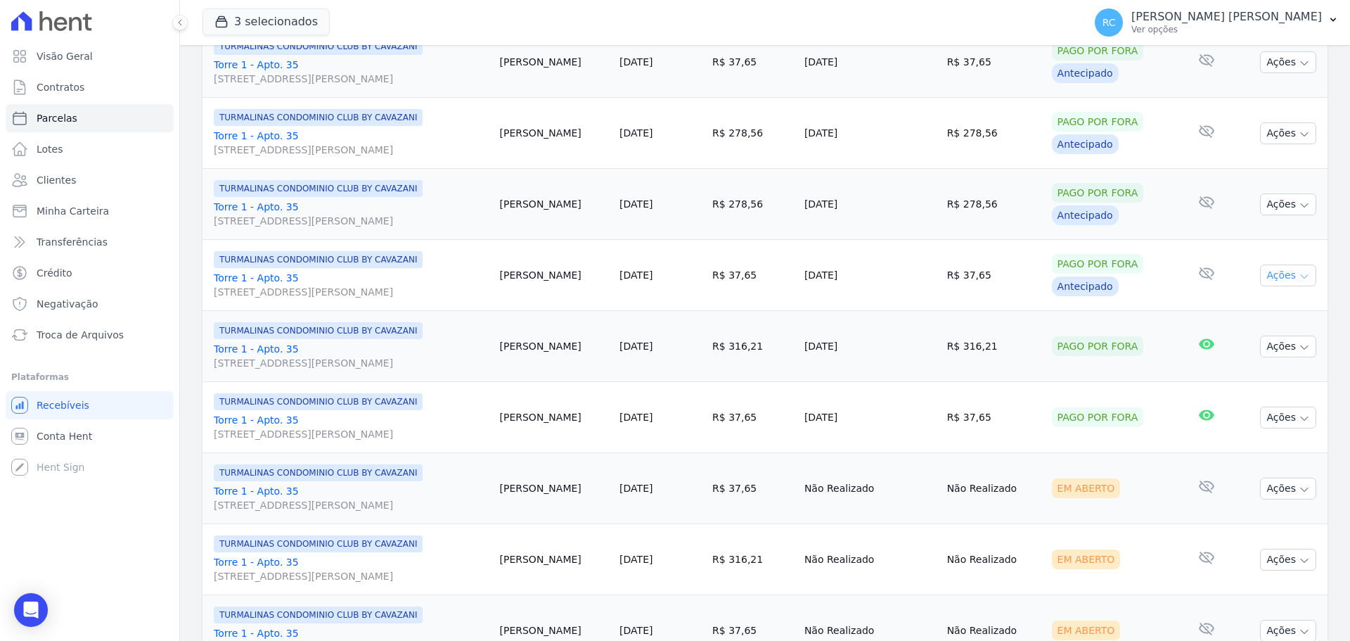
click at [1268, 279] on button "Ações" at bounding box center [1288, 275] width 56 height 22
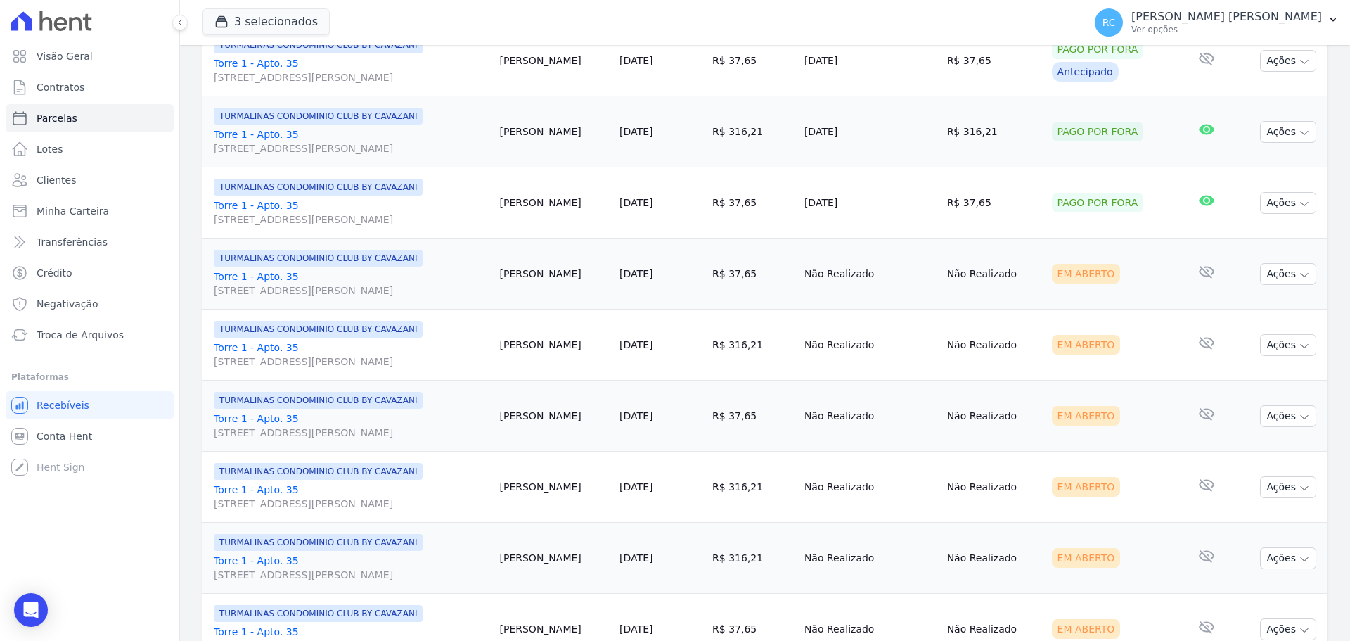
scroll to position [1214, 0]
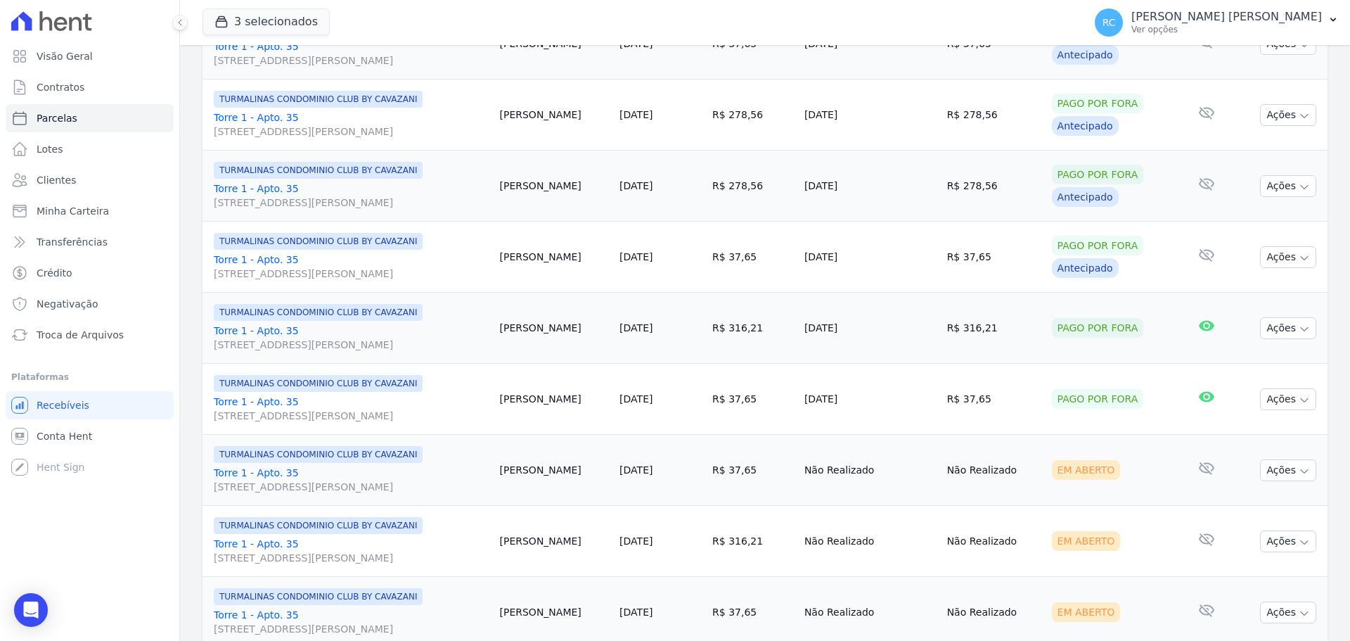
drag, startPoint x: 818, startPoint y: 405, endPoint x: 204, endPoint y: 311, distance: 621.6
click at [205, 371] on td "TURMALINAS CONDOMINIO CLUB BY CAVAZANI Torre 1 - Apto. 35 Rua Arminda de Lima, …" at bounding box center [349, 399] width 292 height 71
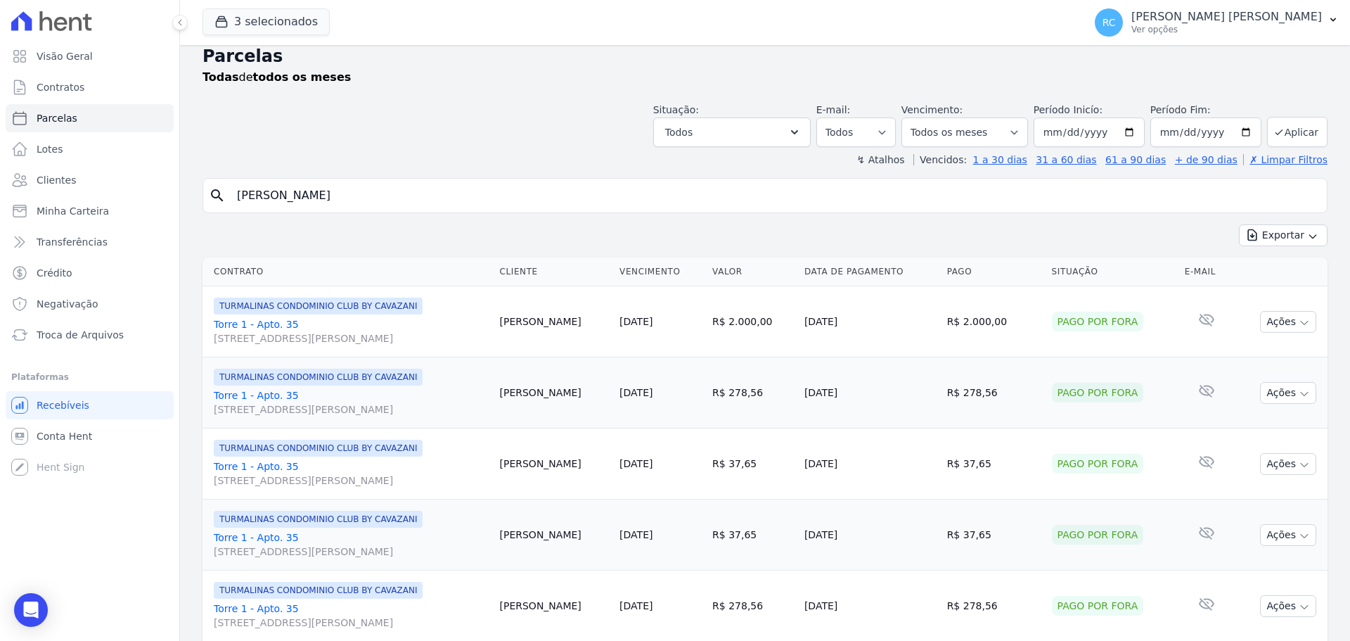
scroll to position [0, 0]
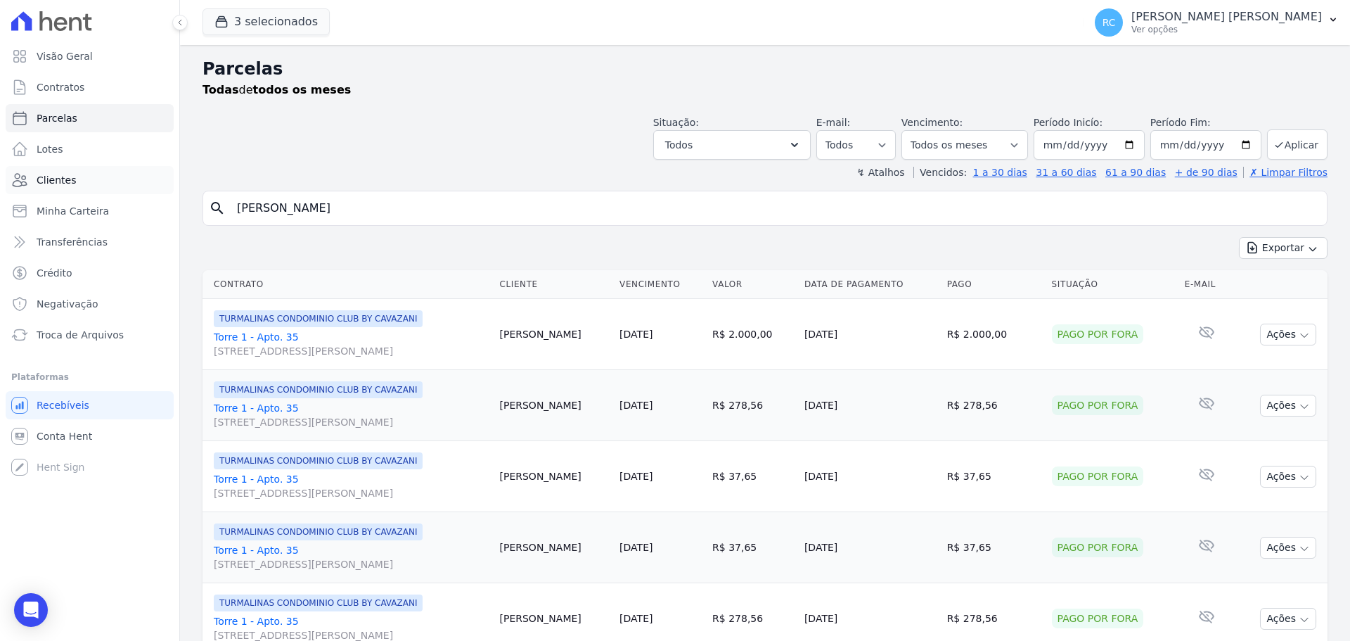
click at [154, 183] on link "Clientes" at bounding box center [90, 180] width 168 height 28
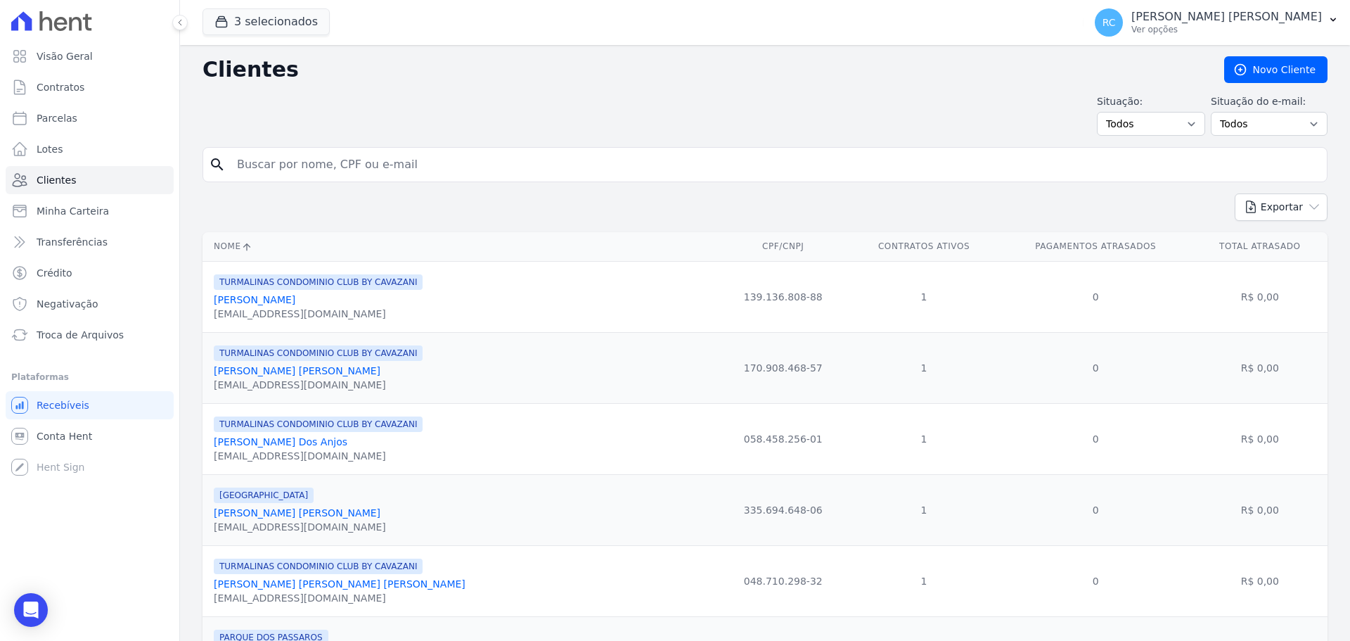
drag, startPoint x: 394, startPoint y: 172, endPoint x: 399, endPoint y: 160, distance: 12.9
click at [394, 172] on input "search" at bounding box center [775, 164] width 1093 height 28
type input "SUELY DIAS DOS SANTOS"
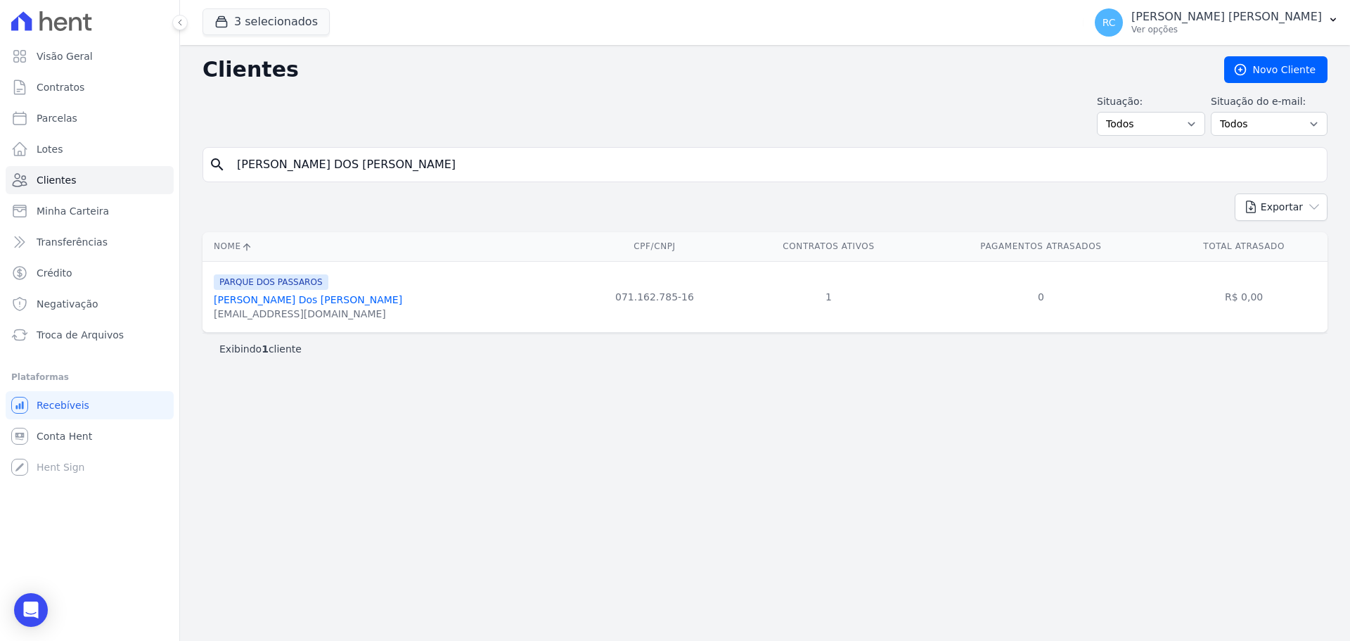
click at [582, 300] on td "071.162.785-16" at bounding box center [654, 296] width 162 height 71
copy tr "071.162.785-16"
drag, startPoint x: 437, startPoint y: 155, endPoint x: 368, endPoint y: 137, distance: 71.1
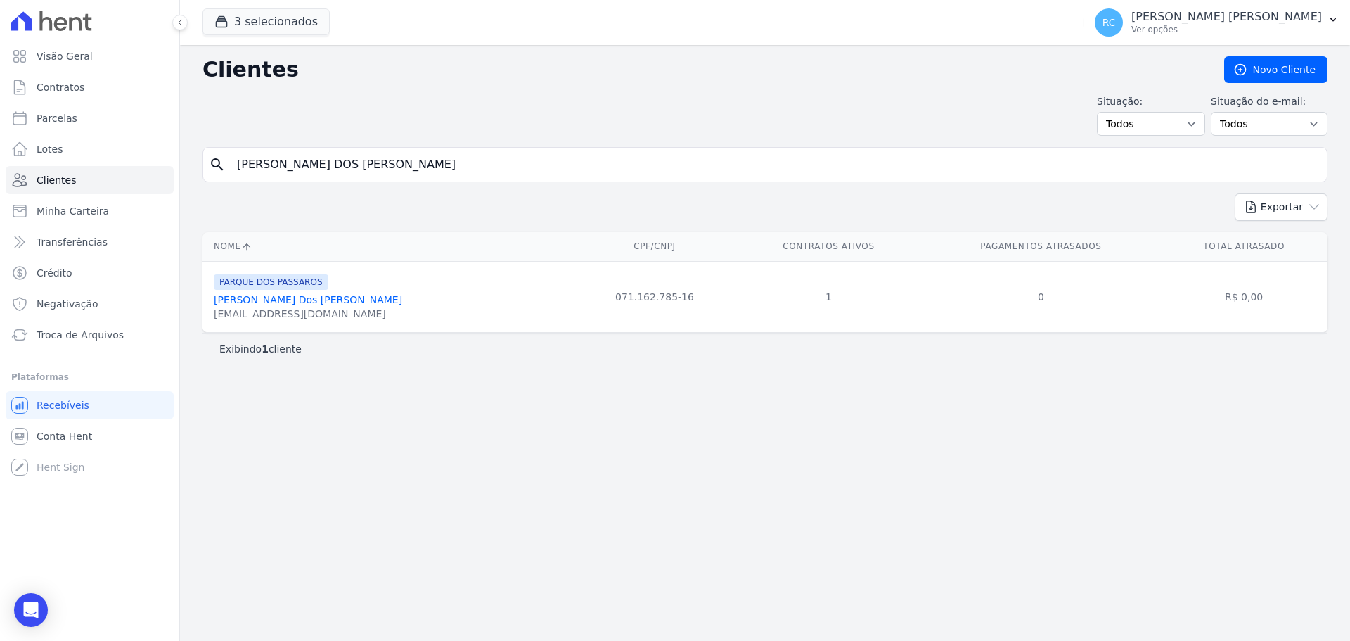
click at [128, 183] on div "Visão Geral Contratos Parcelas Lotes Clientes Minha Carteira Transferências Cré…" at bounding box center [675, 320] width 1350 height 641
paste input "Ricardo André de Oliveira Braga"
type input "Ricardo André de Oliveira Braga"
drag, startPoint x: 778, startPoint y: 534, endPoint x: 830, endPoint y: 612, distance: 94.2
click at [782, 533] on div "Clientes Novo Cliente Situação: Todos Adimplentes Inadimplentes Situação do e-m…" at bounding box center [765, 343] width 1170 height 596
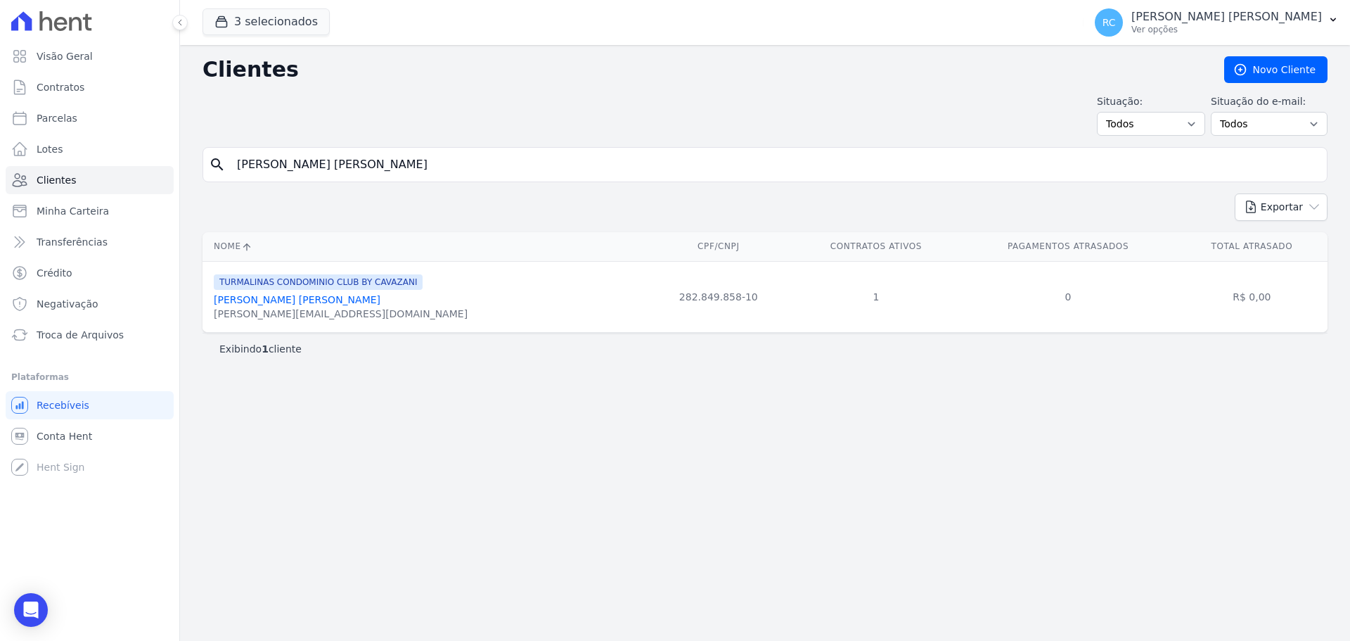
drag, startPoint x: 1167, startPoint y: 432, endPoint x: 1138, endPoint y: 435, distance: 29.0
click at [1148, 435] on div "Clientes Novo Cliente Situação: Todos Adimplentes Inadimplentes Situação do e-m…" at bounding box center [765, 343] width 1170 height 596
click at [1290, 24] on p "Ver opções" at bounding box center [1226, 29] width 191 height 11
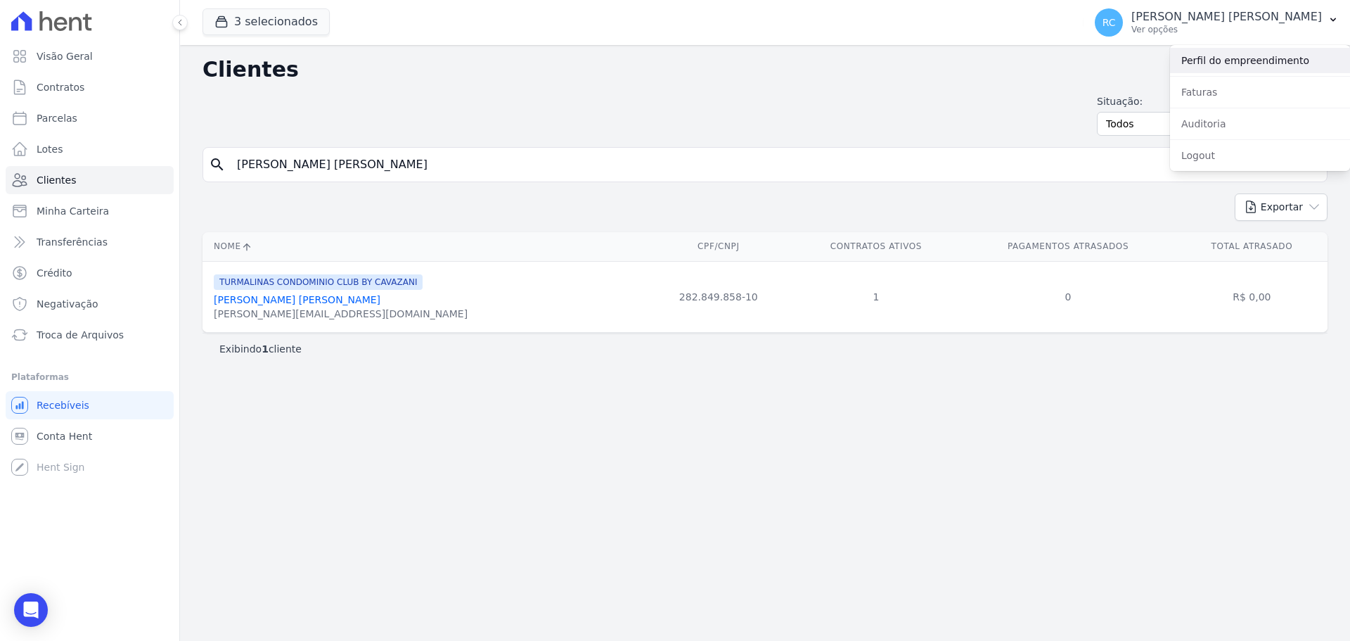
click at [1248, 52] on link "Perfil do empreendimento" at bounding box center [1260, 60] width 180 height 25
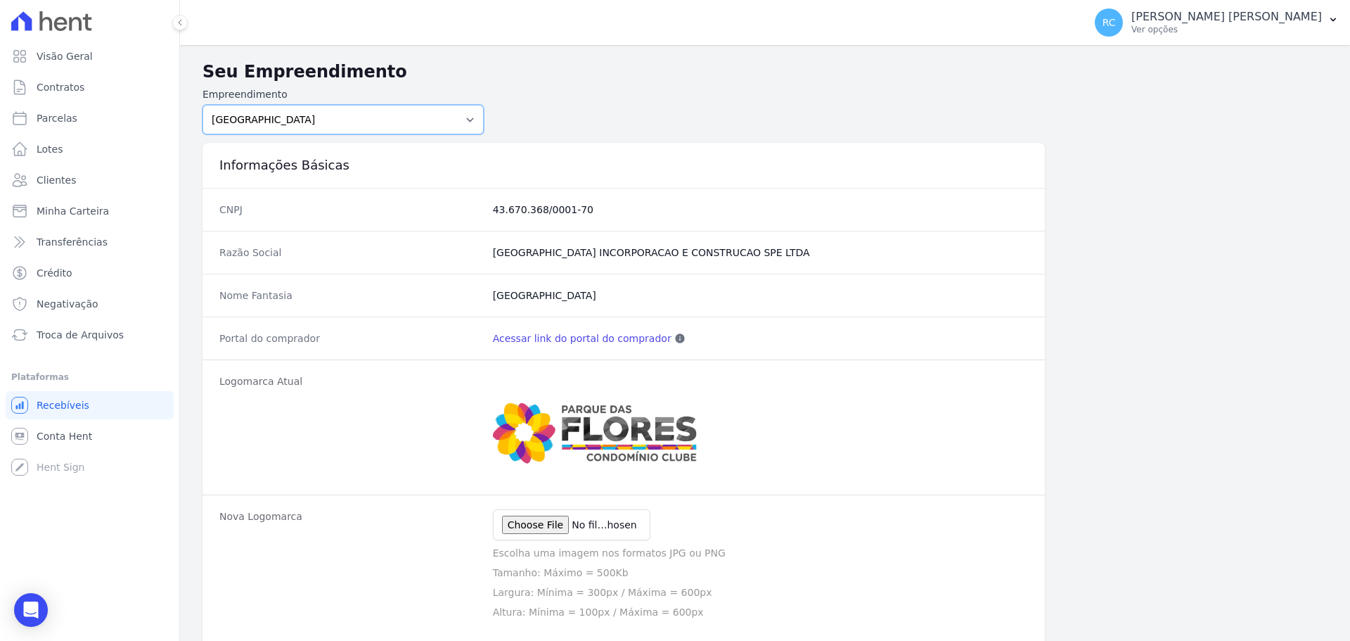
click at [378, 111] on select "PARQUE DAS FLORES PARQUE DOS PASSAROS TURMALINAS CONDOMINIO CLUB BY CAVAZANI" at bounding box center [343, 120] width 281 height 30
select select "4e89b6ae-7d84-4820-b012-365eab1a919a"
click at [203, 105] on select "PARQUE DAS FLORES PARQUE DOS PASSAROS TURMALINAS CONDOMINIO CLUB BY CAVAZANI" at bounding box center [343, 120] width 281 height 30
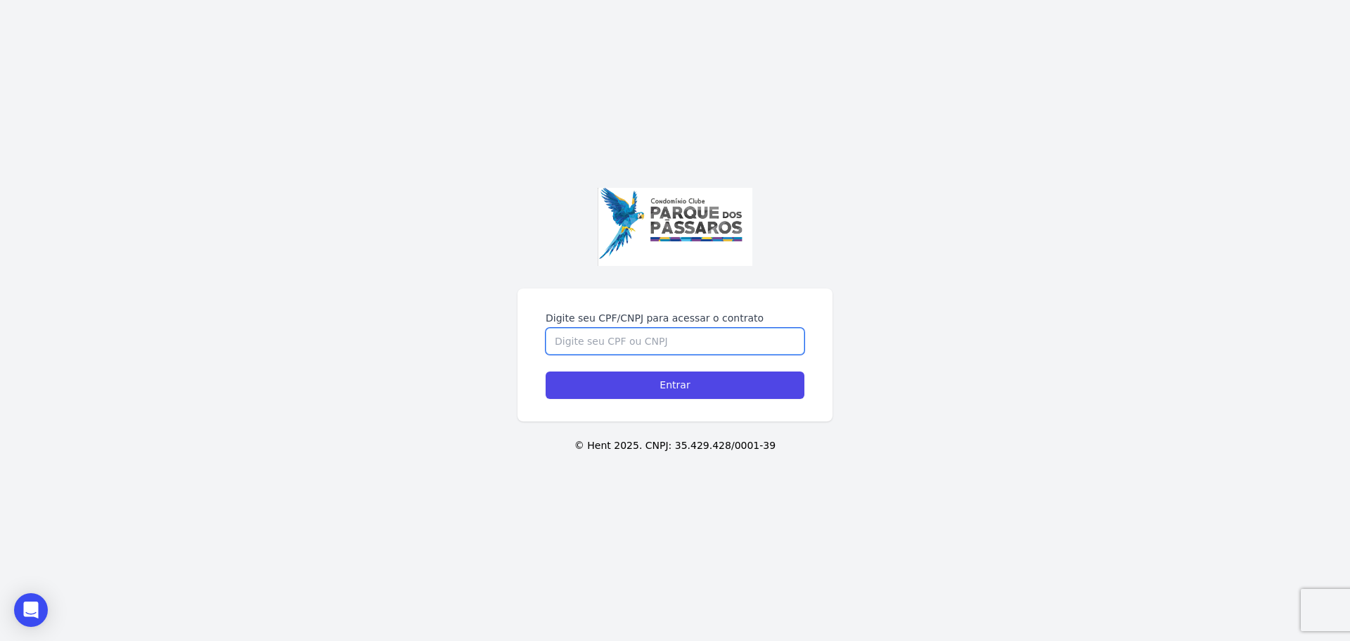
click at [617, 351] on input "Digite seu CPF/CNPJ para acessar o contrato" at bounding box center [675, 341] width 259 height 27
paste input "071.162.785-16"
type input "071.162.785-16"
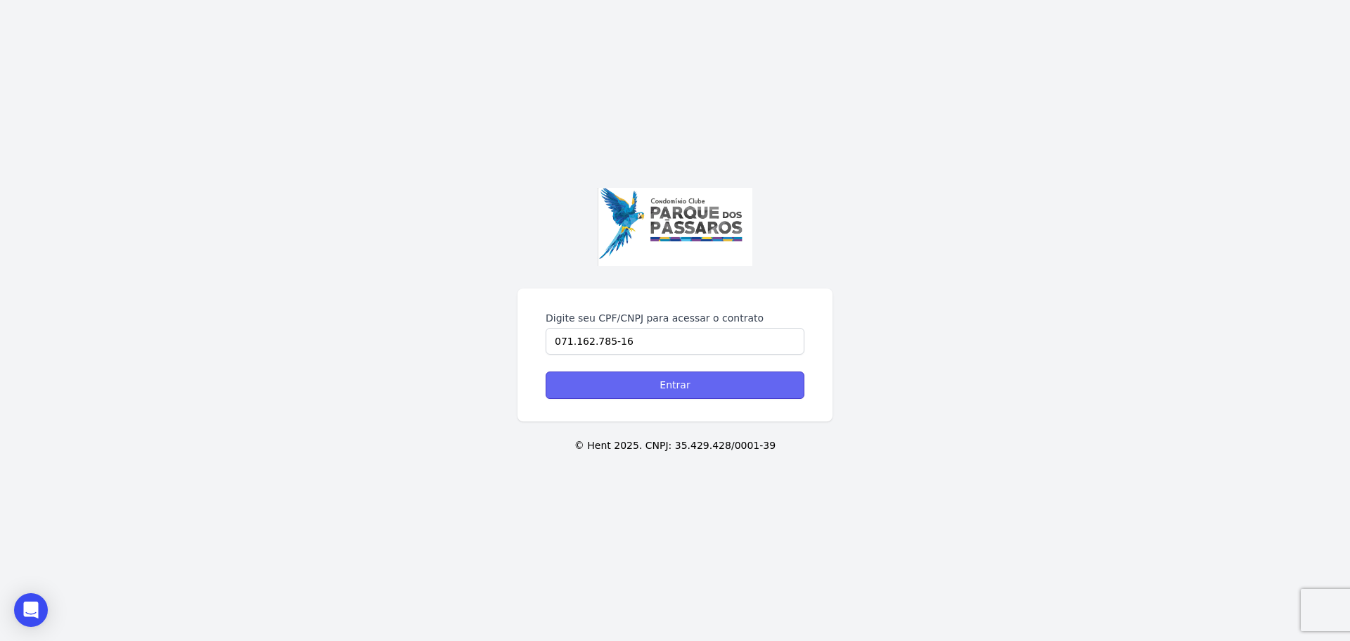
click at [724, 372] on input "Entrar" at bounding box center [675, 384] width 259 height 27
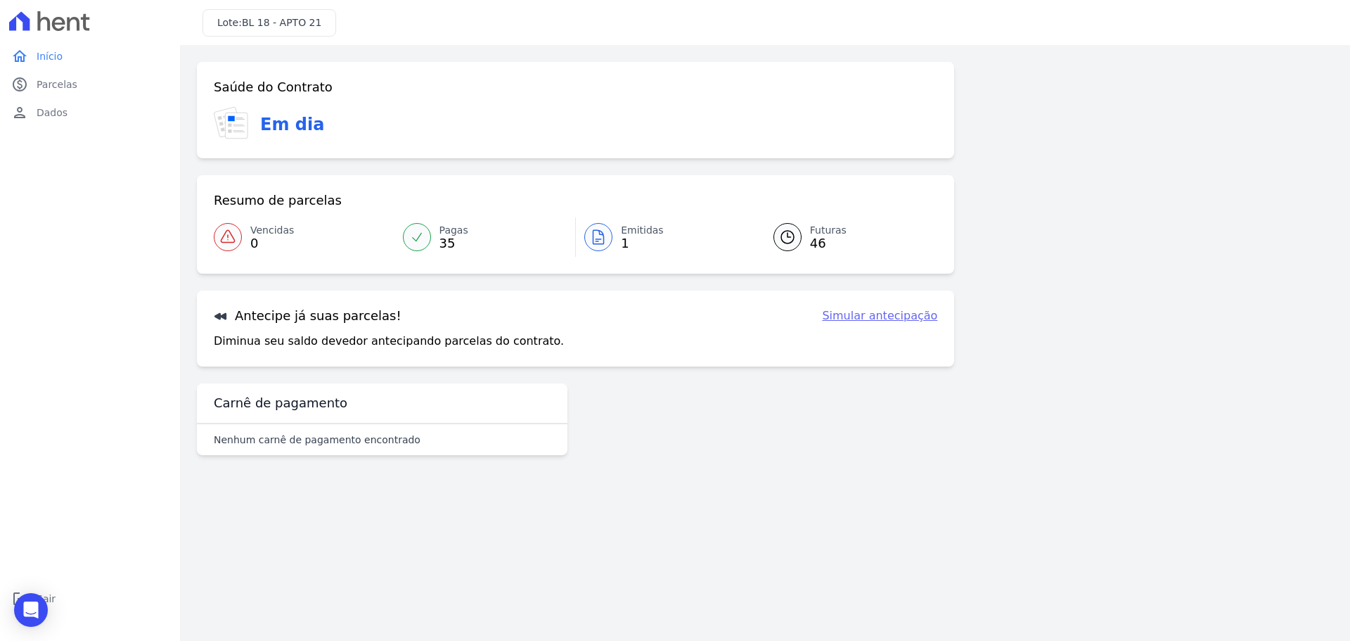
drag, startPoint x: 1103, startPoint y: 511, endPoint x: 1146, endPoint y: 505, distance: 43.4
click at [1106, 511] on main "Login realizado com sucesso! Confirme os seus contatos Email [EMAIL_ADDRESS][DO…" at bounding box center [765, 343] width 1170 height 596
click at [82, 30] on icon at bounding box center [49, 21] width 81 height 20
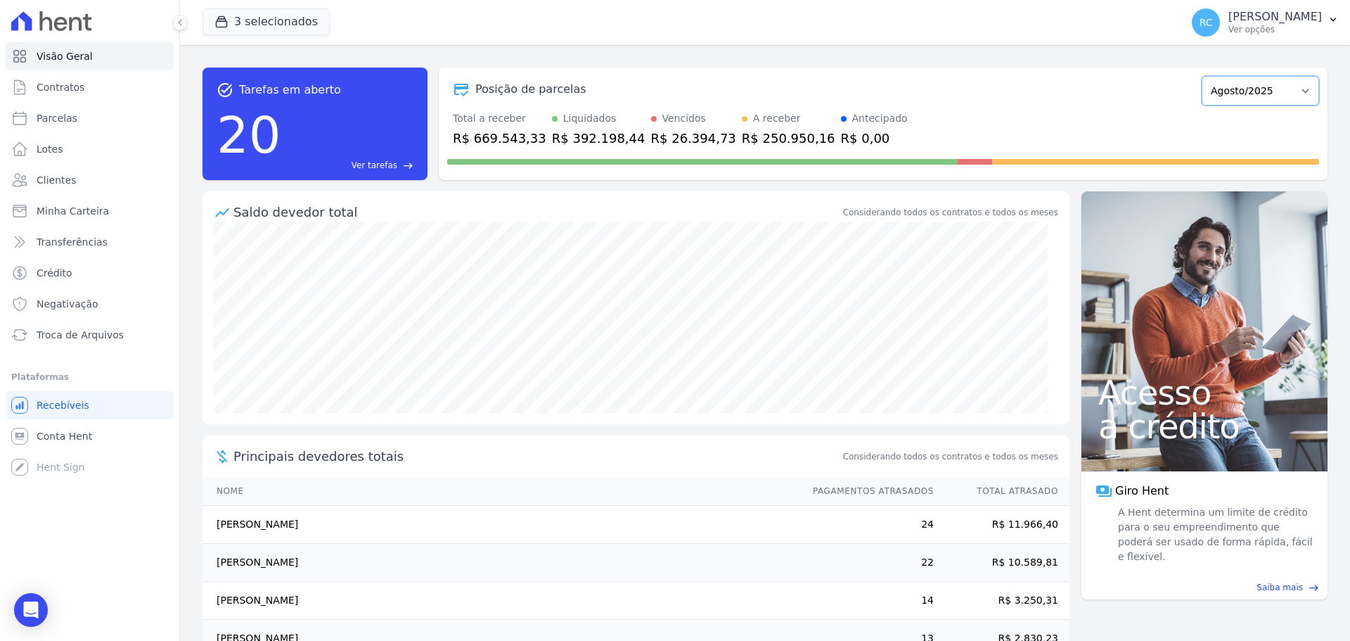
click at [1252, 84] on select "Dezembro/2021 Janeiro/2022 Fevereiro/2022 Março/2022 Abril/2022 Maio/2022 Junho…" at bounding box center [1260, 91] width 117 height 30
click at [104, 125] on link "Parcelas" at bounding box center [90, 118] width 168 height 28
select select
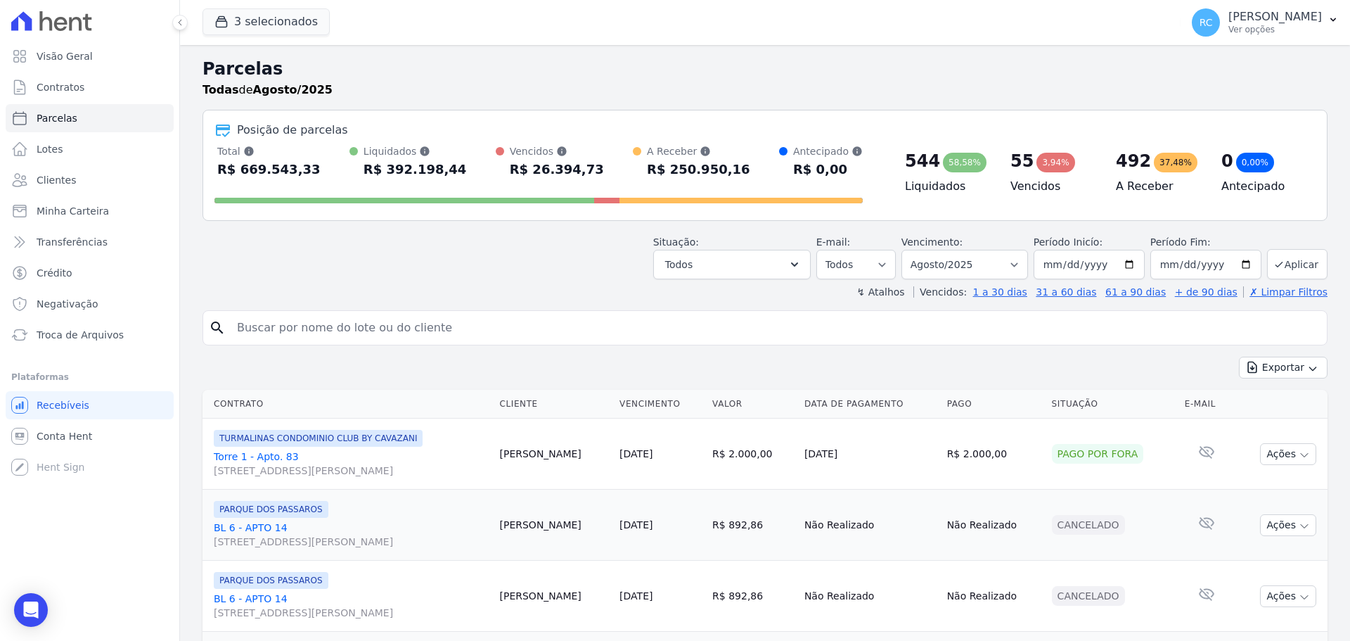
click at [385, 322] on input "search" at bounding box center [775, 328] width 1093 height 28
paste input "Ricardo André de Oliveira Braga"
type input "Ricardo André de Oliveira Braga"
select select
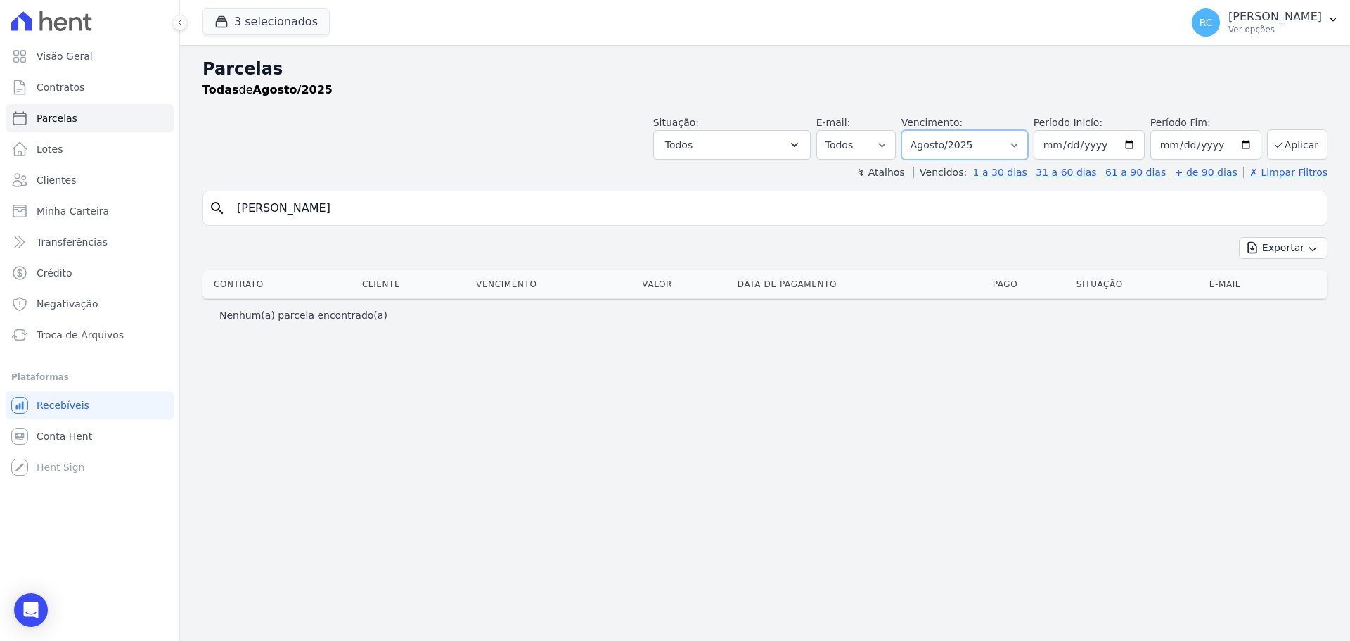
click at [1019, 138] on select "Filtrar por período ──────── Todos os meses Dezembro/2021 Janeiro/2022 Fevereir…" at bounding box center [964, 145] width 127 height 30
select select "all"
click at [921, 130] on select "Filtrar por período ──────── Todos os meses Dezembro/2021 Janeiro/2022 Fevereir…" at bounding box center [964, 145] width 127 height 30
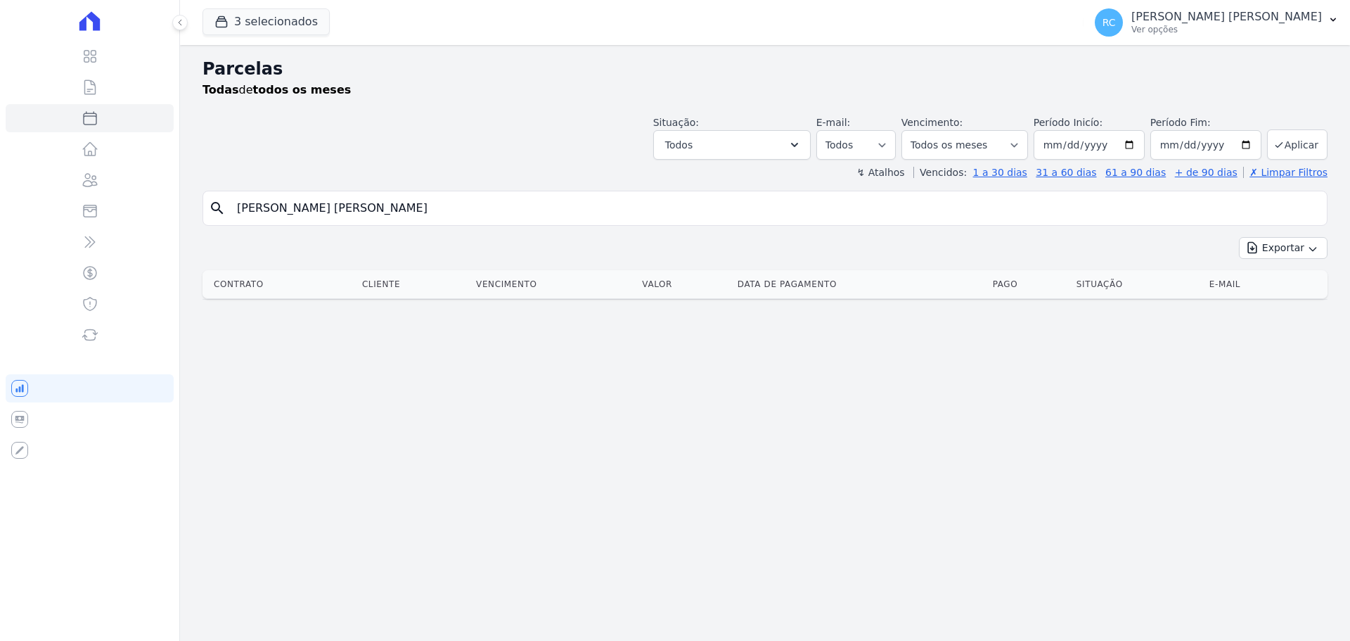
select select
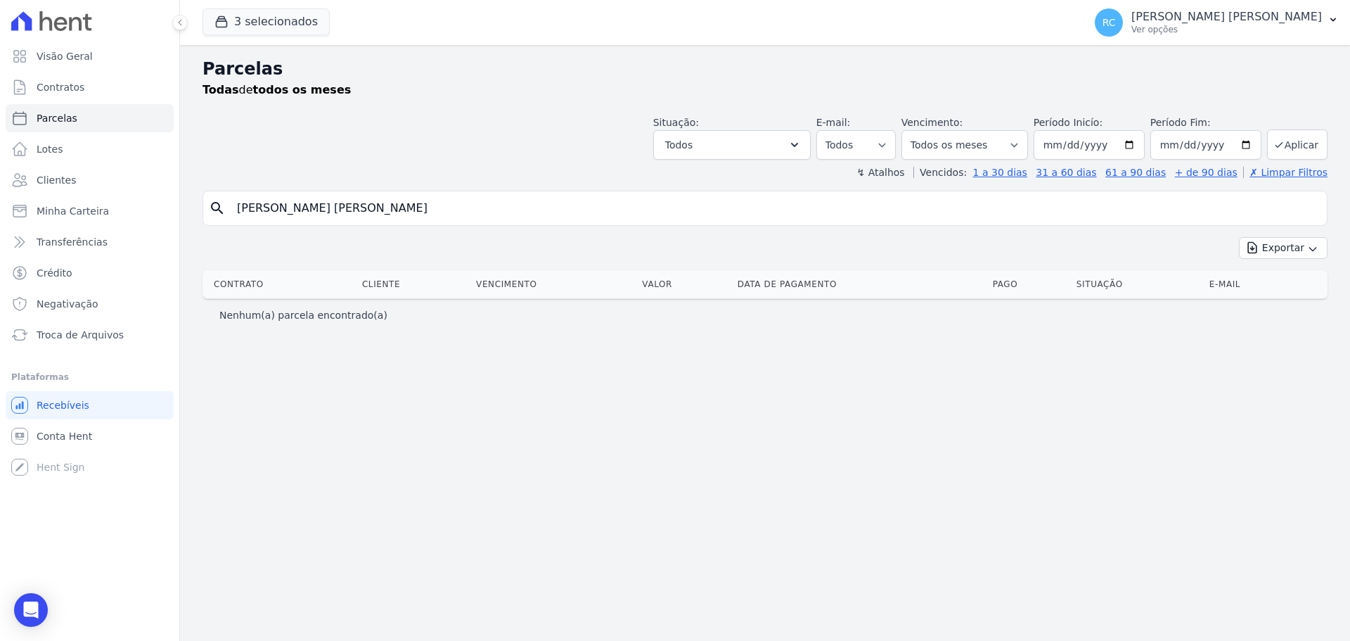
drag, startPoint x: 303, startPoint y: 207, endPoint x: 312, endPoint y: 209, distance: 9.4
click at [312, 209] on input "[PERSON_NAME]" at bounding box center [775, 208] width 1093 height 28
type input "Ricardo Andre"
select select
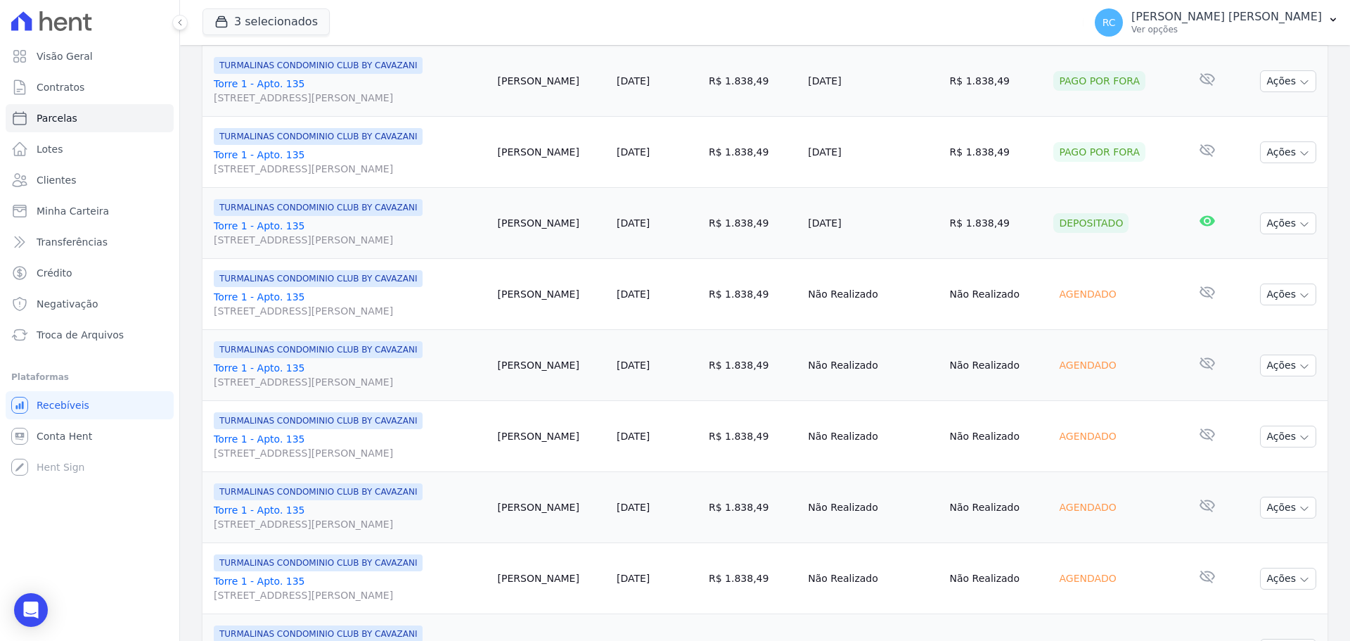
scroll to position [422, 0]
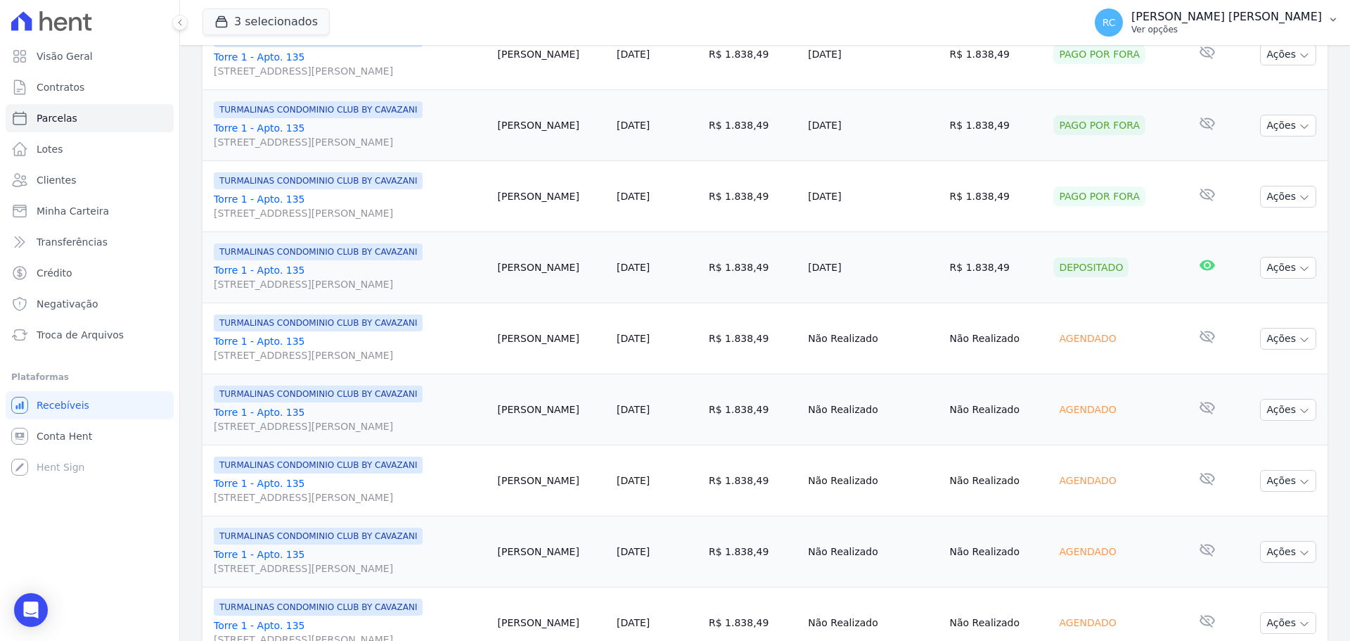
click at [1328, 21] on icon "button" at bounding box center [1333, 19] width 11 height 11
click at [1264, 62] on link "Perfil do empreendimento" at bounding box center [1260, 60] width 180 height 25
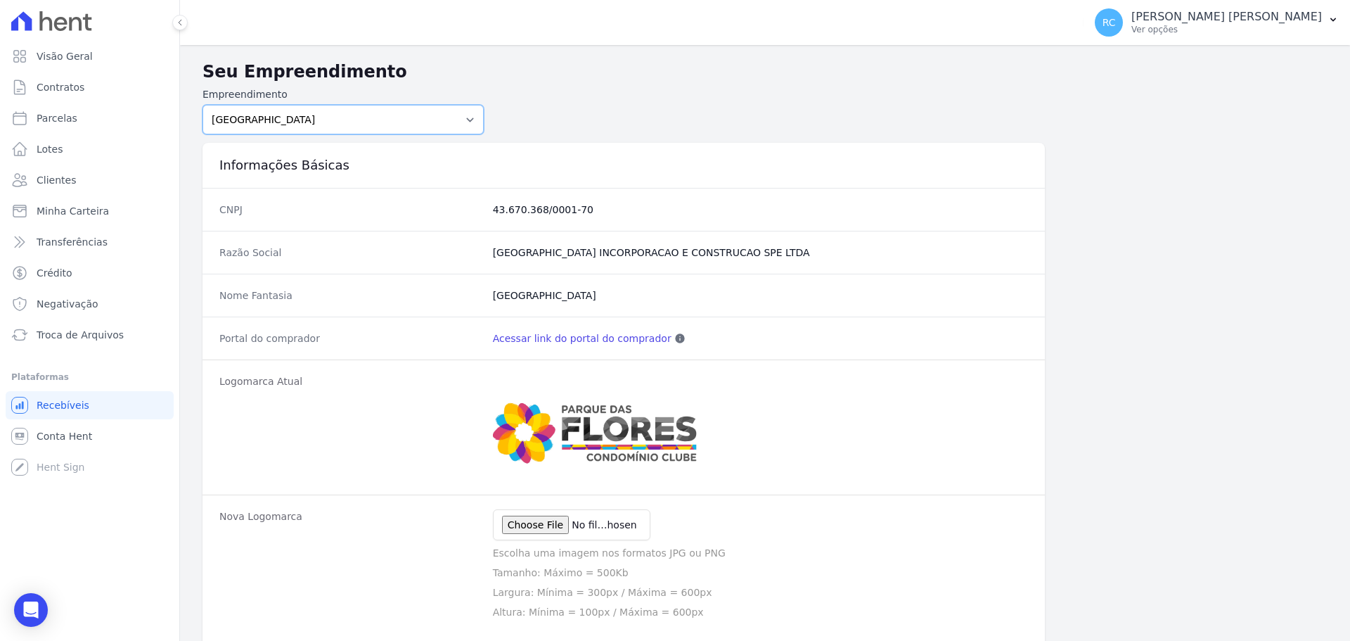
click at [422, 124] on select "PARQUE DAS FLORES PARQUE DOS PASSAROS TURMALINAS CONDOMINIO CLUB BY CAVAZANI" at bounding box center [343, 120] width 281 height 30
select select "4e89b6ae-7d84-4820-b012-365eab1a919a"
click at [203, 105] on select "PARQUE DAS FLORES PARQUE DOS PASSAROS TURMALINAS CONDOMINIO CLUB BY CAVAZANI" at bounding box center [343, 120] width 281 height 30
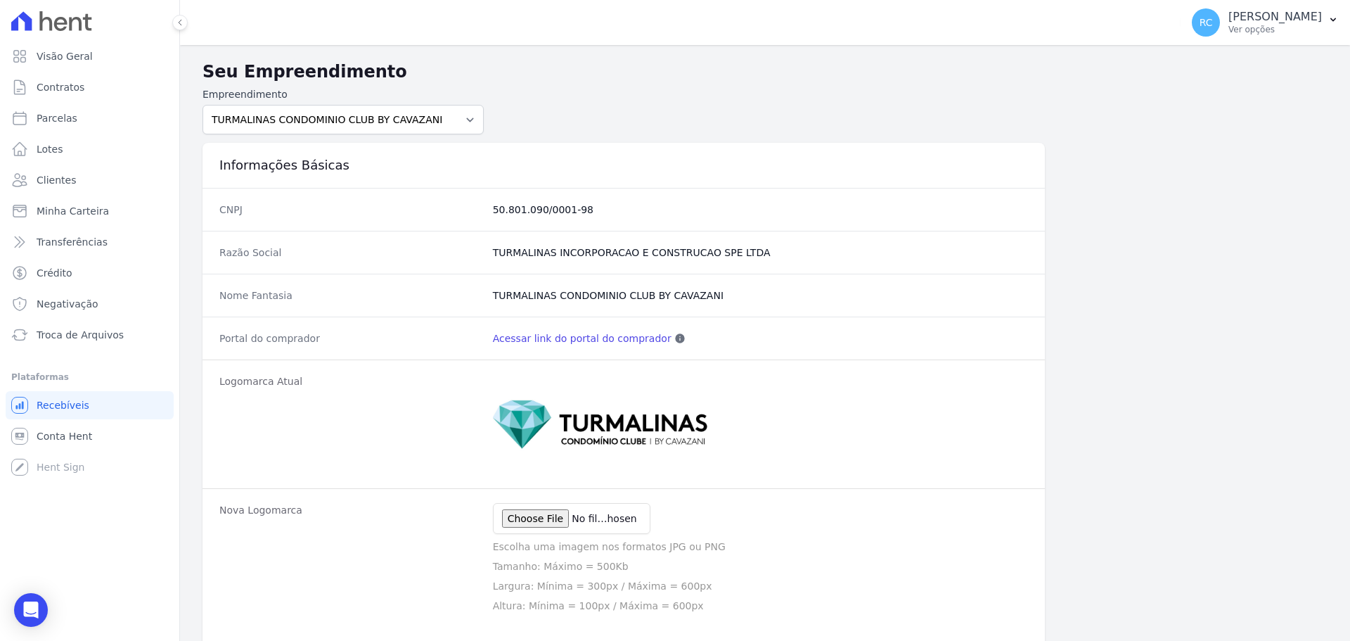
click at [567, 338] on link "Acessar link do portal do comprador" at bounding box center [582, 338] width 179 height 14
click at [542, 344] on link "Acessar link do portal do comprador" at bounding box center [582, 338] width 179 height 14
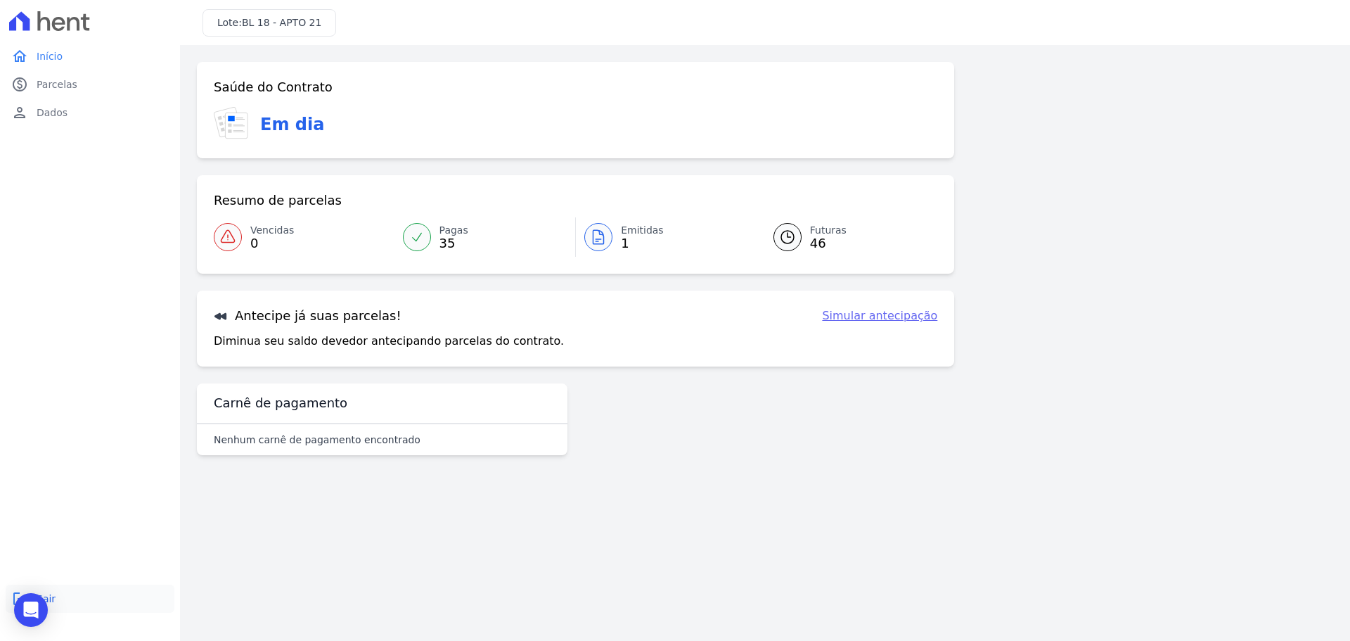
click at [70, 598] on link "logout Sair" at bounding box center [90, 598] width 169 height 28
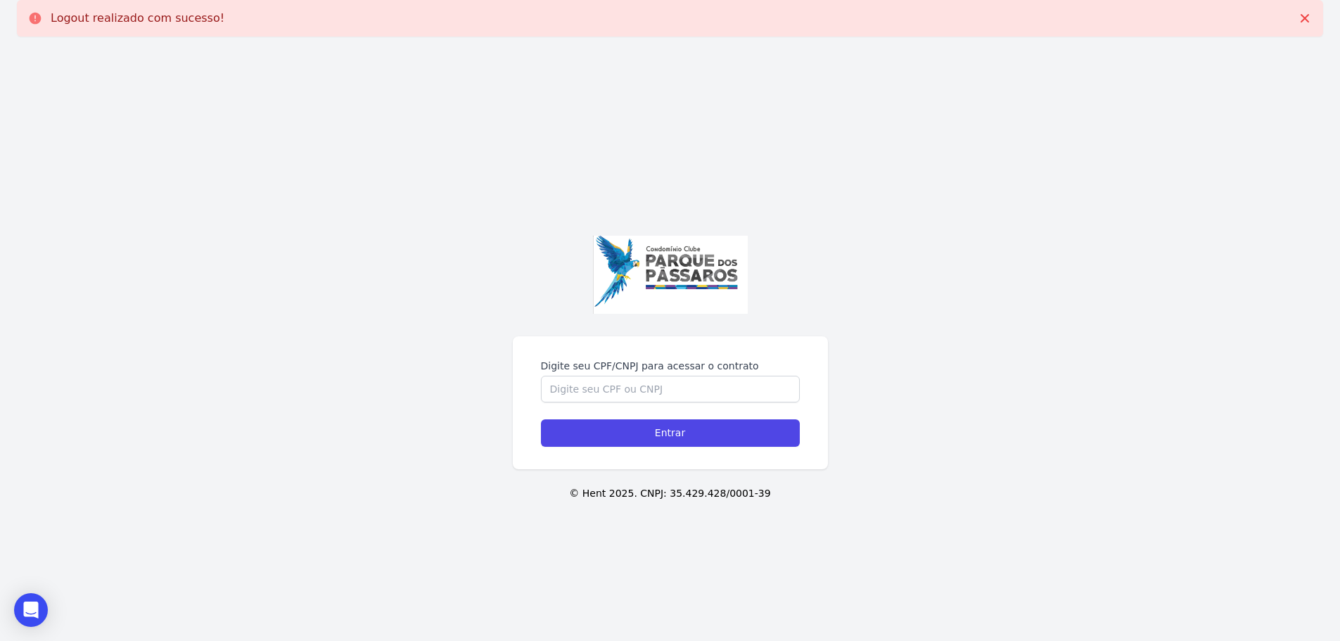
click at [102, 585] on div "Digite seu CPF/CNPJ para acessar o contrato Entrar © Hent 2025. CNPJ: 35.429.42…" at bounding box center [670, 368] width 1340 height 641
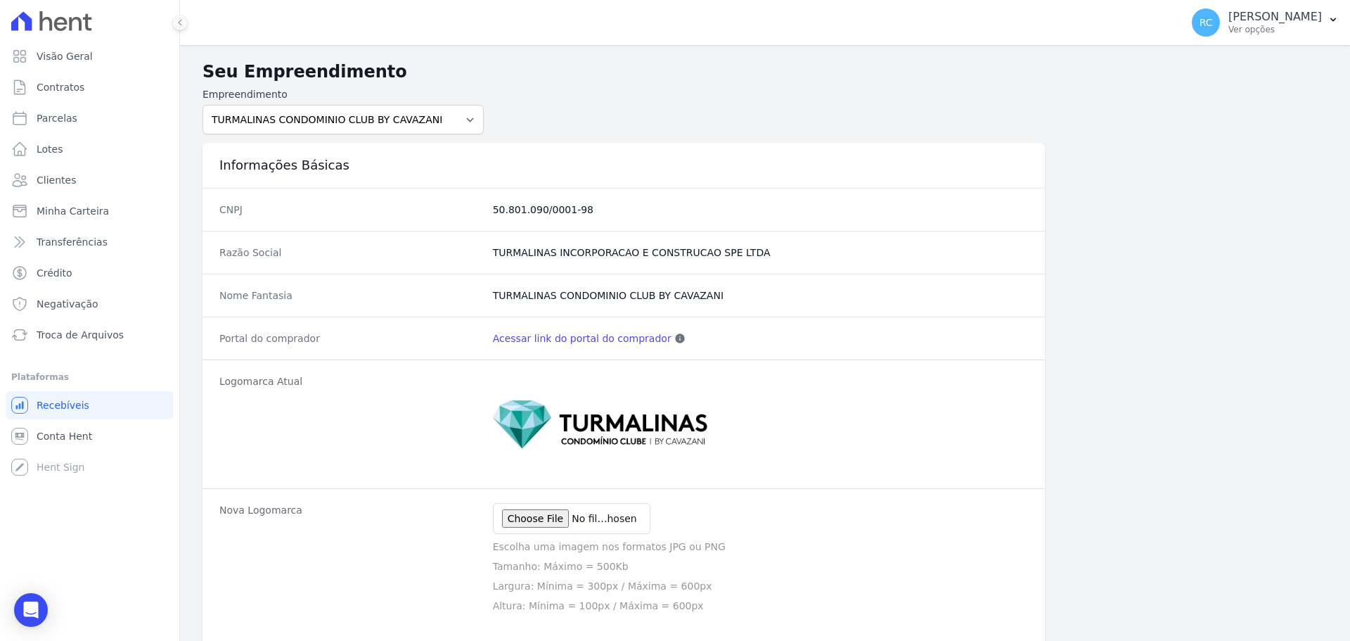
click at [562, 338] on link "Acessar link do portal do comprador" at bounding box center [582, 338] width 179 height 14
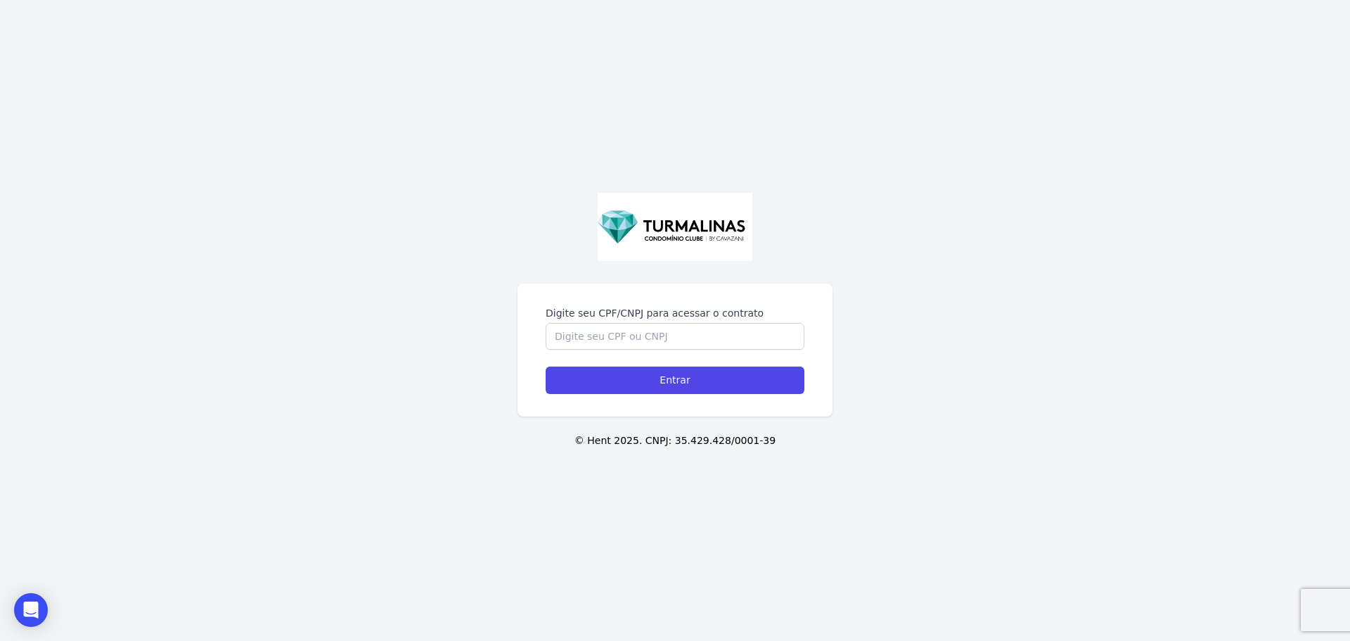
click at [1063, 155] on div "Digite seu CPF/CNPJ para acessar o contrato Entrar © Hent 2025. CNPJ: 35.429.42…" at bounding box center [675, 320] width 1350 height 641
click at [591, 339] on input "Digite seu CPF/CNPJ para acessar o contrato" at bounding box center [675, 336] width 259 height 27
paste input "28284985810"
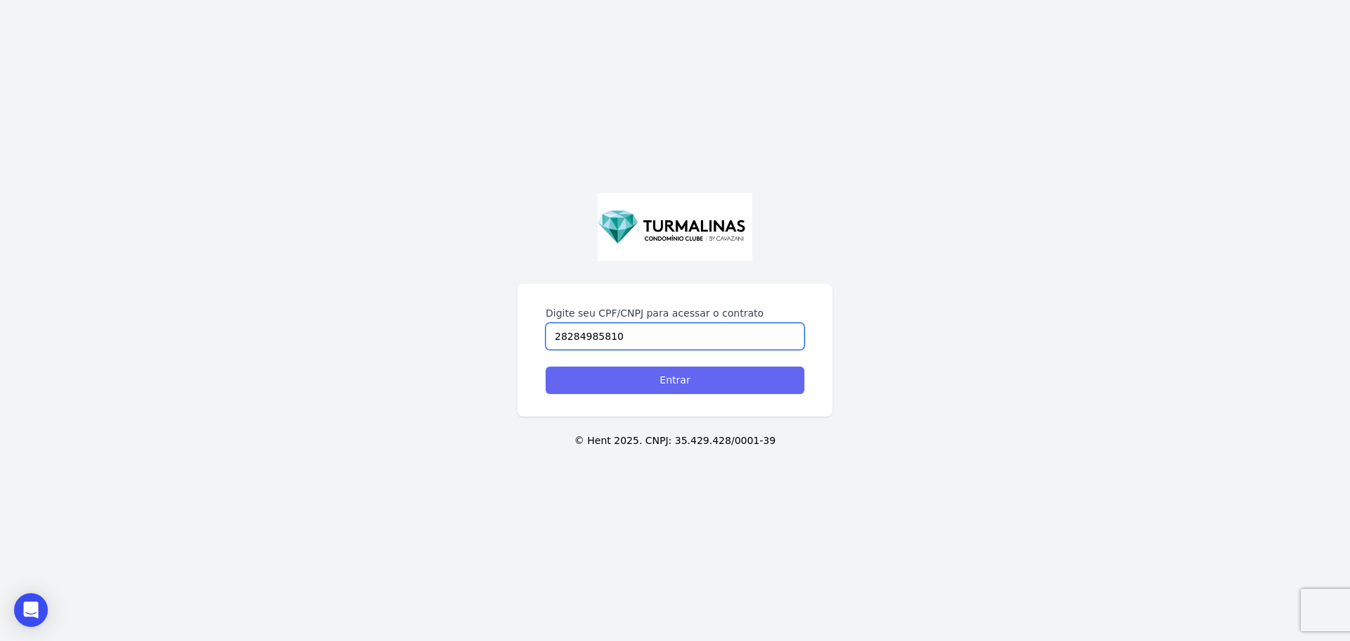
type input "28284985810"
click at [655, 382] on input "Entrar" at bounding box center [675, 379] width 259 height 27
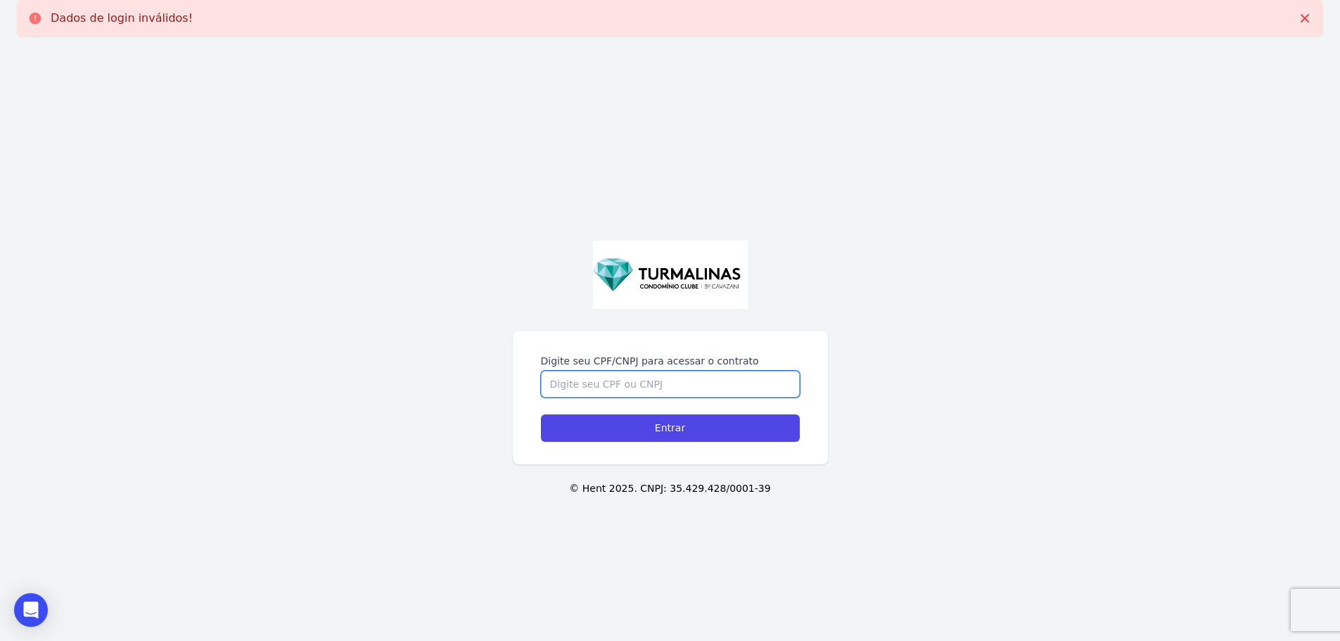
click at [604, 385] on input "Digite seu CPF/CNPJ para acessar o contrato" at bounding box center [670, 384] width 259 height 27
paste input "28284985810"
click at [561, 380] on input "28284985810" at bounding box center [670, 384] width 259 height 27
click at [563, 382] on input "28284985810" at bounding box center [670, 384] width 259 height 27
type input "282.849.858-10"
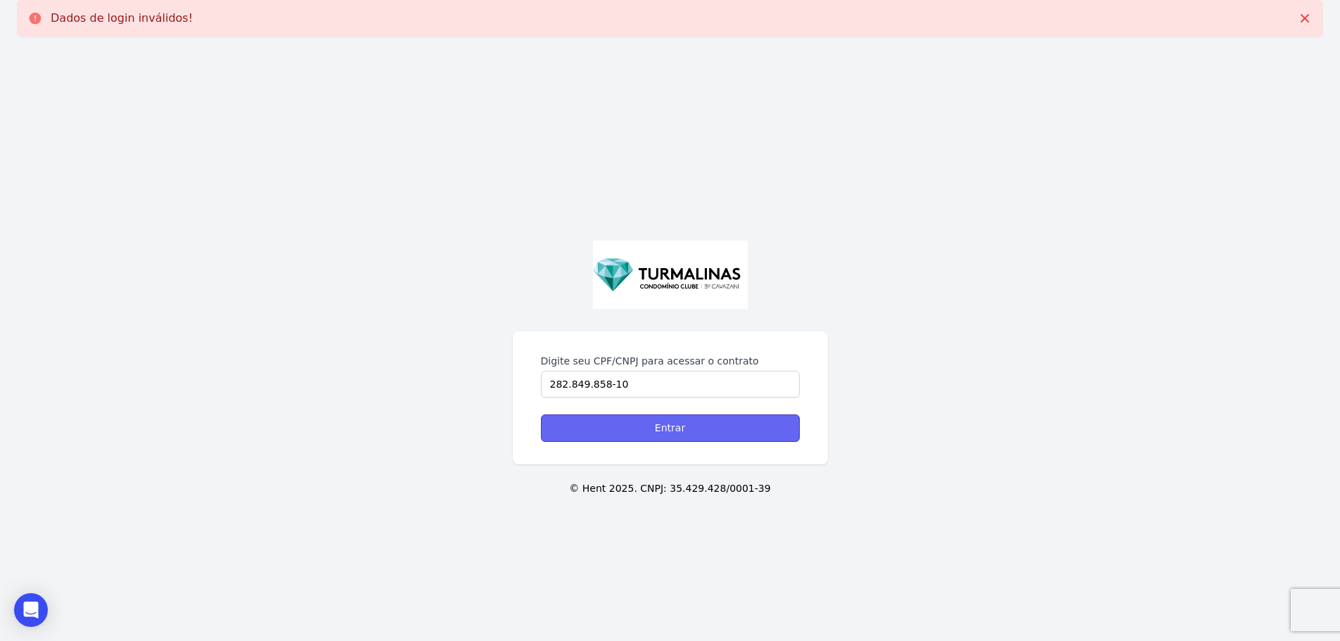
click at [719, 432] on input "Entrar" at bounding box center [670, 427] width 259 height 27
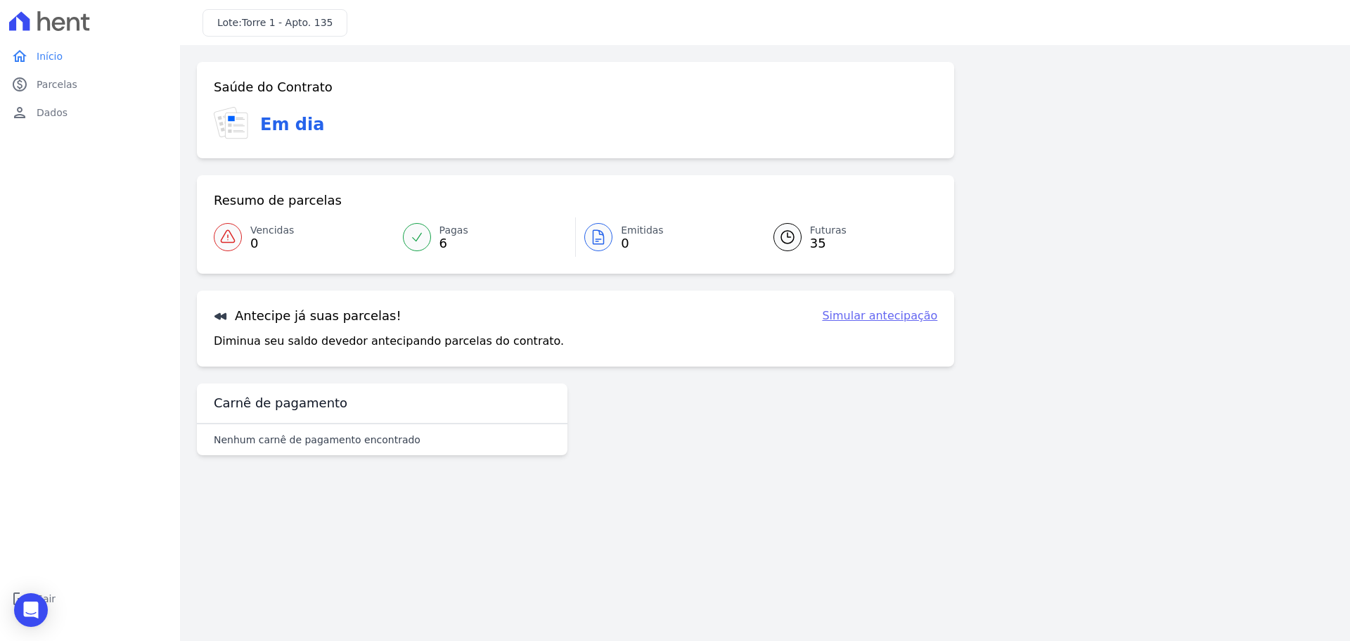
click at [1261, 361] on div "Saúde do Contrato Em dia Resumo de parcelas Vencidas 0 Pagas 6 Emitidas 0 Futur…" at bounding box center [765, 264] width 1136 height 404
click at [822, 244] on span "35" at bounding box center [828, 243] width 37 height 11
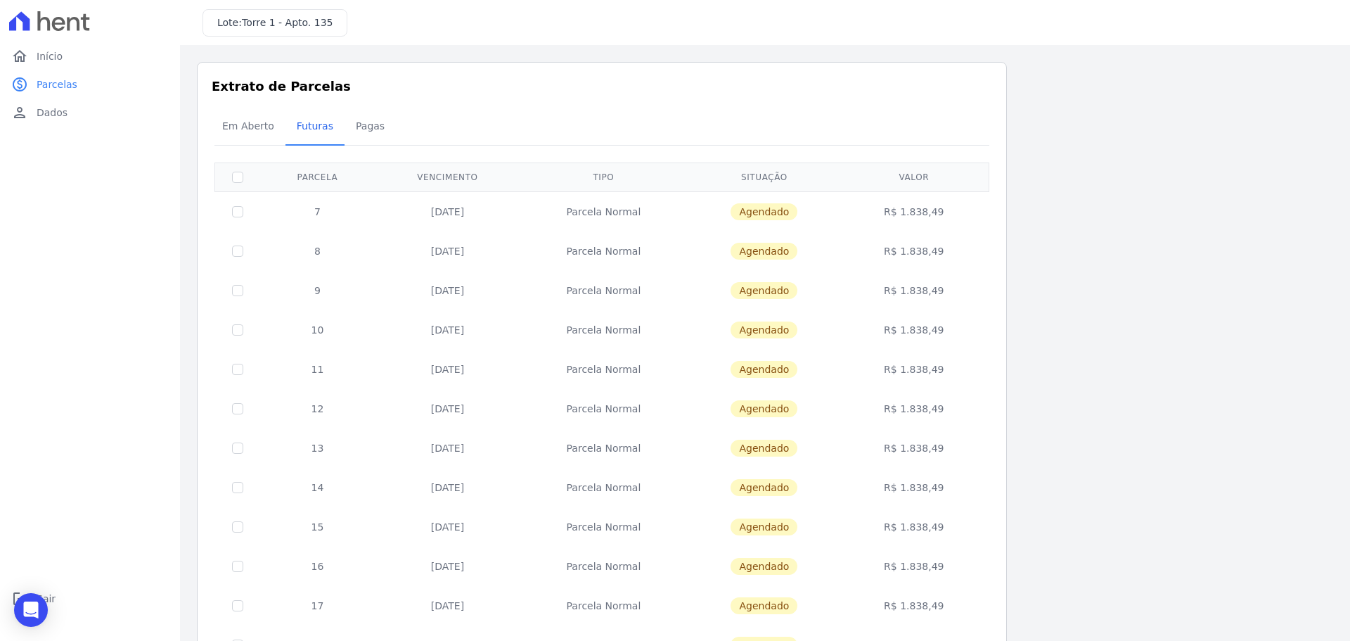
drag, startPoint x: 445, startPoint y: 221, endPoint x: 388, endPoint y: 223, distance: 57.0
click at [444, 221] on td "[DATE]" at bounding box center [448, 211] width 146 height 40
drag, startPoint x: 247, startPoint y: 212, endPoint x: 238, endPoint y: 211, distance: 8.6
click at [241, 213] on td at bounding box center [238, 211] width 46 height 40
click at [238, 211] on input "checkbox" at bounding box center [237, 211] width 11 height 11
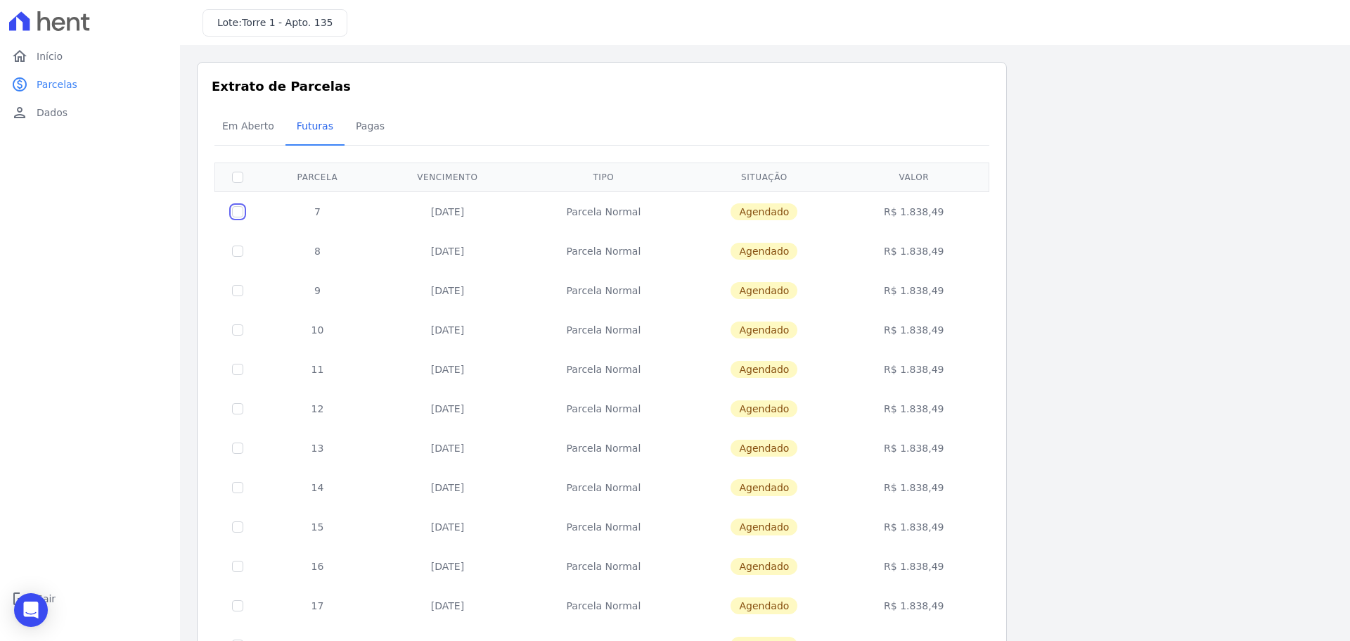
checkbox input "true"
click at [238, 211] on input "checkbox" at bounding box center [237, 211] width 11 height 11
checkbox input "false"
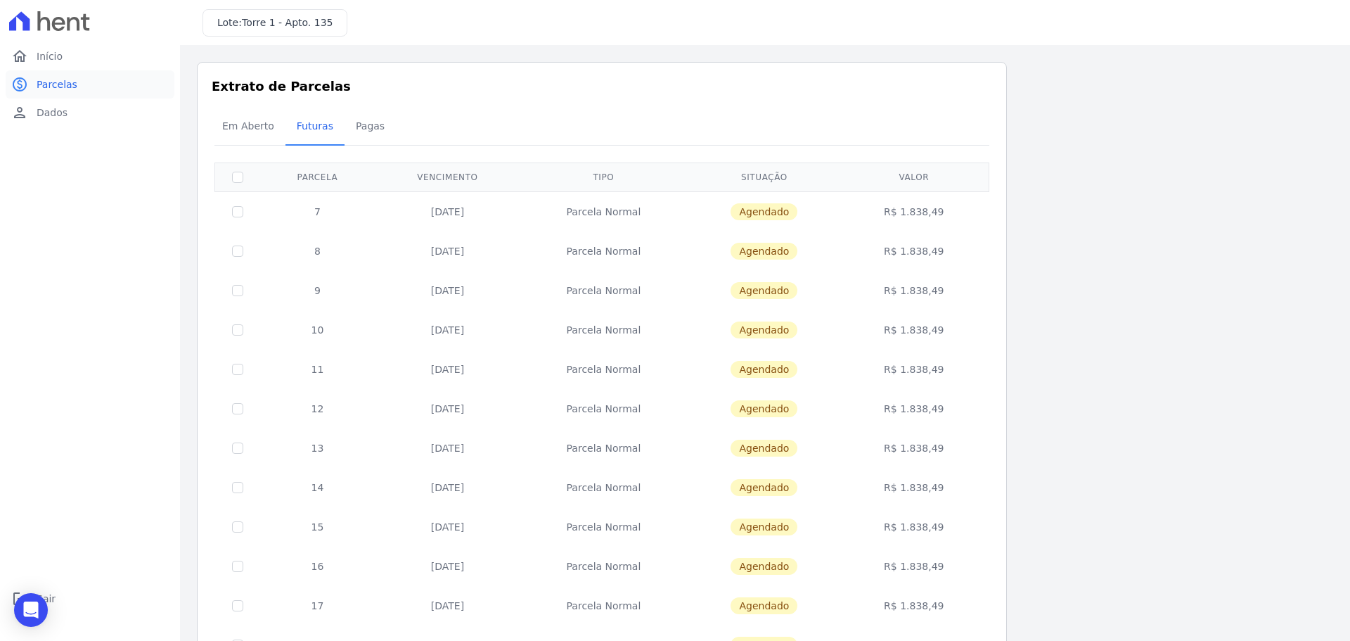
click at [54, 82] on span "Parcelas" at bounding box center [57, 84] width 41 height 14
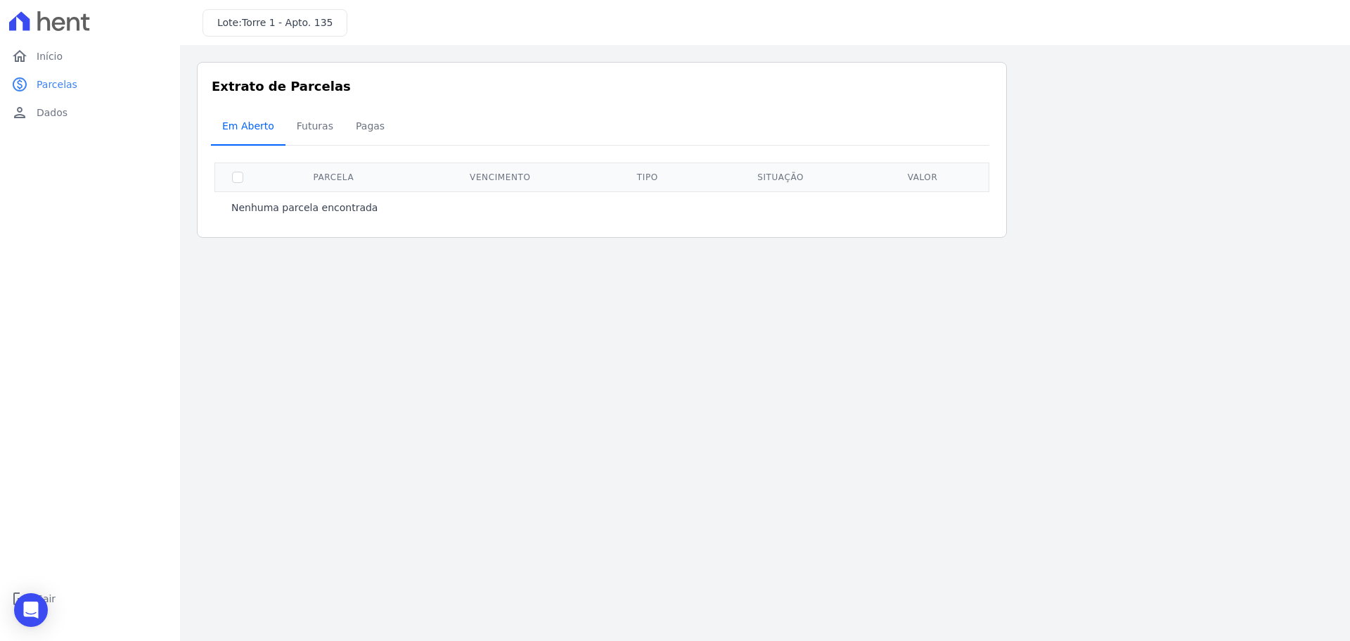
click at [266, 129] on span "Em Aberto" at bounding box center [248, 126] width 69 height 28
